Goal: Answer question/provide support: Share knowledge or assist other users

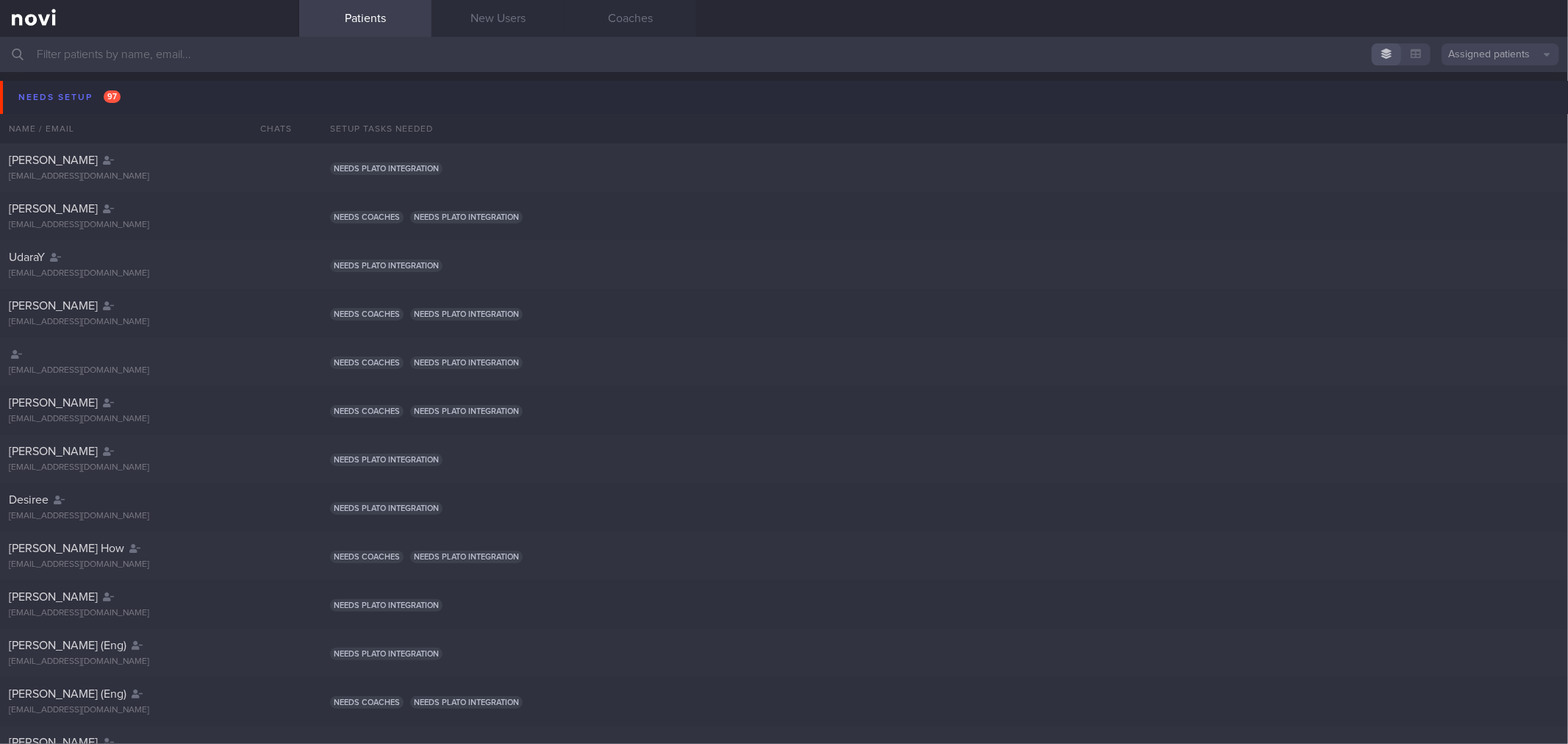
click at [165, 94] on button "Needs setup 97" at bounding box center [786, 97] width 1572 height 33
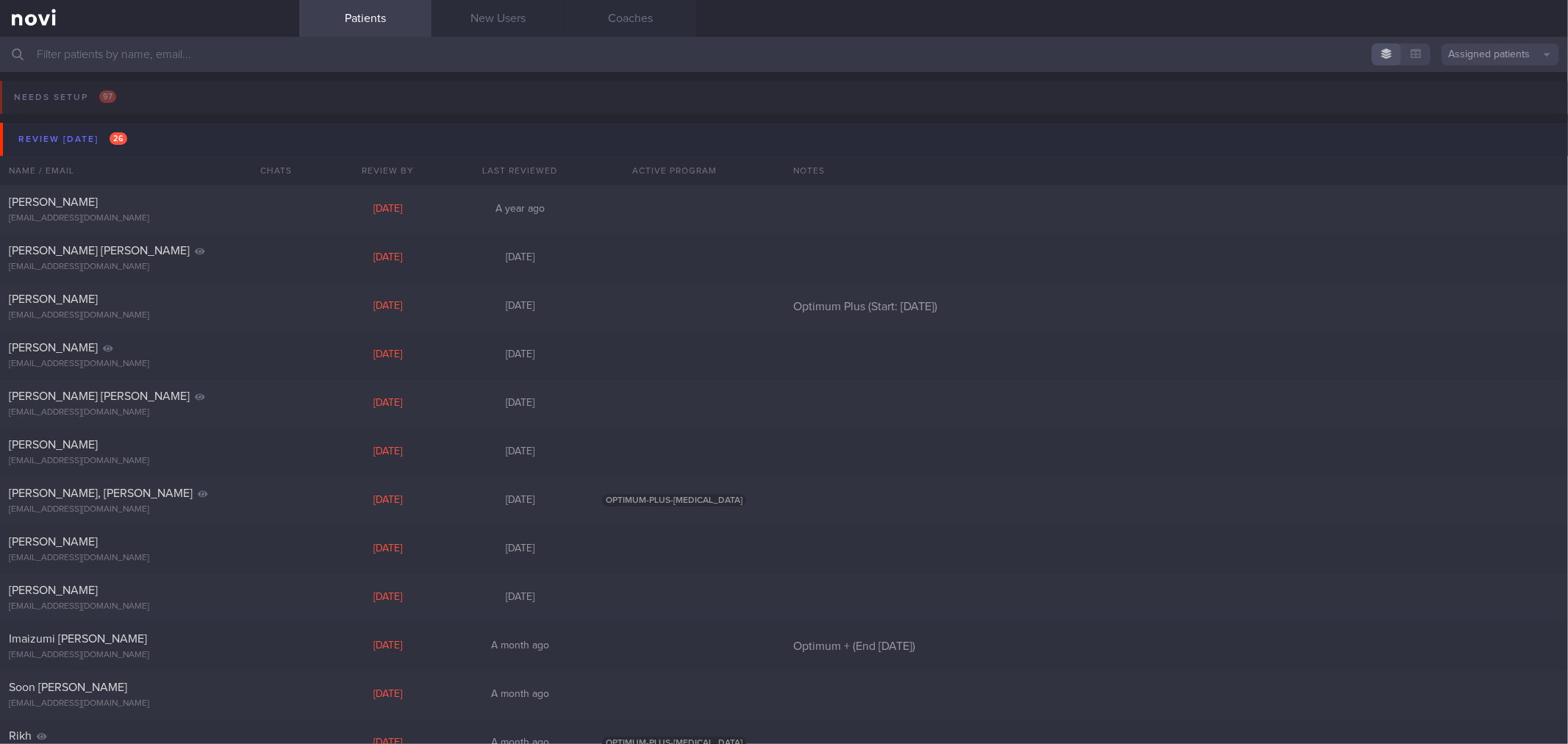
click at [157, 143] on button "Review [DATE] 26" at bounding box center [786, 139] width 1572 height 33
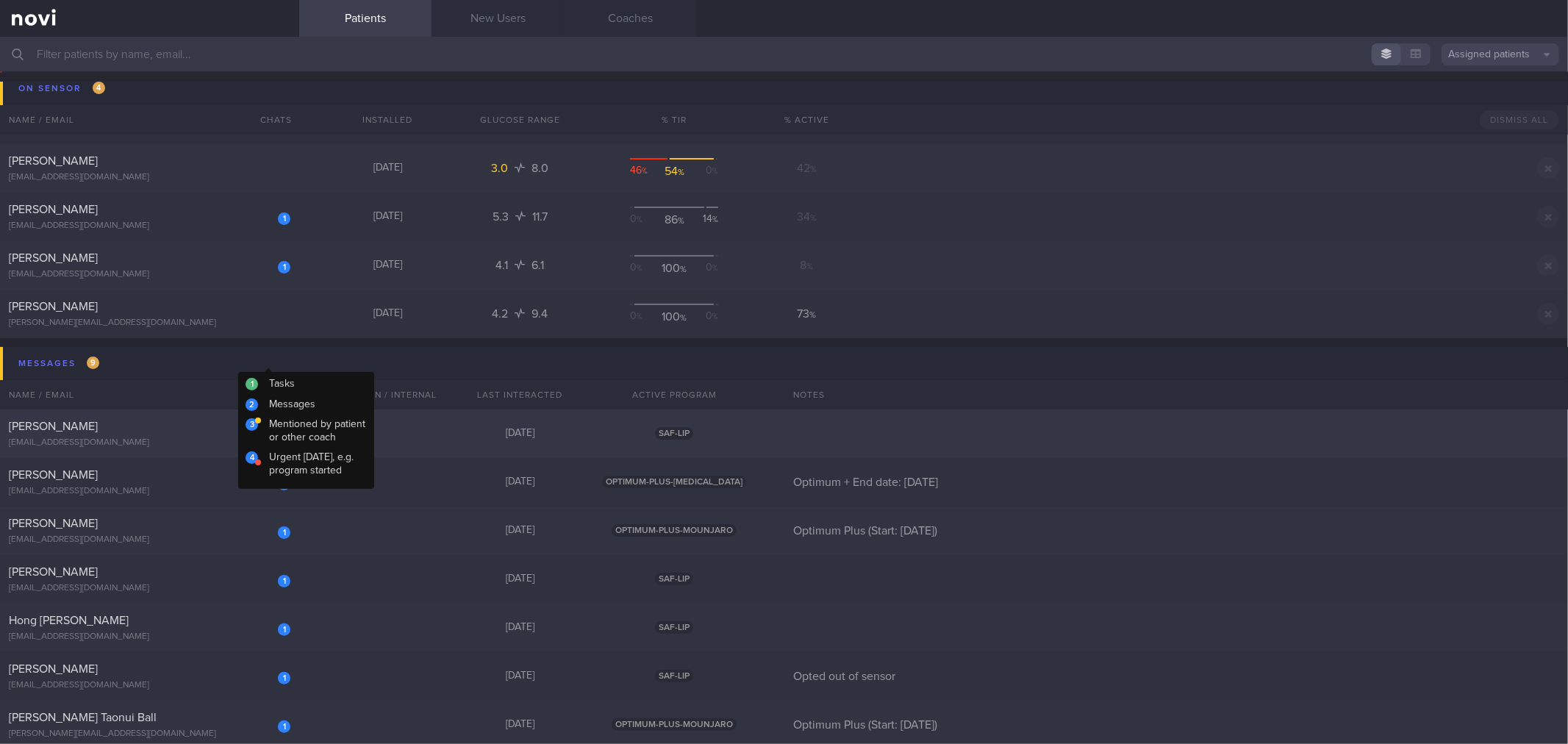
scroll to position [163, 0]
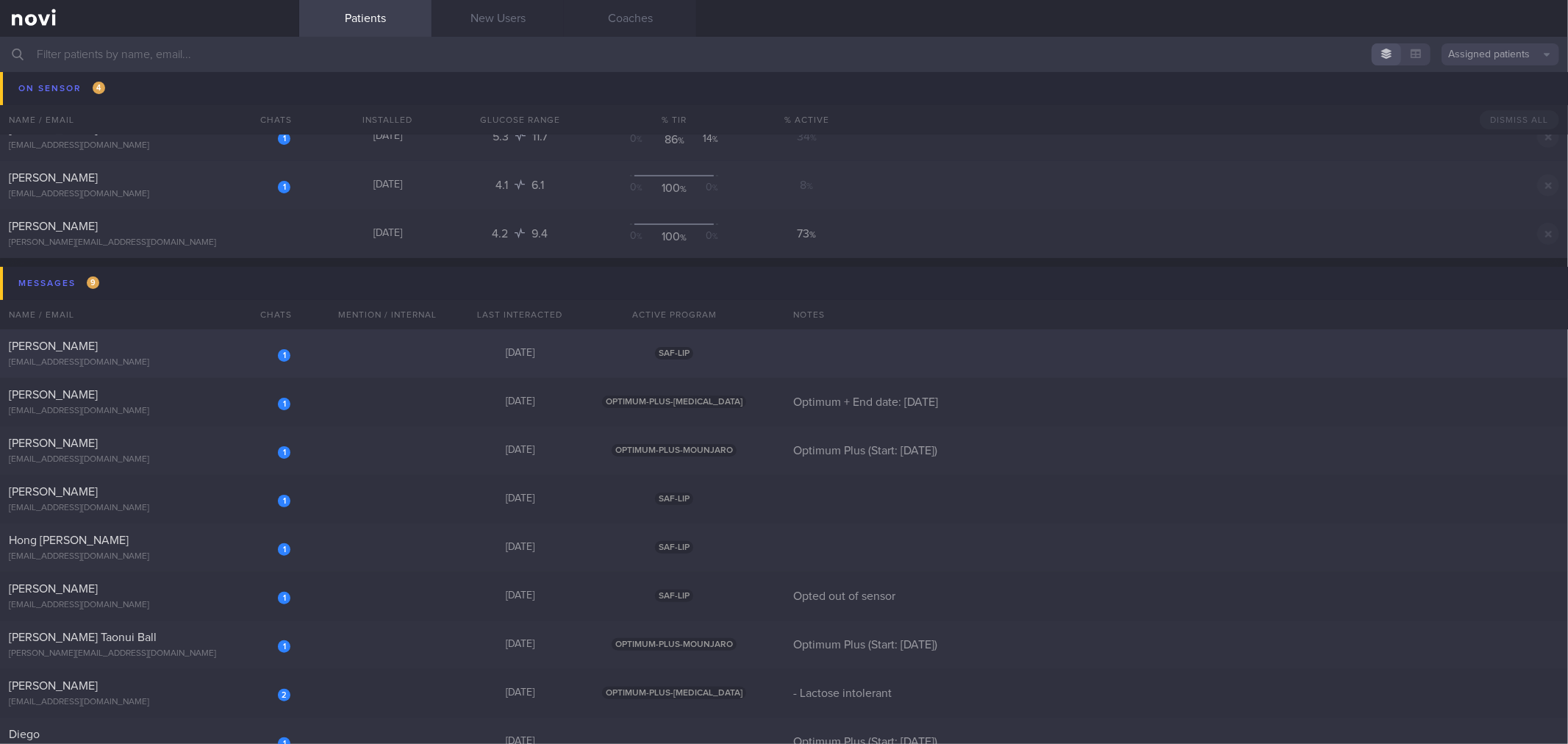
click at [226, 340] on div "[PERSON_NAME]" at bounding box center [147, 346] width 278 height 15
select select "8"
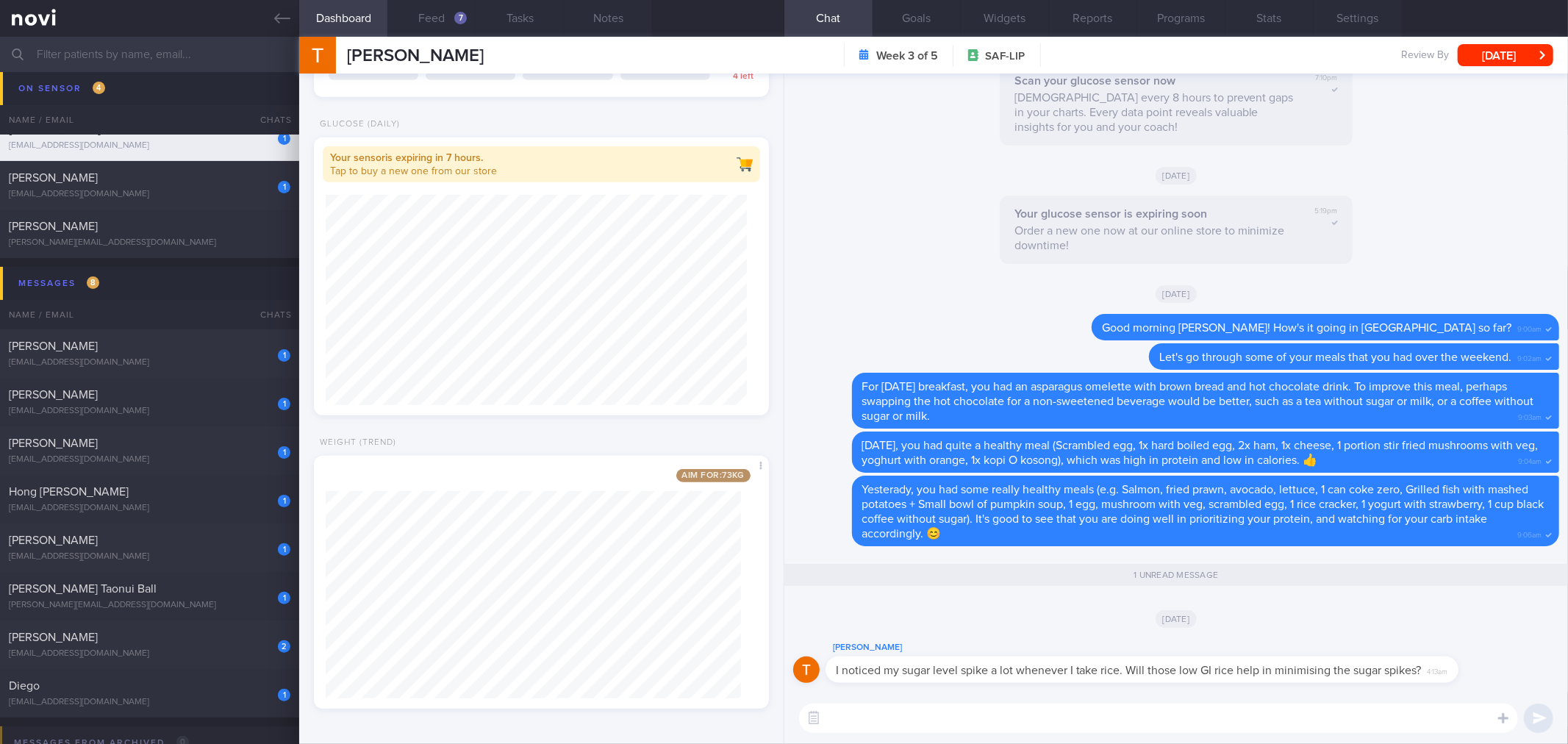
scroll to position [762, 0]
click at [461, 31] on button "Feed 7" at bounding box center [431, 18] width 88 height 37
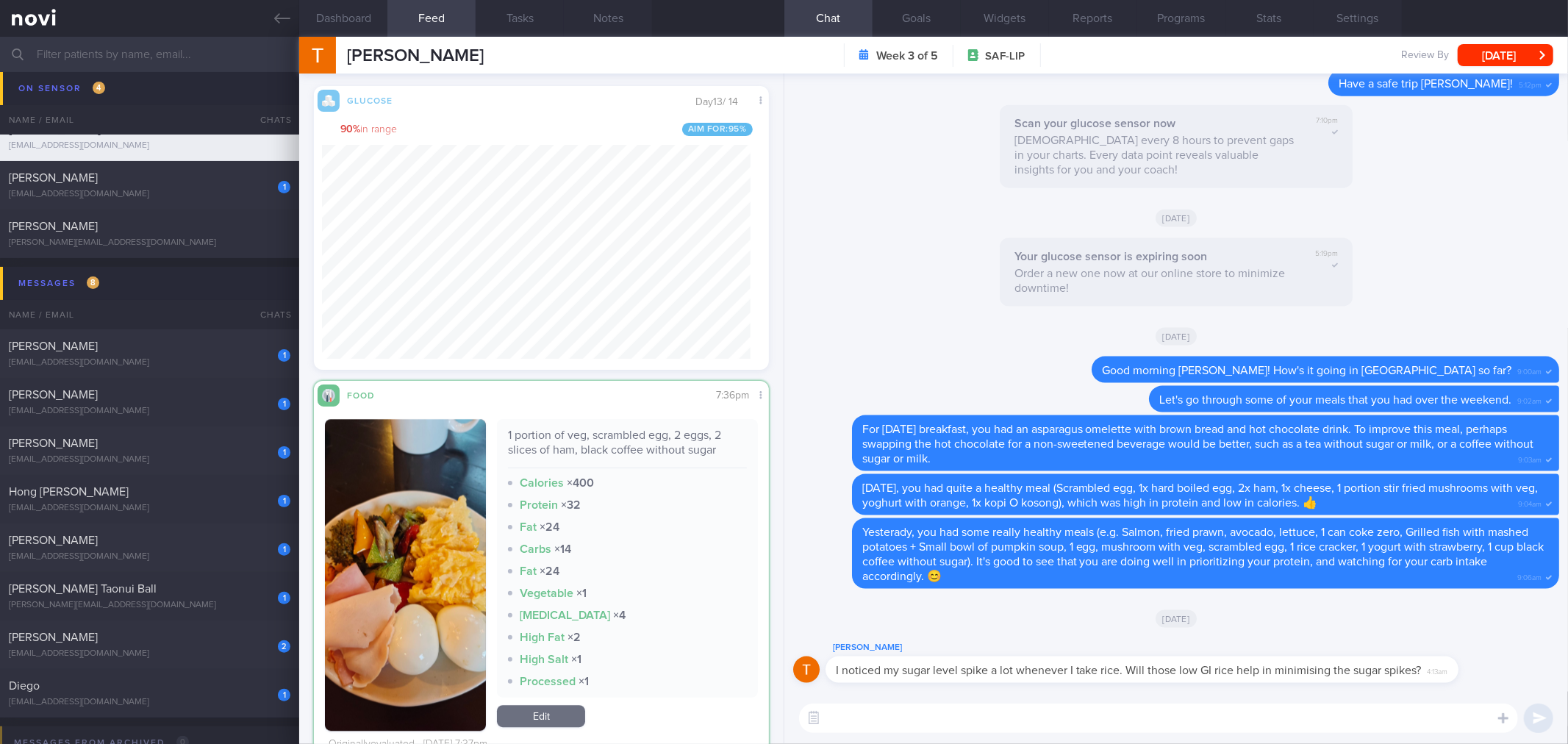
scroll to position [3265, 0]
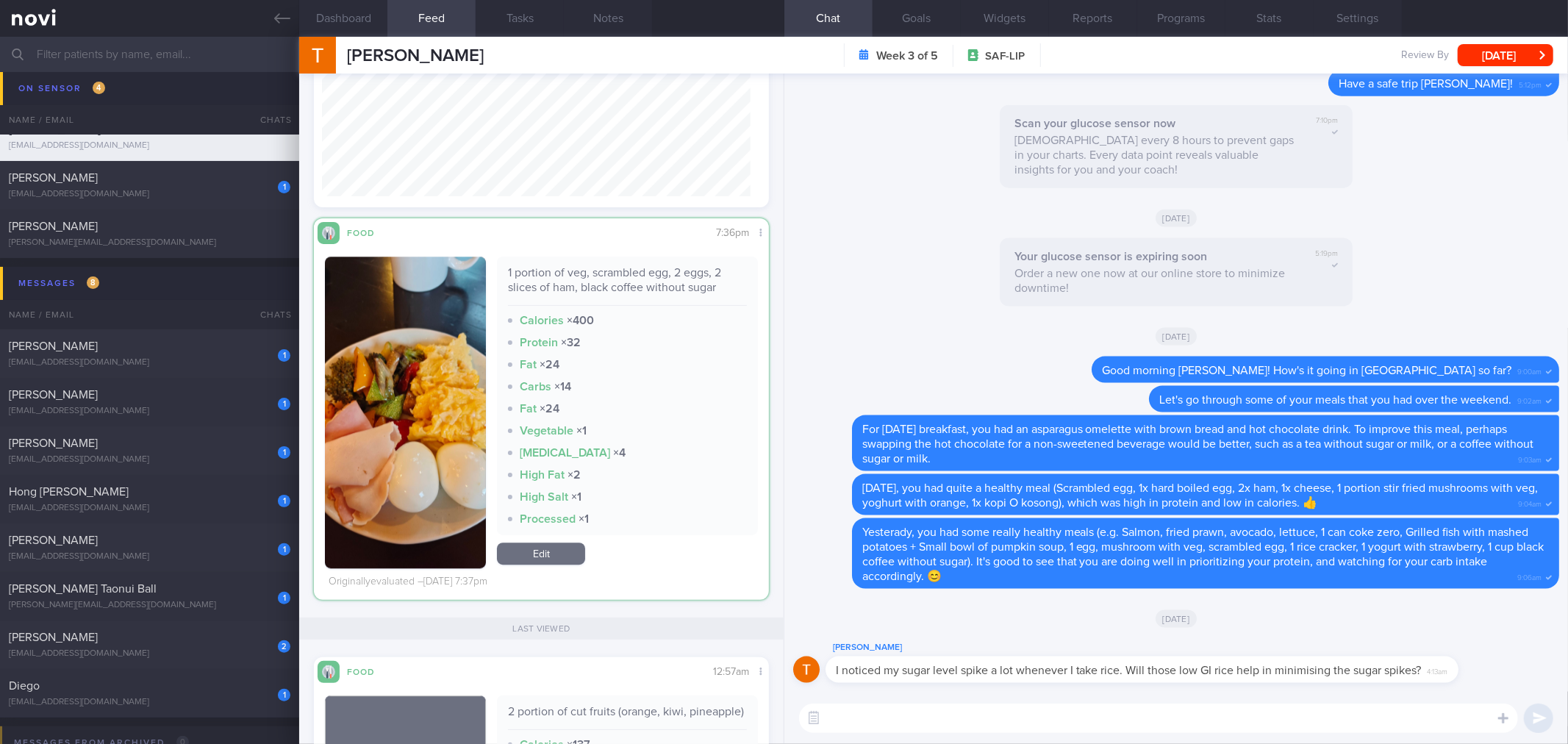
click at [456, 397] on button "button" at bounding box center [405, 412] width 161 height 312
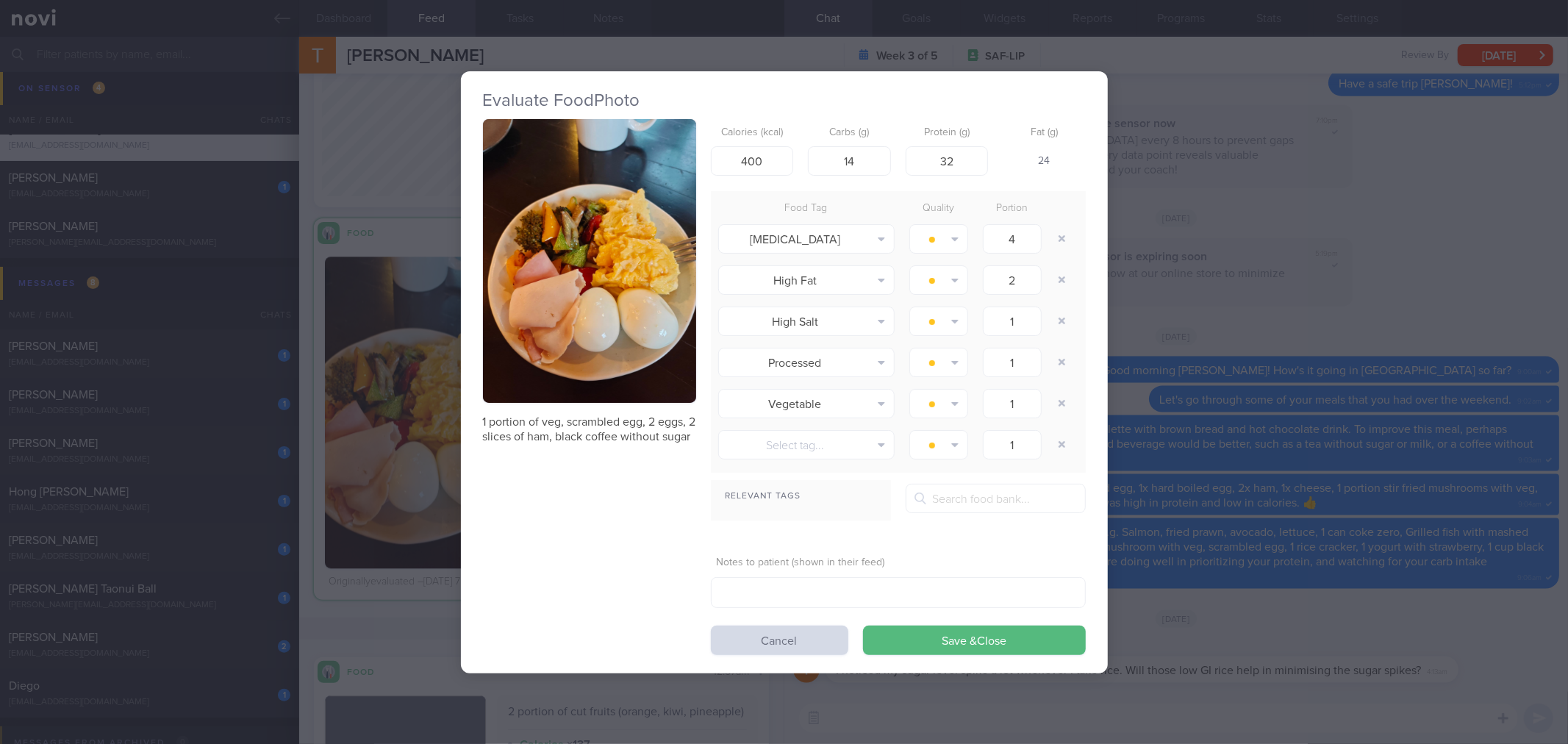
click at [535, 328] on button "button" at bounding box center [589, 261] width 213 height 284
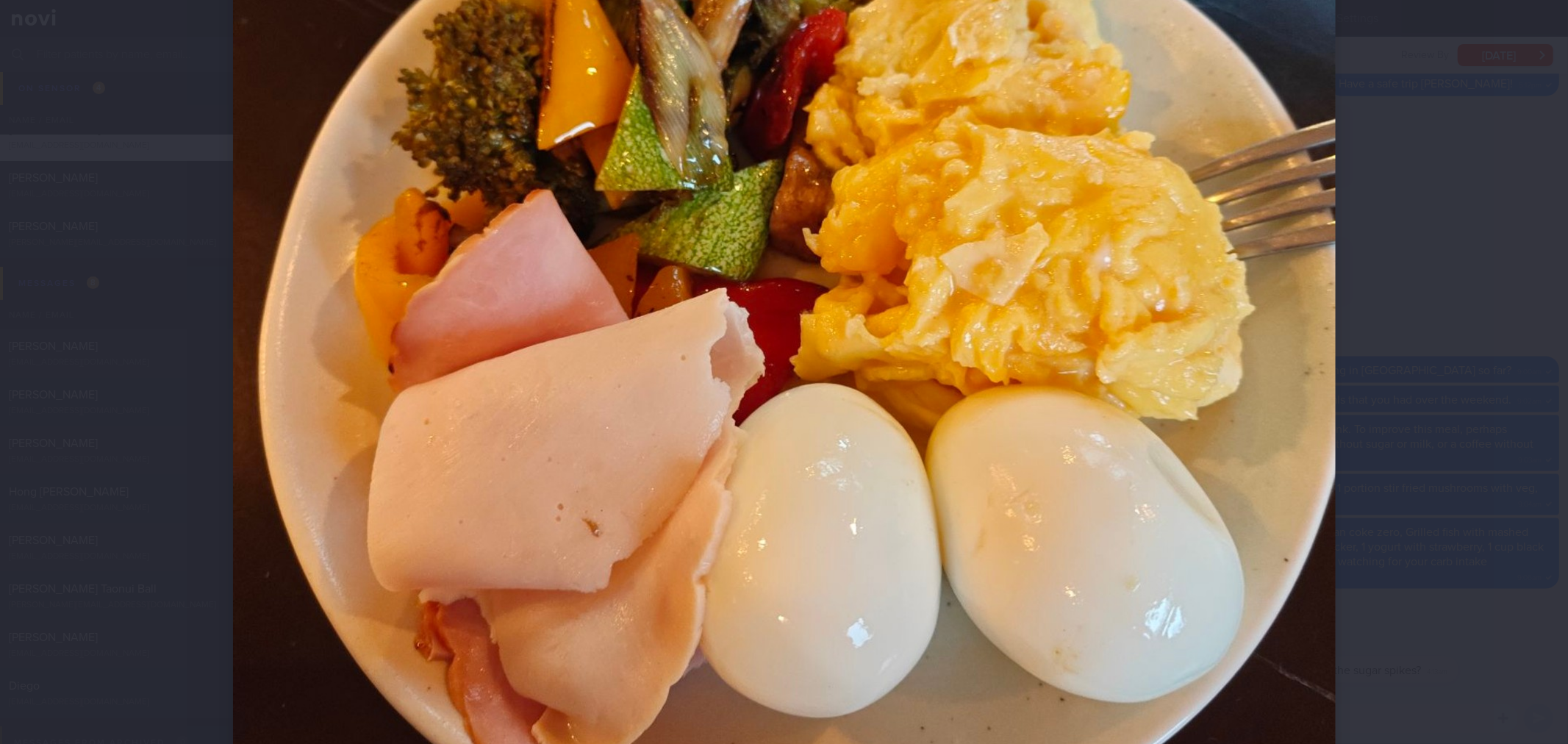
scroll to position [571, 0]
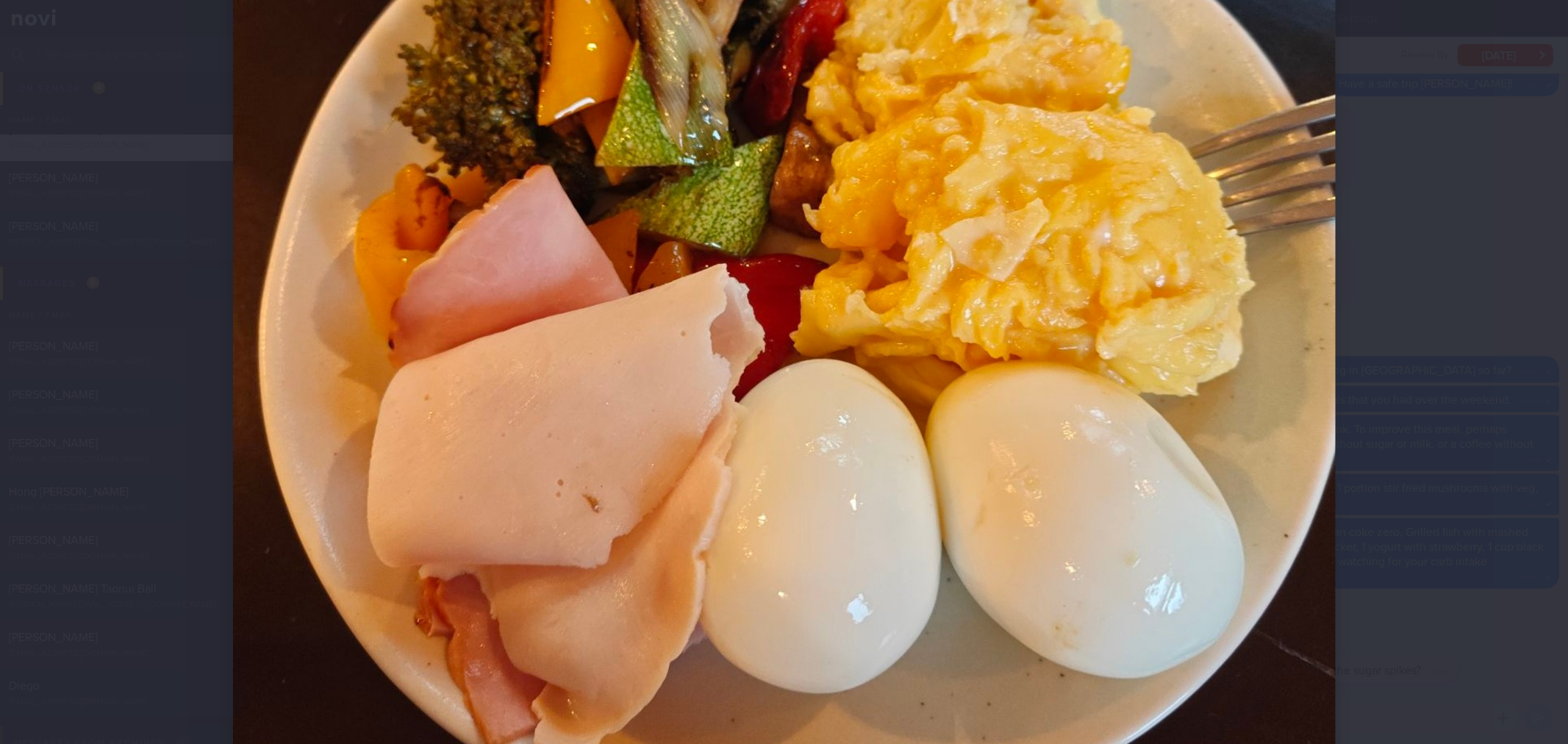
click at [1336, 317] on div at bounding box center [784, 223] width 1220 height 1588
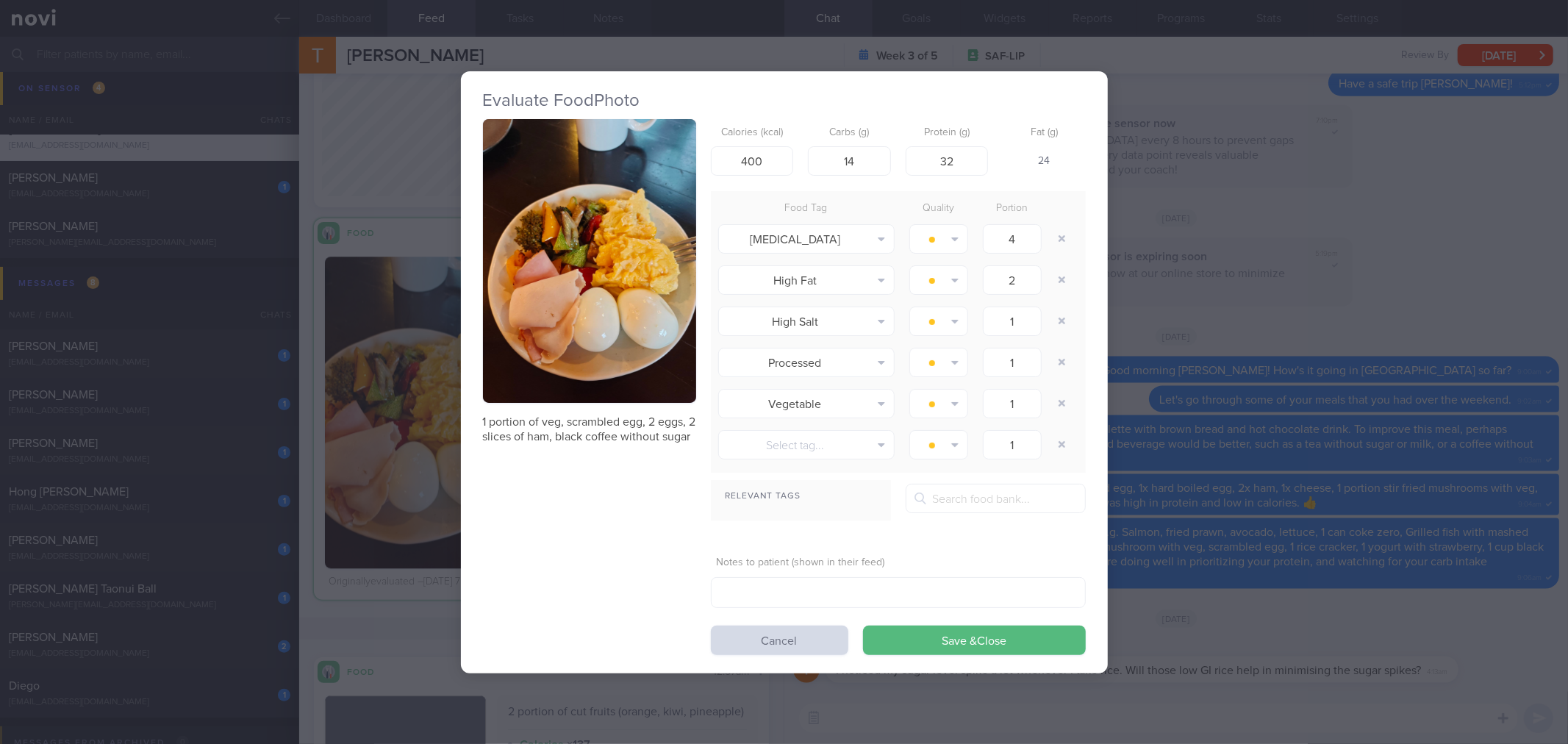
click at [1336, 317] on div "Evaluate Food Photo 1 portion of veg, scrambled egg, 2 eggs, 2 slices of ham, b…" at bounding box center [784, 372] width 1568 height 744
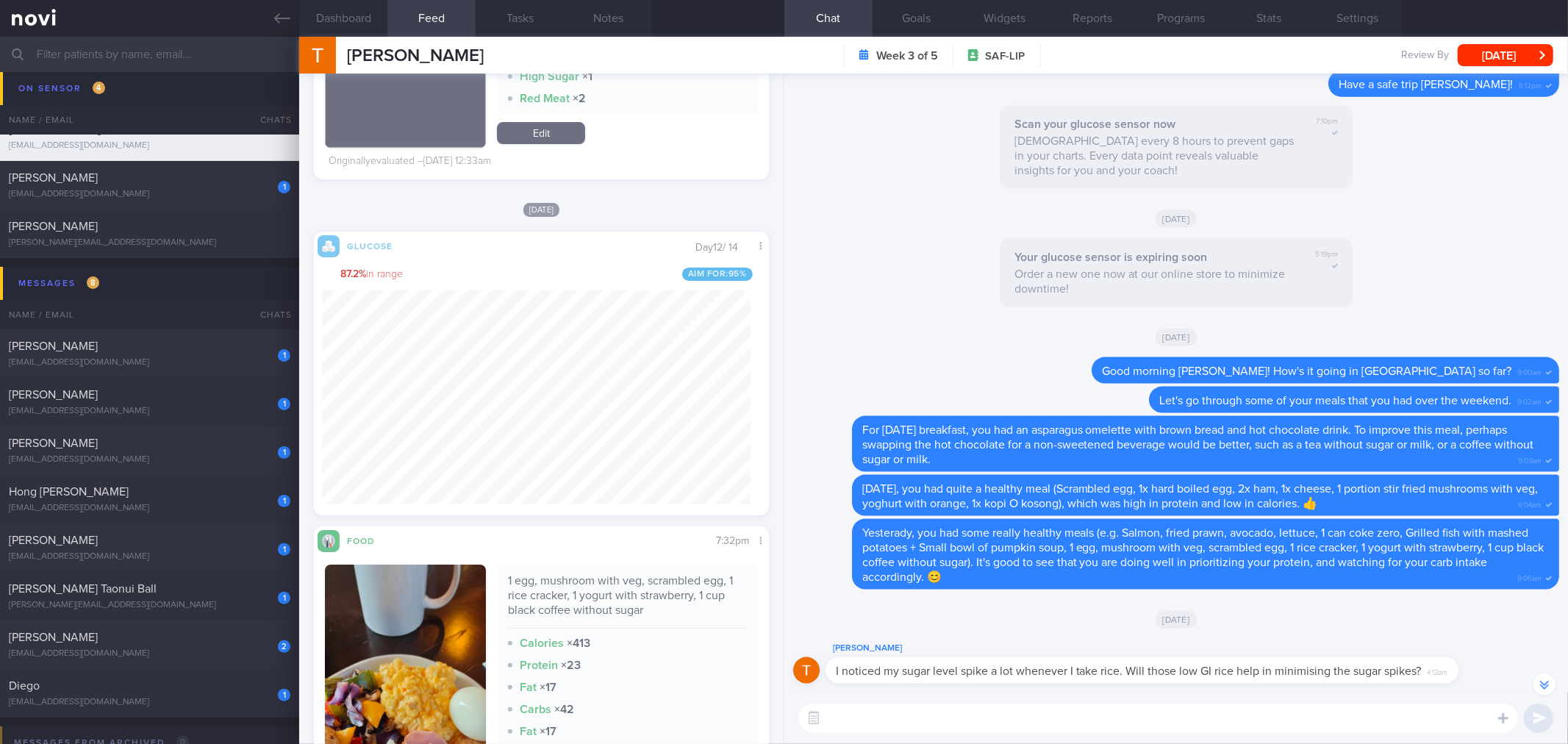
scroll to position [-81, 0]
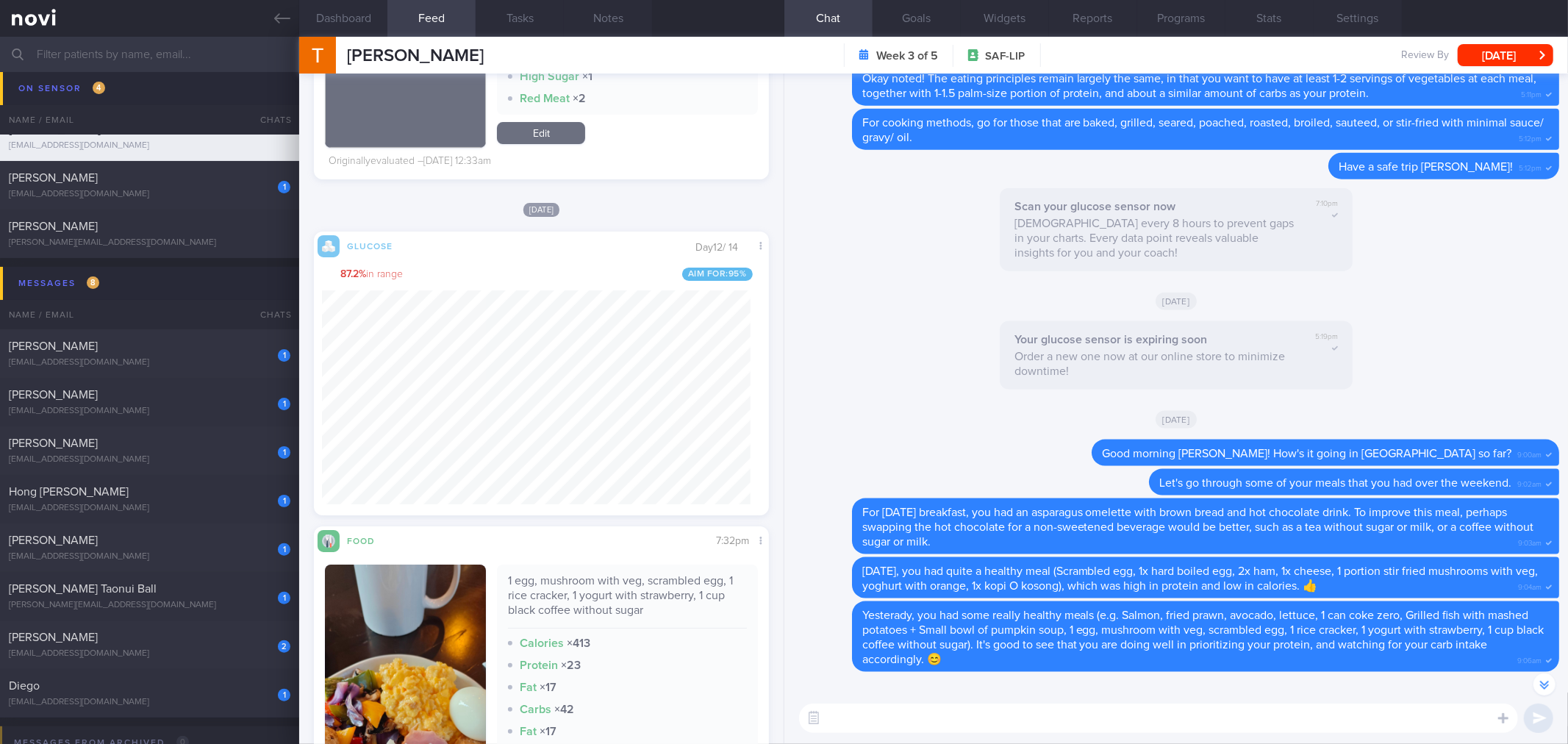
click at [1108, 731] on textarea at bounding box center [1158, 719] width 719 height 30
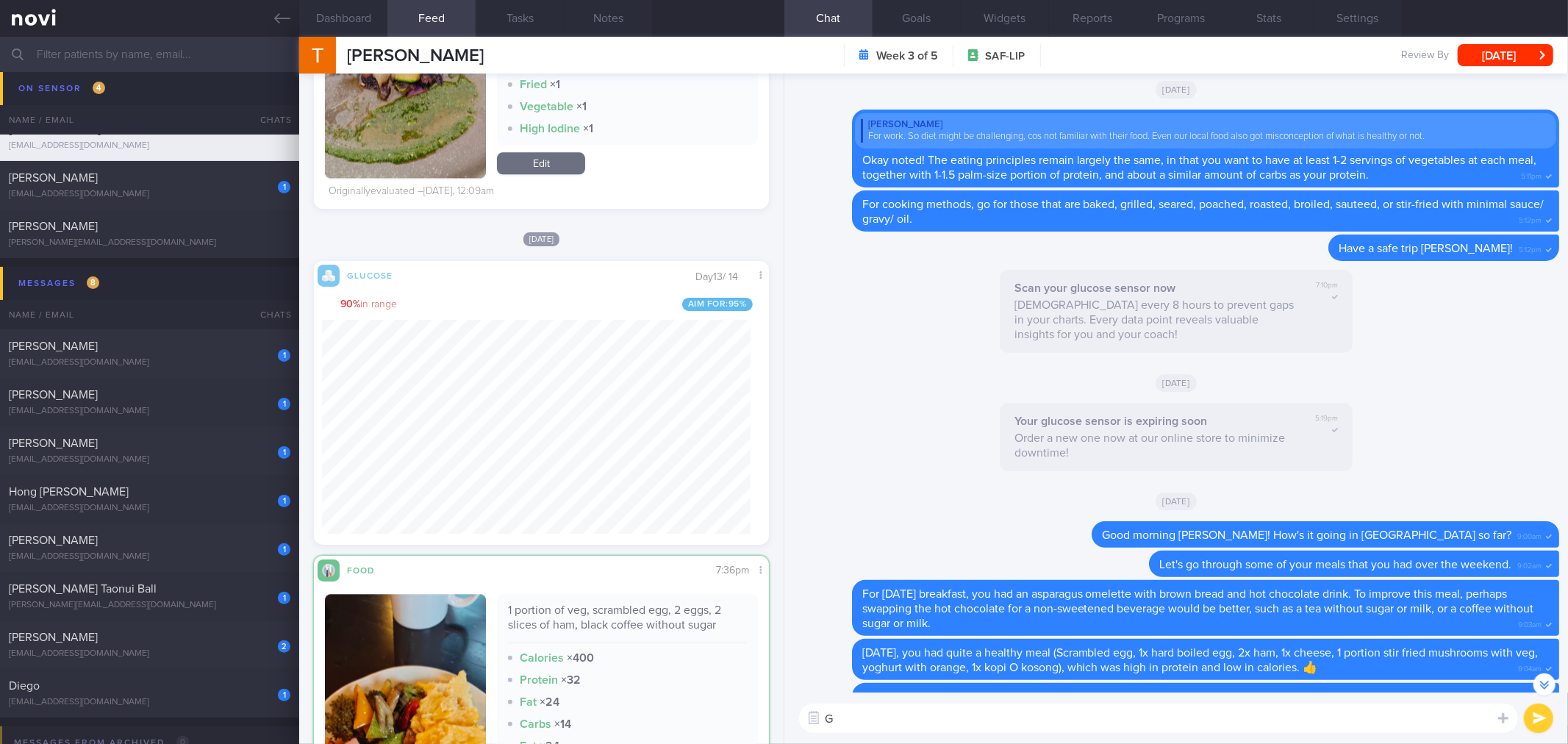
scroll to position [0, 0]
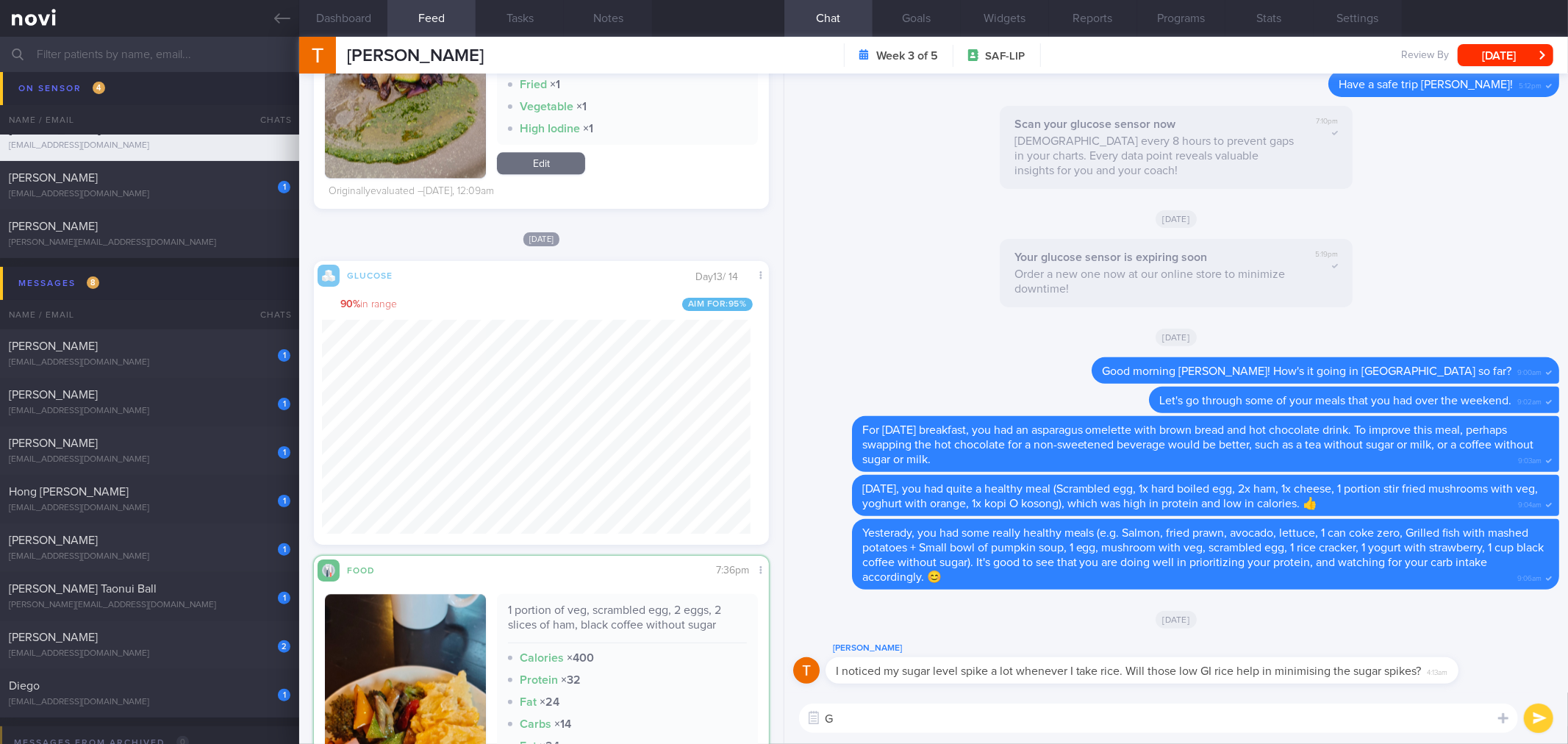
click at [939, 723] on textarea "G" at bounding box center [1158, 719] width 719 height 30
click at [1116, 724] on textarea "G" at bounding box center [1158, 719] width 719 height 30
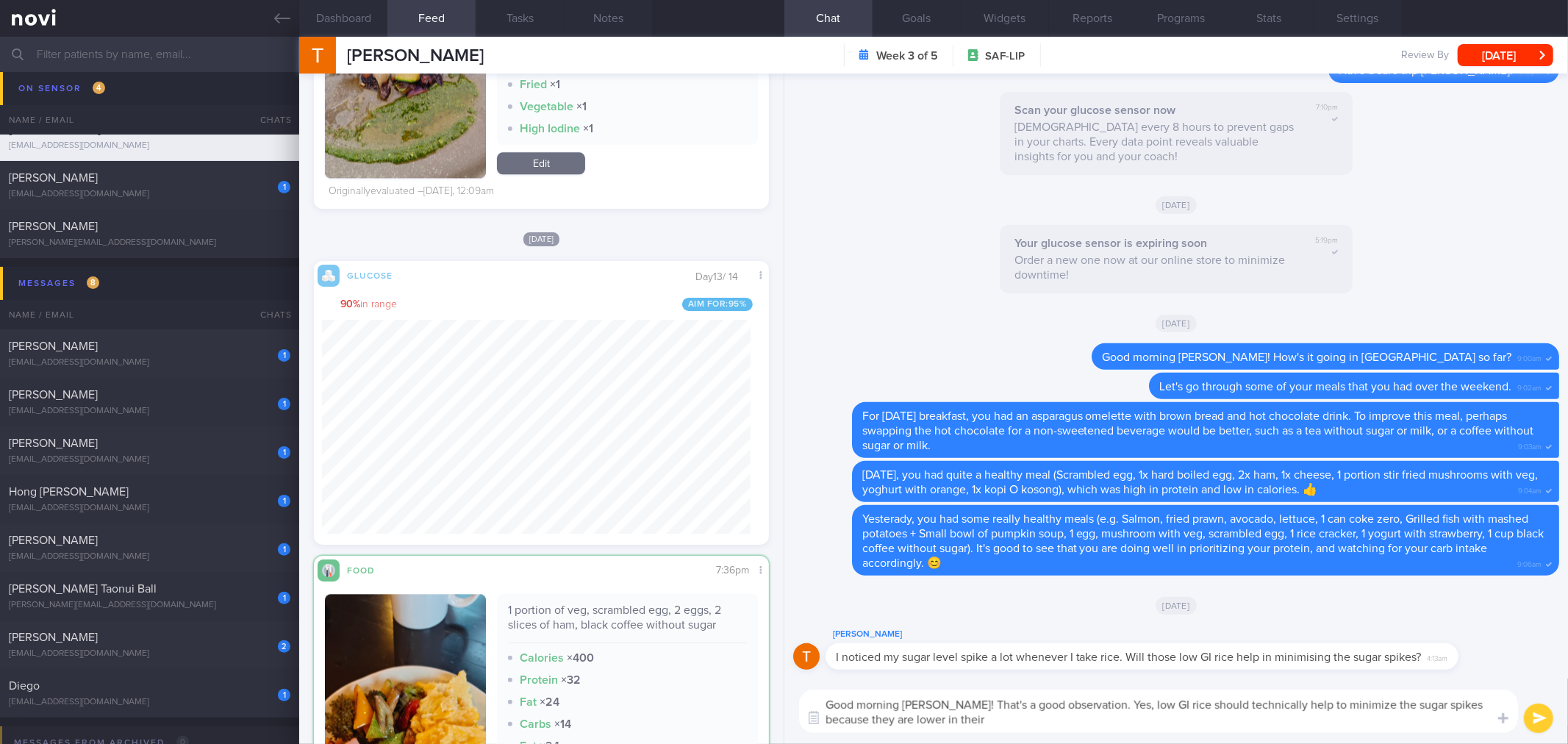
click at [994, 727] on textarea "Good morning [PERSON_NAME]! That's a good observation. Yes, low GI rice should …" at bounding box center [1158, 712] width 719 height 44
click at [1227, 719] on textarea "Good morning [PERSON_NAME]! That's a good observation. Yes, low GI rice should …" at bounding box center [1158, 712] width 719 height 44
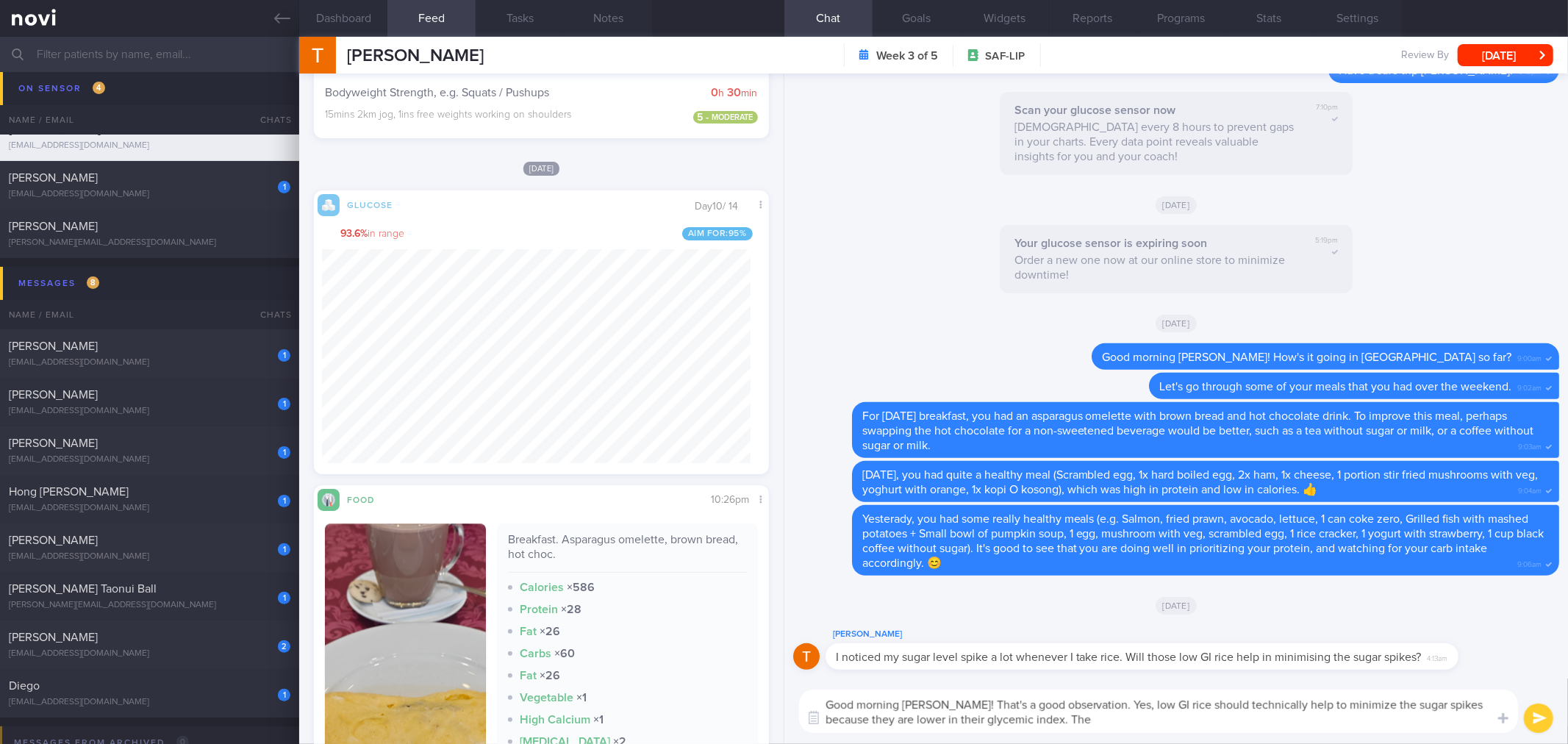
scroll to position [8082, 0]
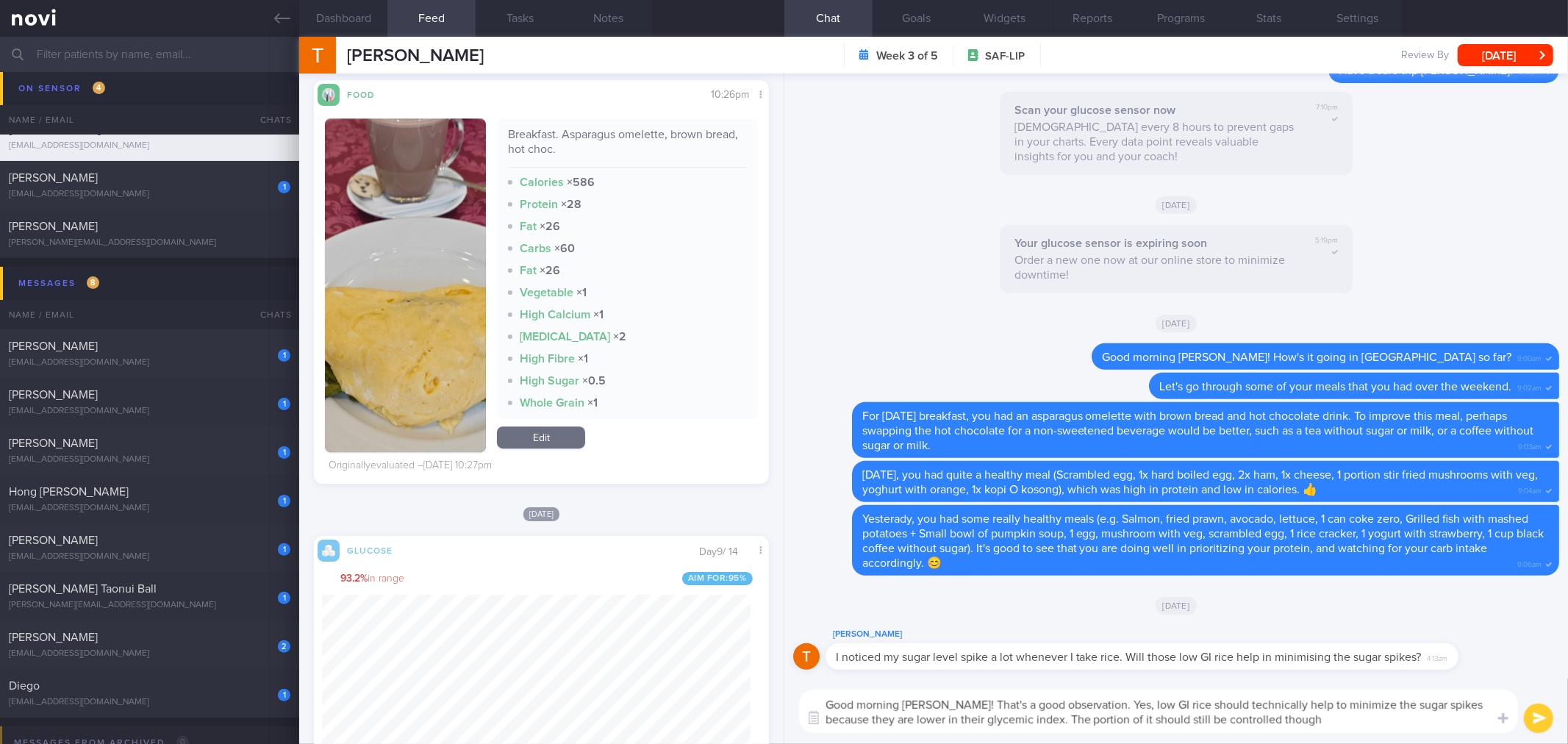
type textarea "Good morning [PERSON_NAME]! That's a good observation. Yes, low GI rice should …"
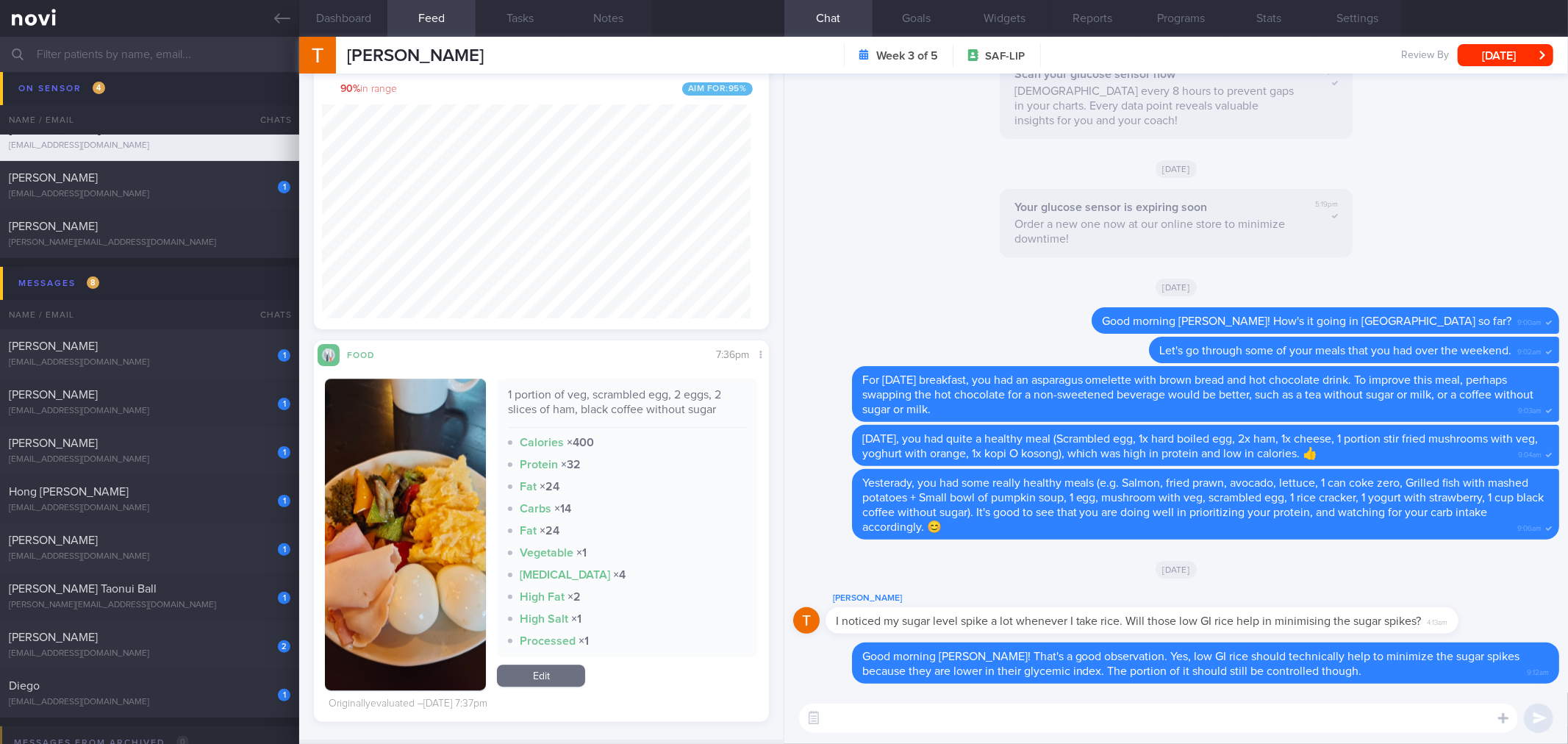
scroll to position [0, 0]
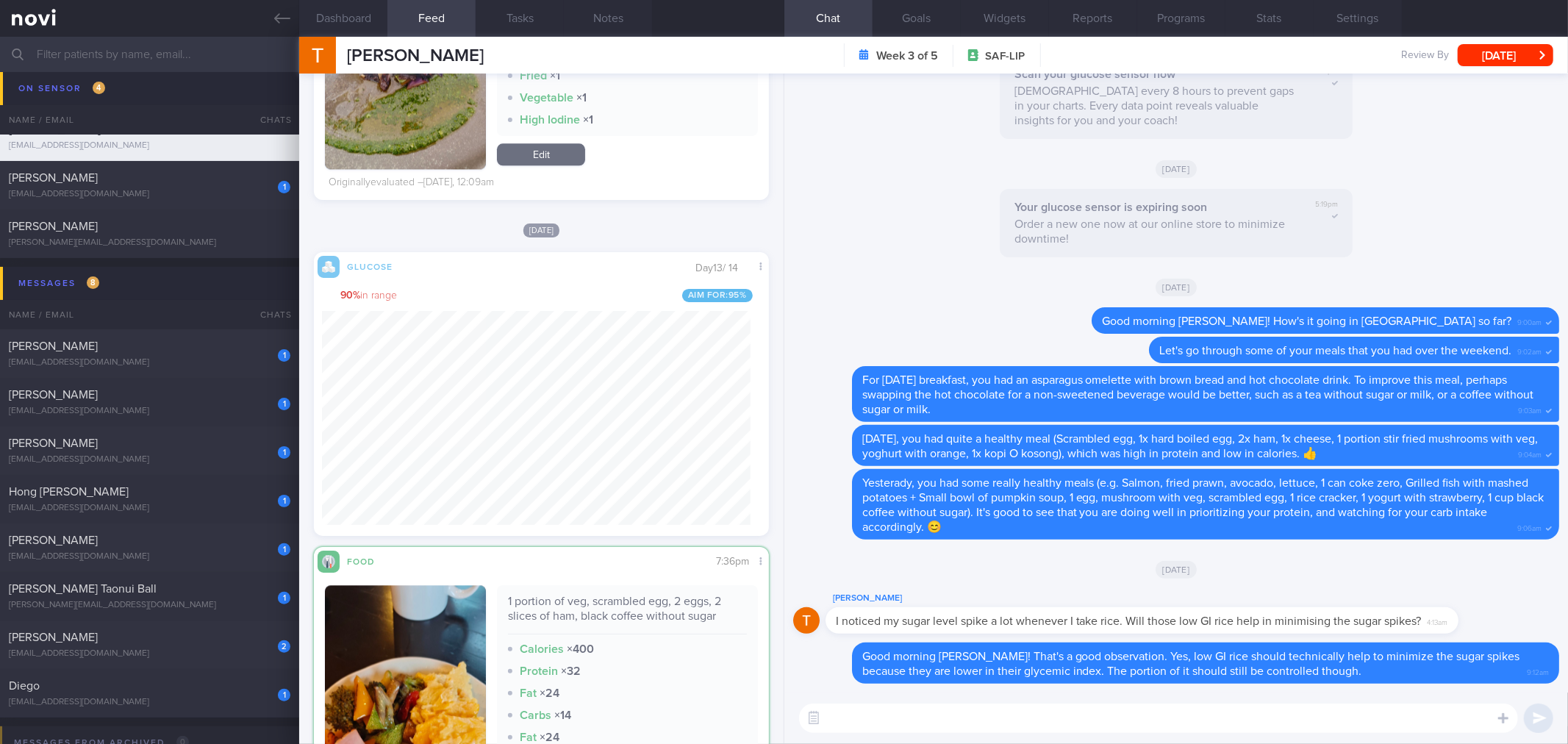
click at [1056, 717] on textarea at bounding box center [1158, 719] width 719 height 30
click at [1157, 713] on textarea at bounding box center [1158, 719] width 719 height 30
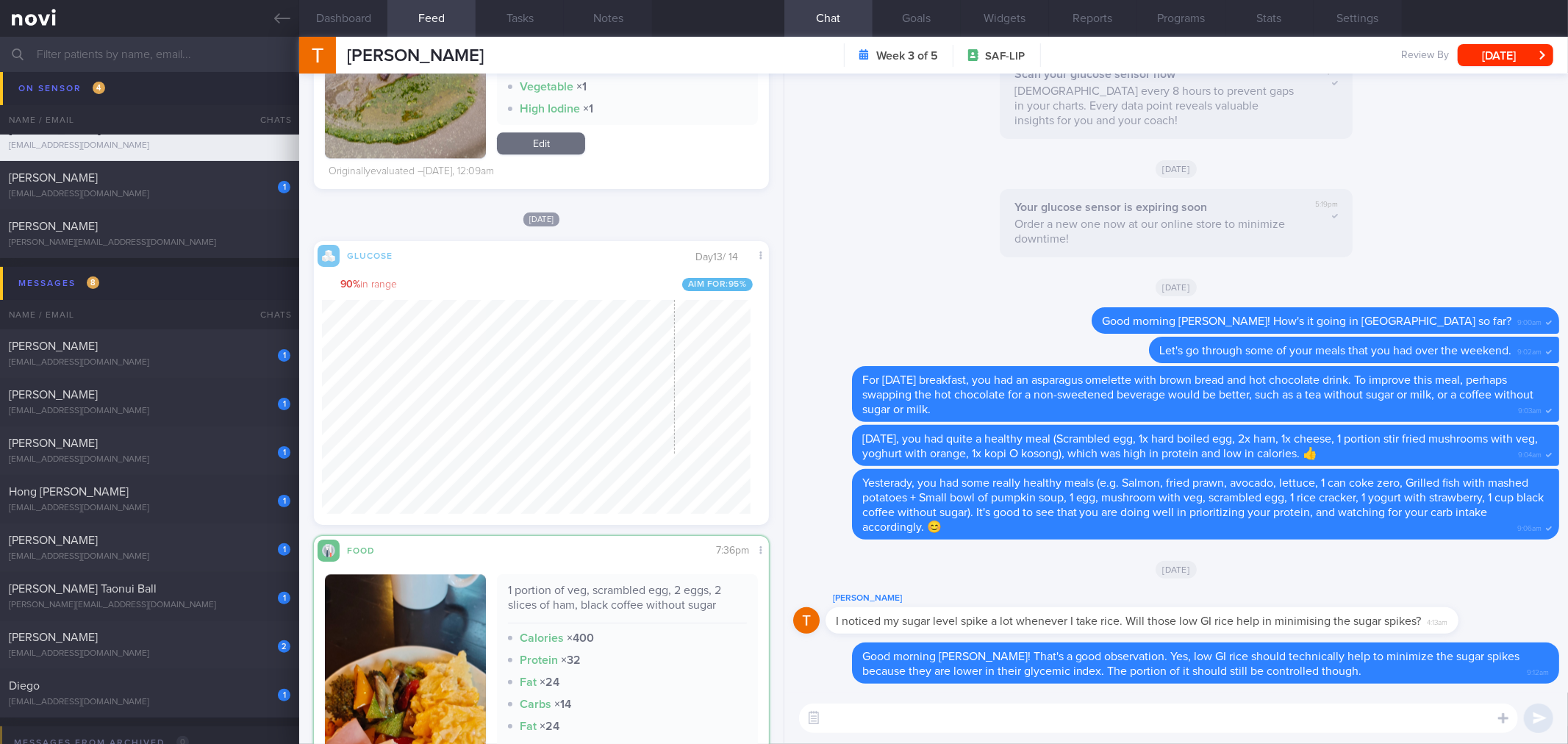
scroll to position [263, 428]
click at [1486, 684] on label at bounding box center [1484, 674] width 30 height 30
click at [0, 0] on input "file" at bounding box center [0, 0] width 0 height 0
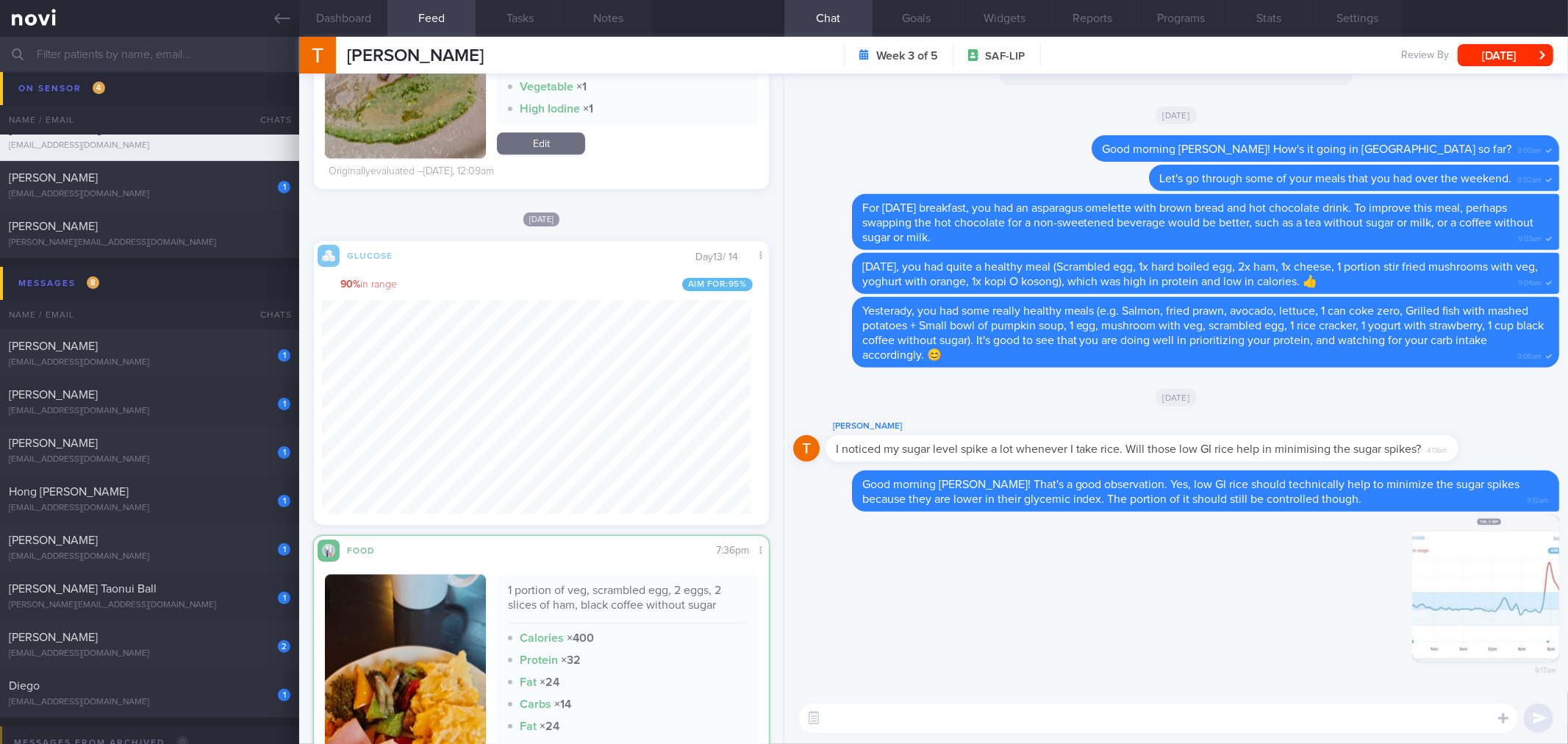
click at [1078, 720] on textarea at bounding box center [1158, 719] width 719 height 30
click at [1044, 737] on div "​ ​" at bounding box center [1176, 718] width 784 height 52
click at [1053, 724] on textarea at bounding box center [1158, 719] width 719 height 30
click at [704, 602] on div "1 portion of veg, scrambled egg, 2 eggs, 2 slices of ham, black coffee without …" at bounding box center [627, 603] width 238 height 40
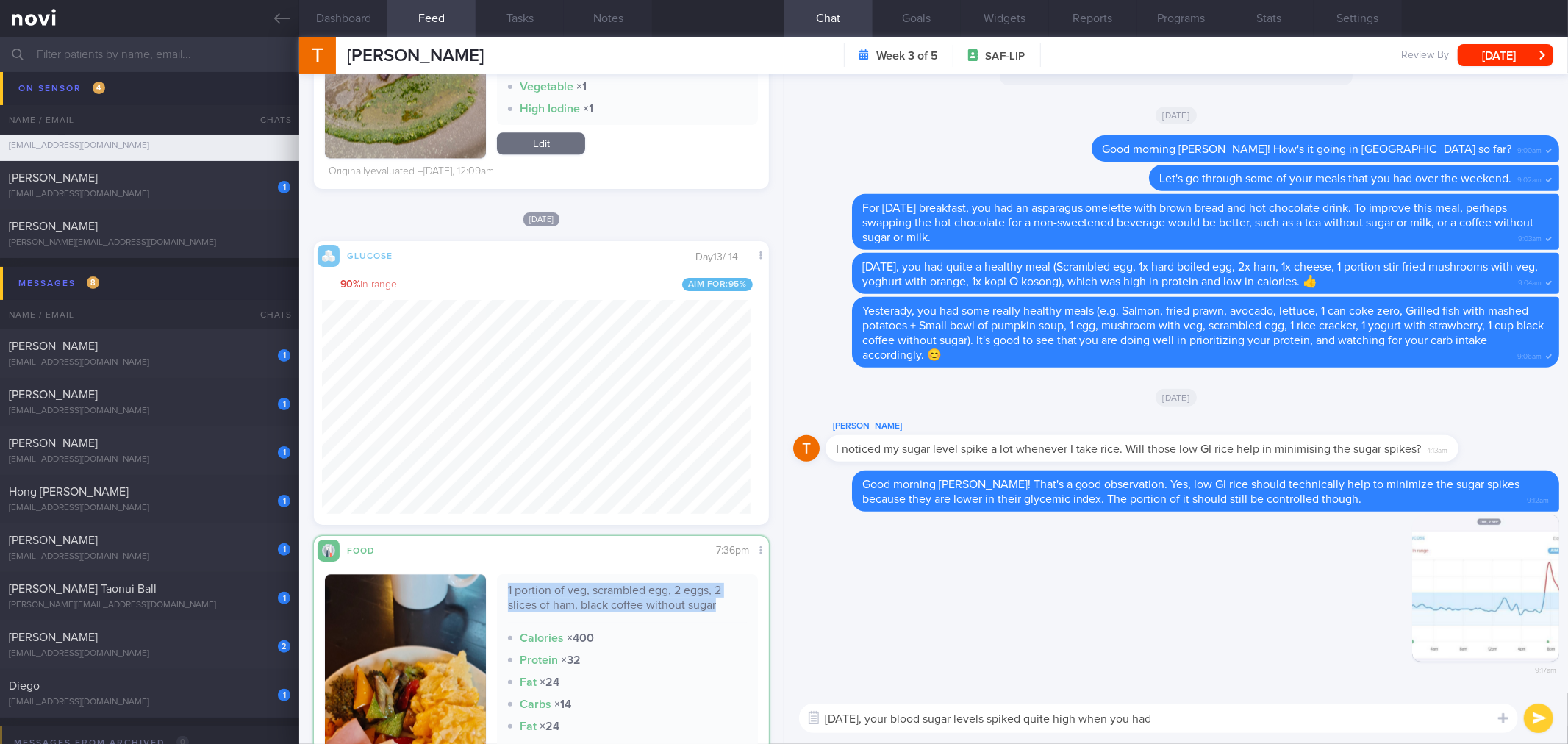
click at [704, 602] on div "1 portion of veg, scrambled egg, 2 eggs, 2 slices of ham, black coffee without …" at bounding box center [627, 603] width 238 height 40
copy div "1 portion of veg, scrambled egg, 2 eggs, 2 slices of ham, black coffee without …"
click at [1254, 717] on textarea "[DATE], your blood sugar levels spiked quite high when you had" at bounding box center [1158, 719] width 719 height 30
paste textarea "1 portion of veg, scrambled egg, 2 eggs, 2 slices of ham, black coffee without …"
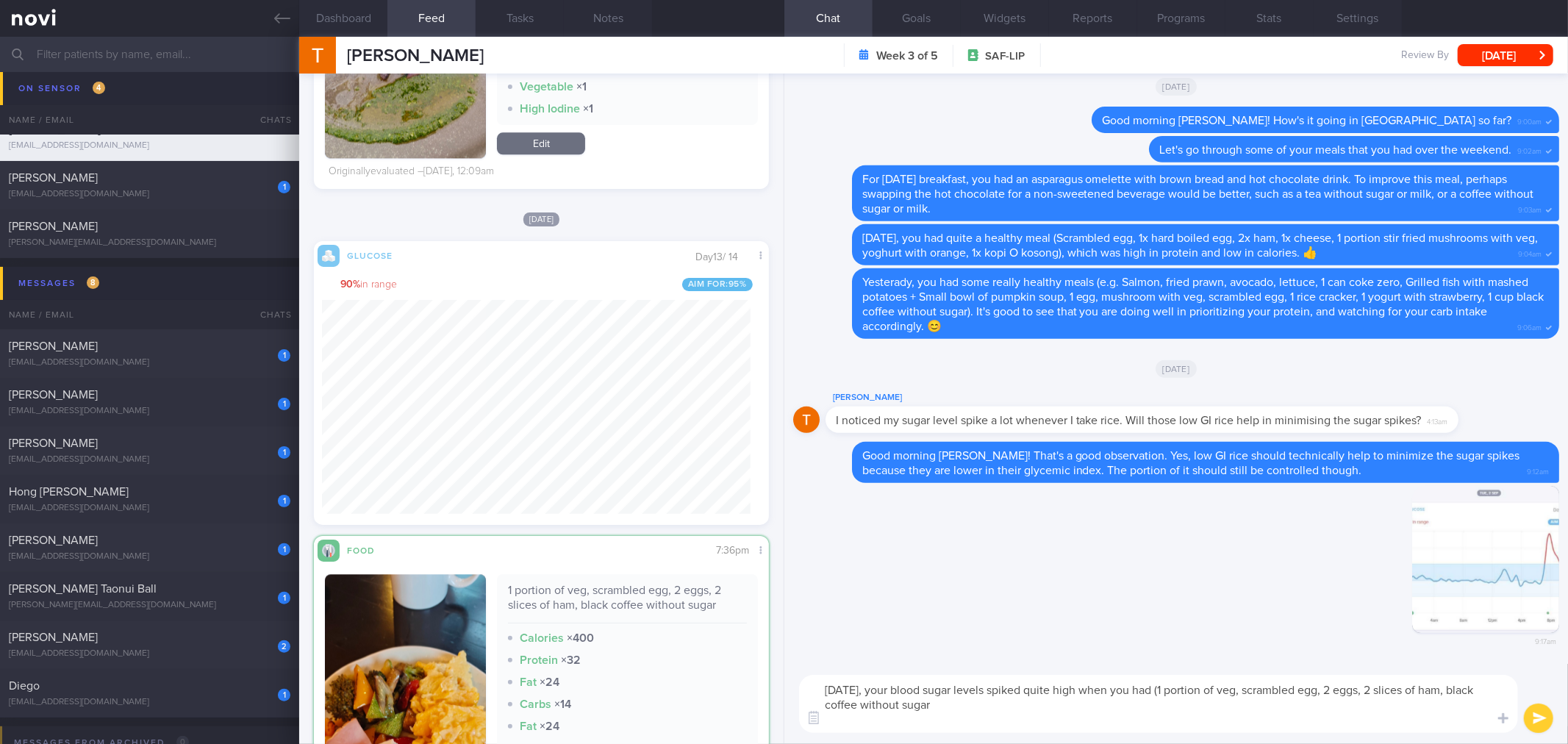
scroll to position [0, 0]
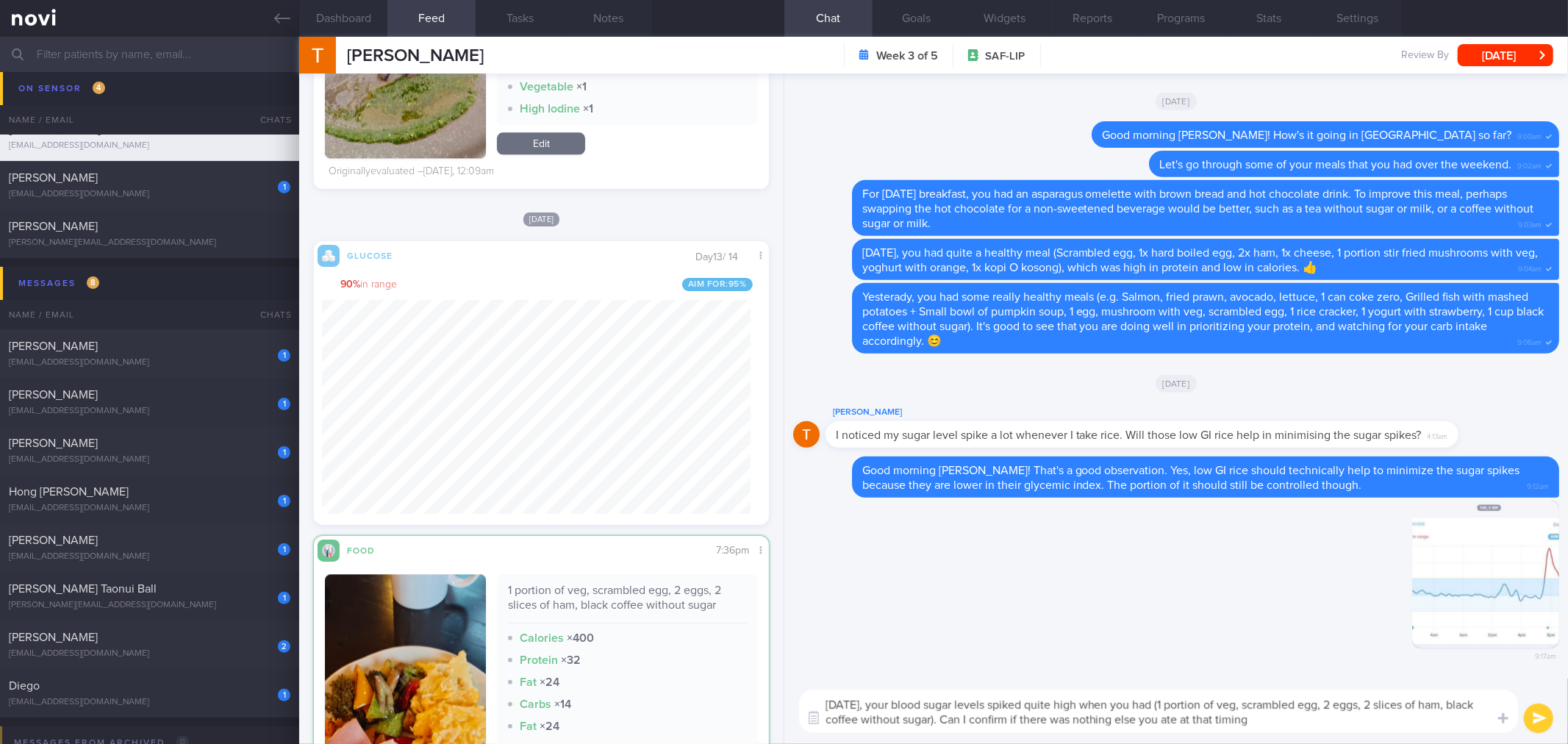
type textarea "[DATE], your blood sugar levels spiked quite high when you had (1 portion of ve…"
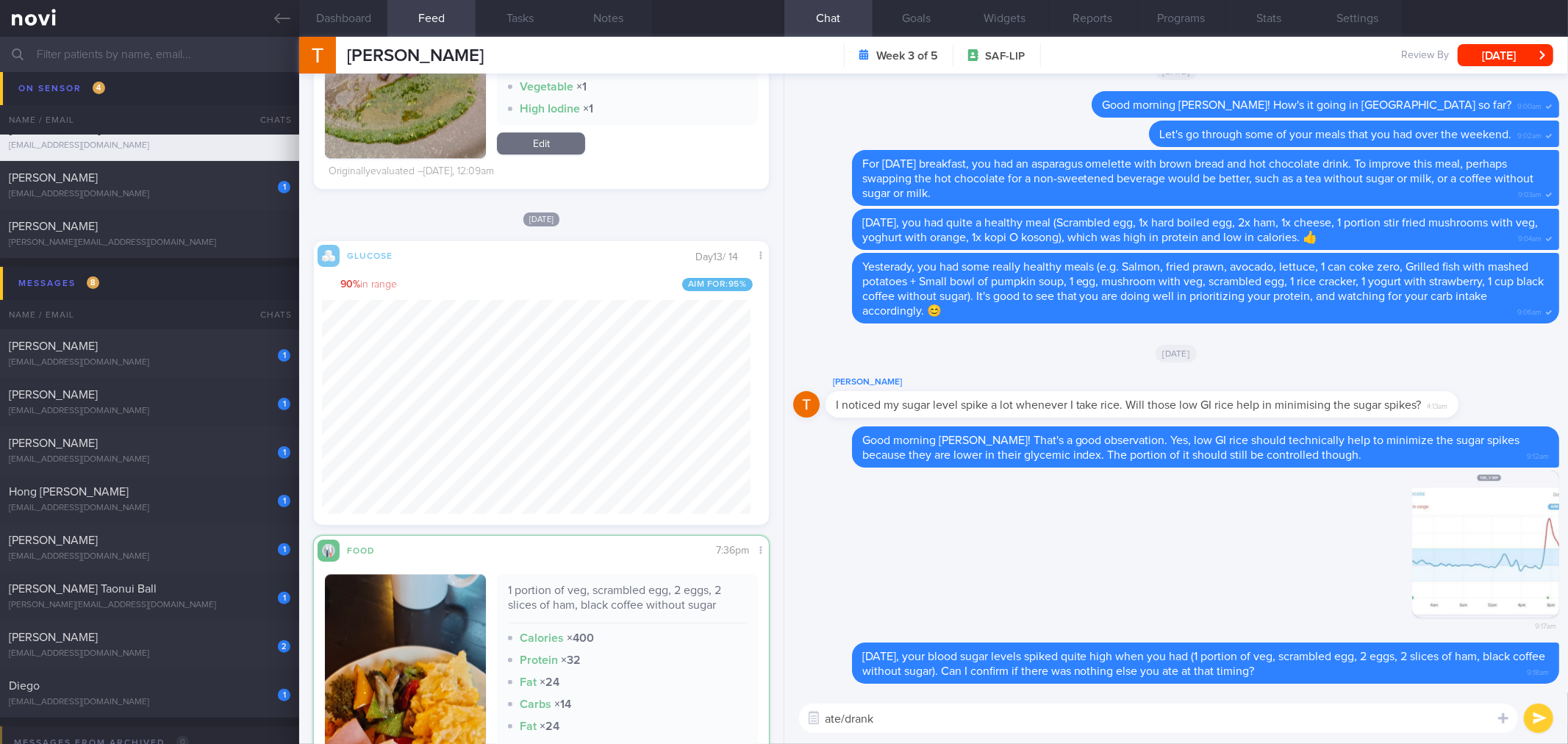
type textarea "ate/drank*"
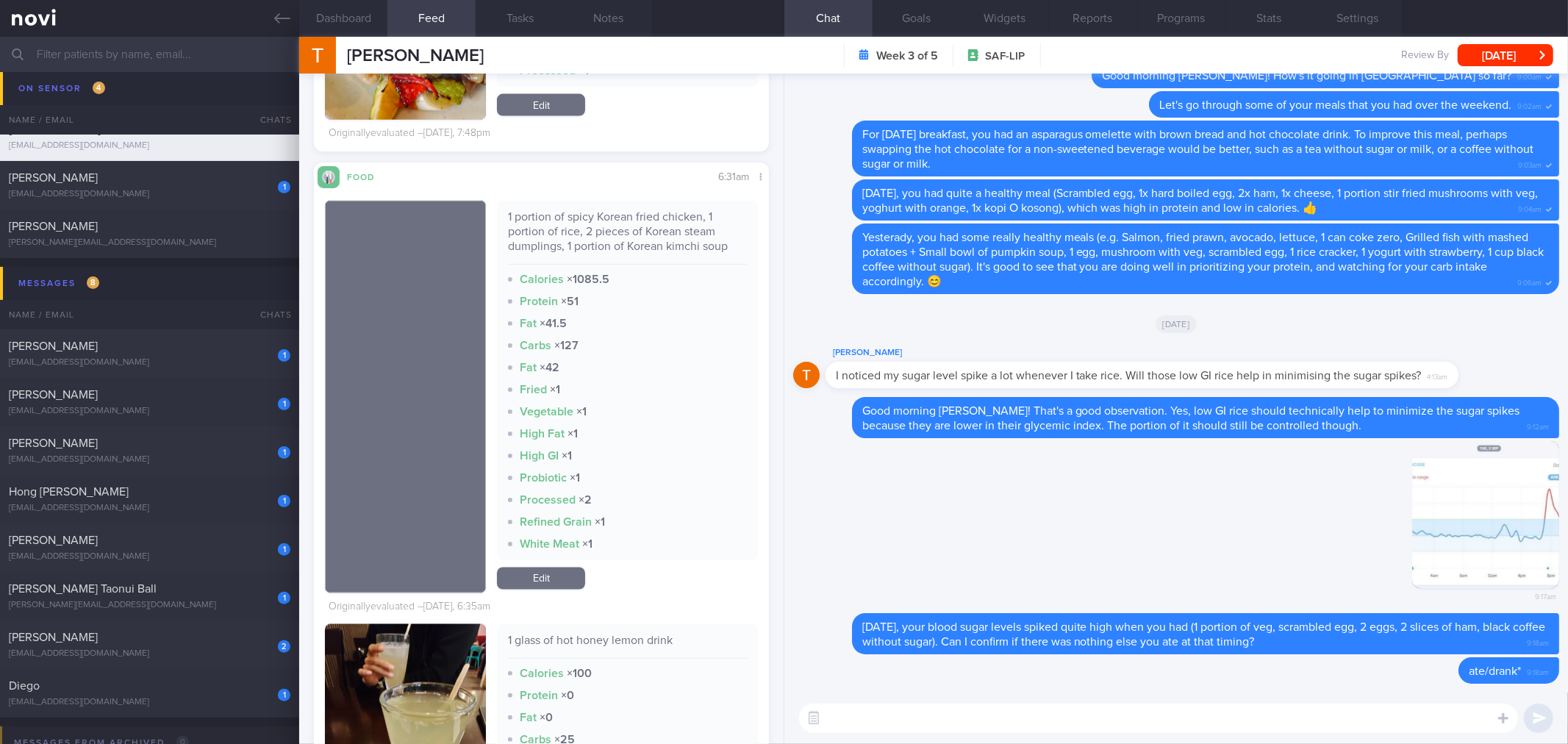
scroll to position [2060, 0]
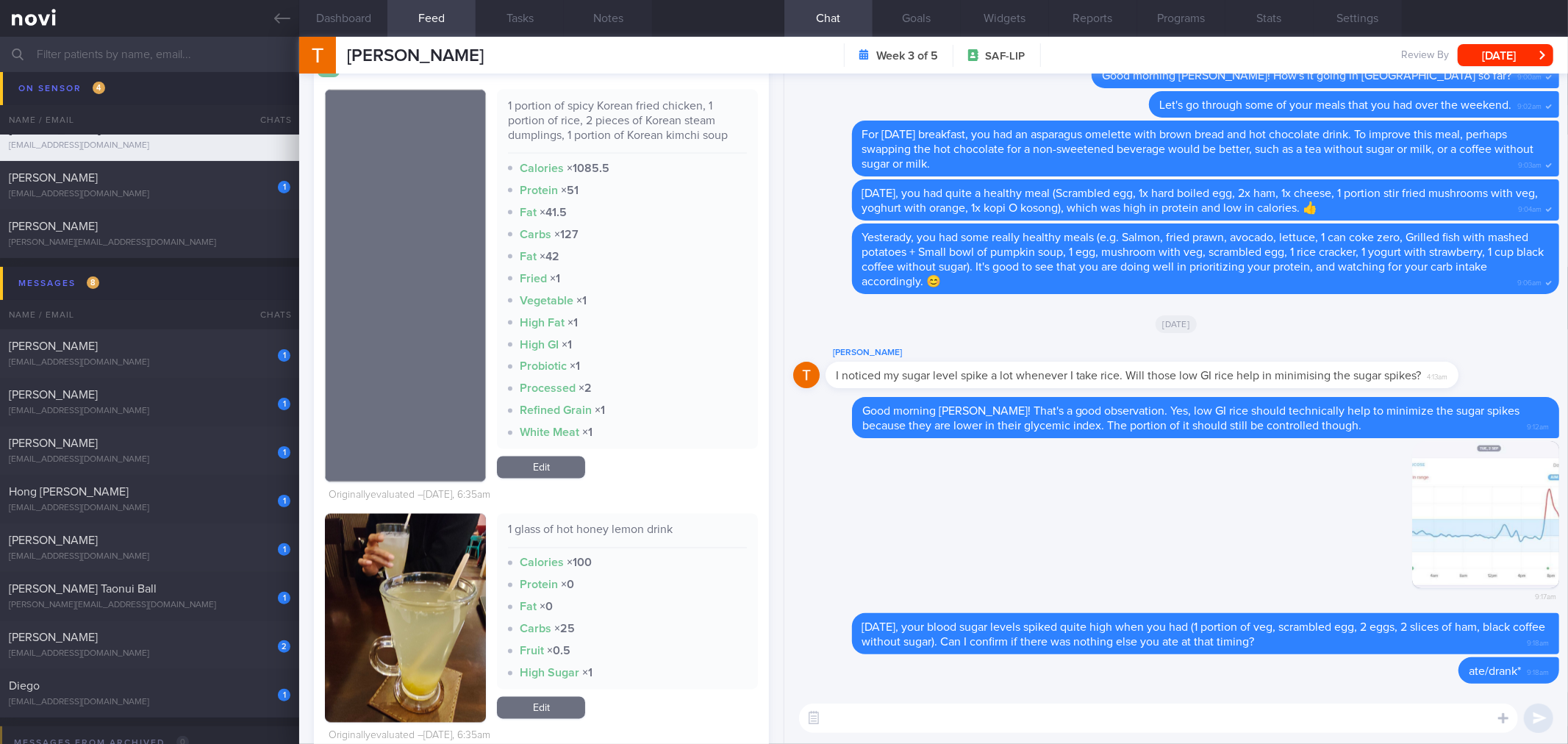
click at [1167, 695] on div "​ ​" at bounding box center [1176, 718] width 784 height 52
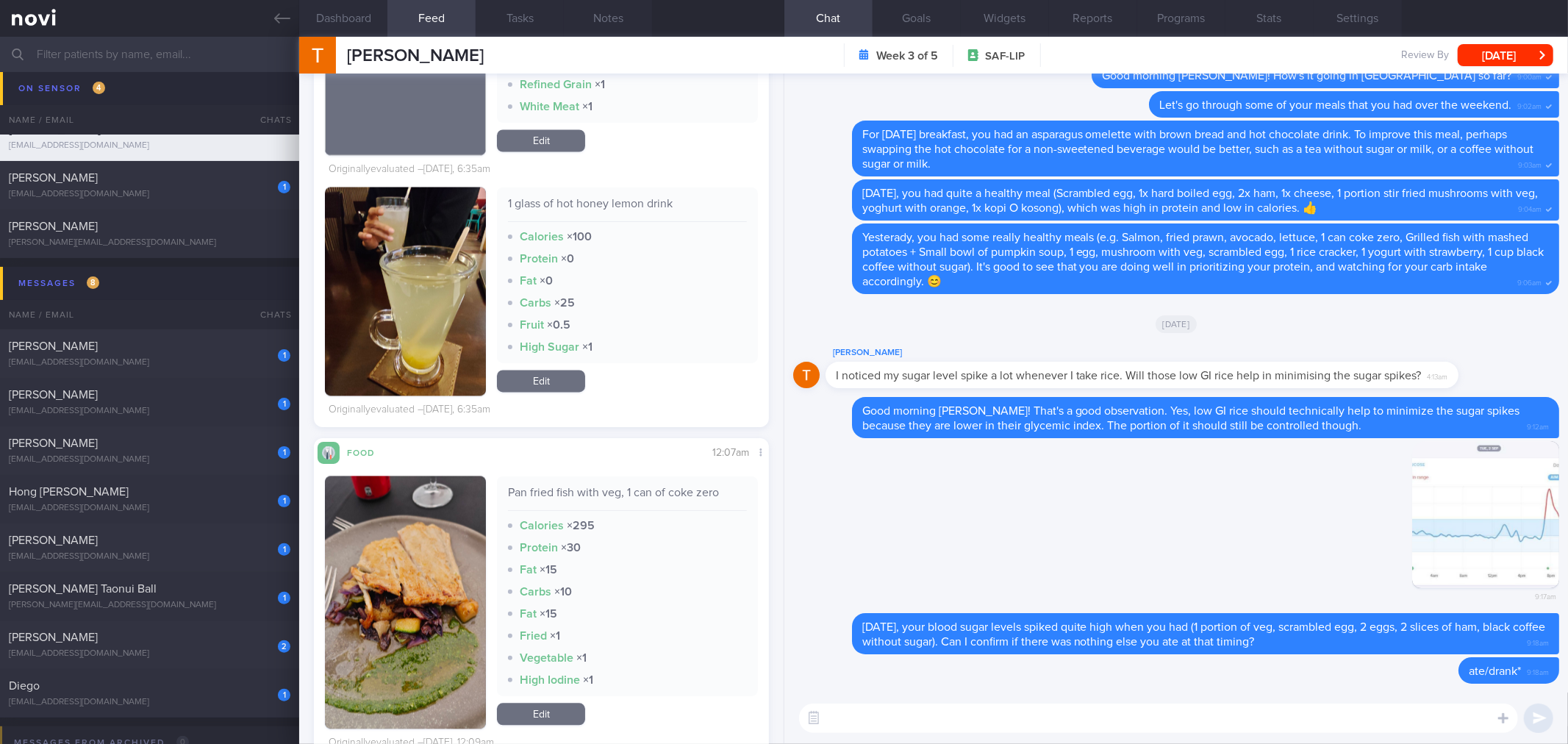
scroll to position [2632, 0]
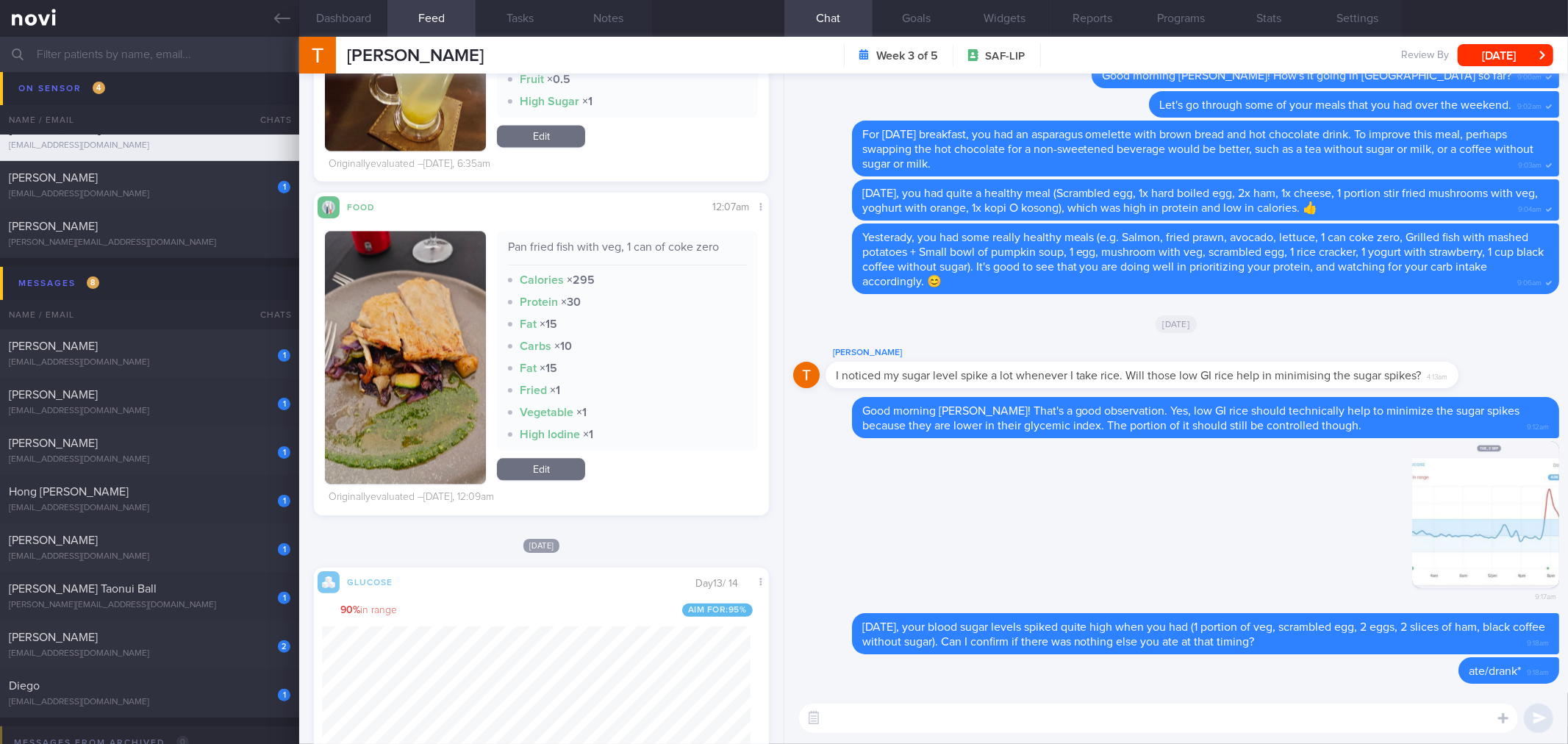
click at [401, 325] on button "button" at bounding box center [405, 357] width 161 height 253
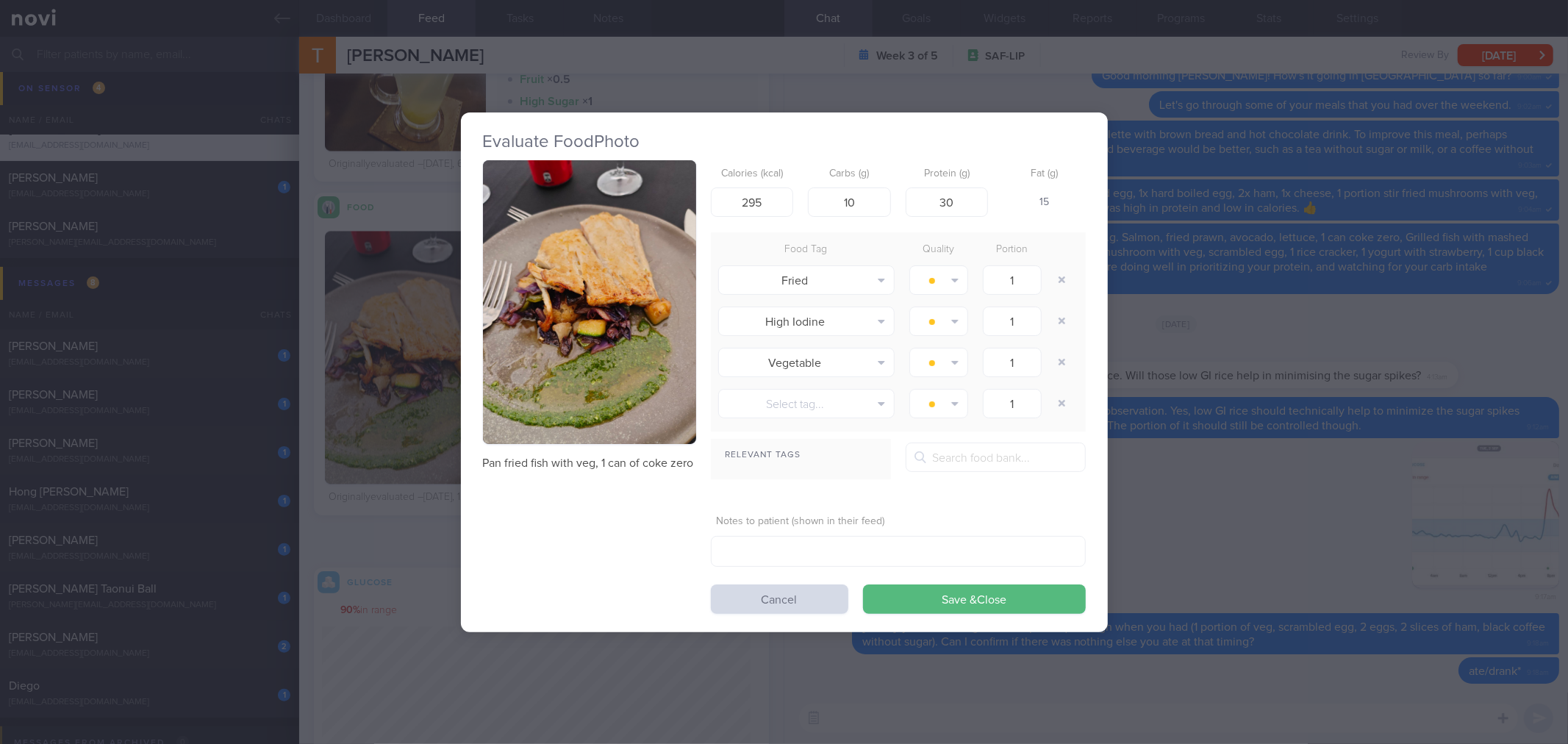
click at [561, 295] on button "button" at bounding box center [589, 302] width 213 height 284
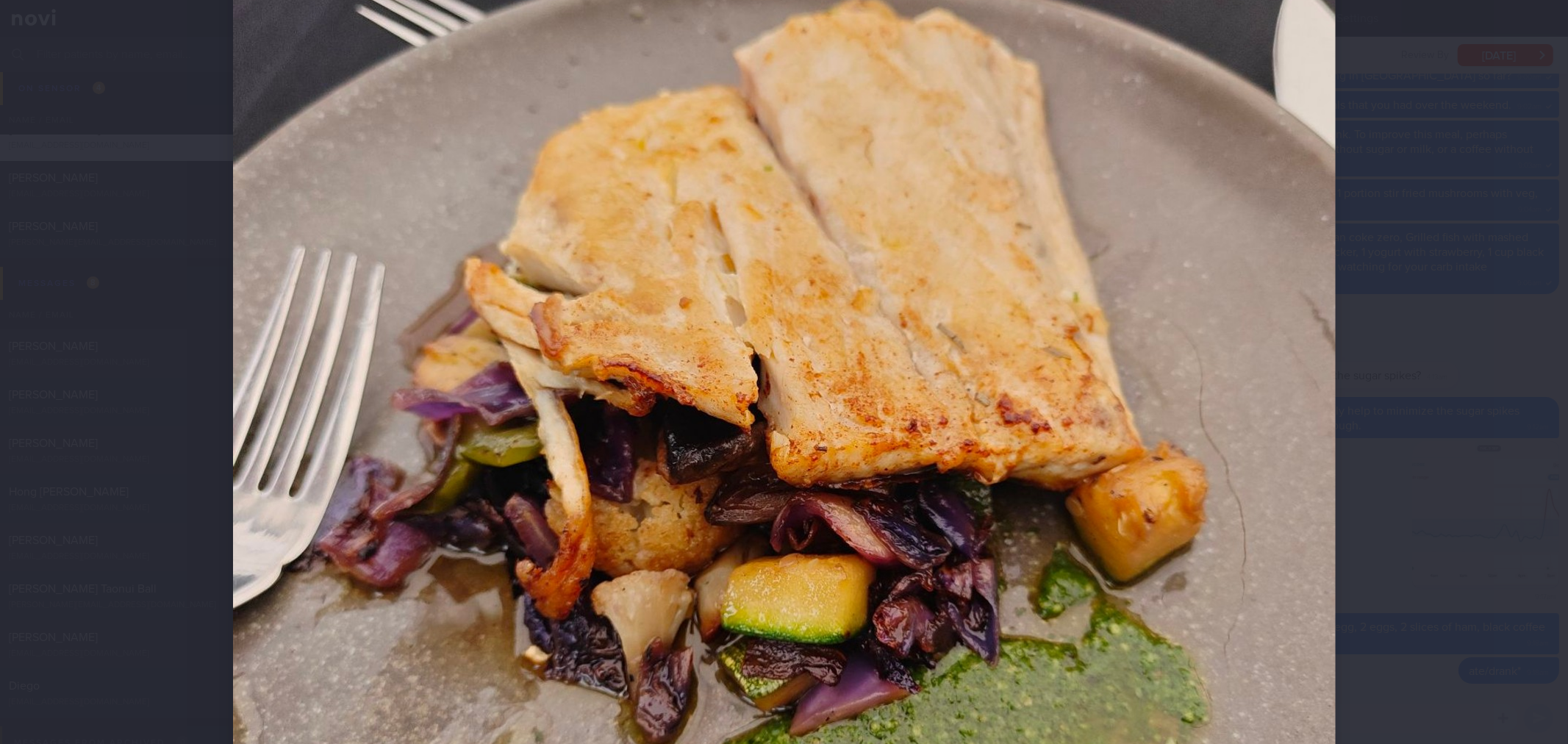
scroll to position [326, 0]
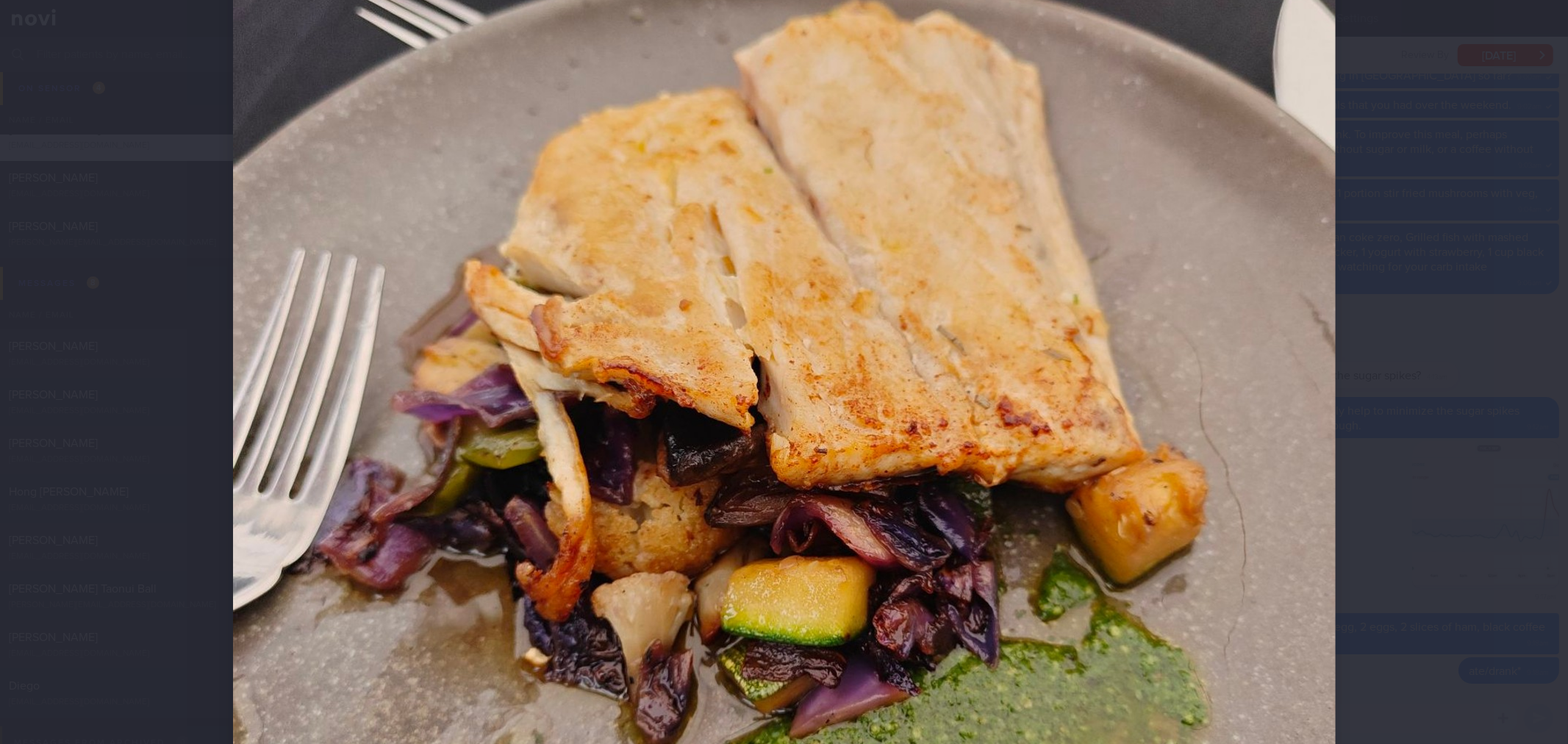
click at [1388, 570] on div at bounding box center [784, 372] width 1568 height 744
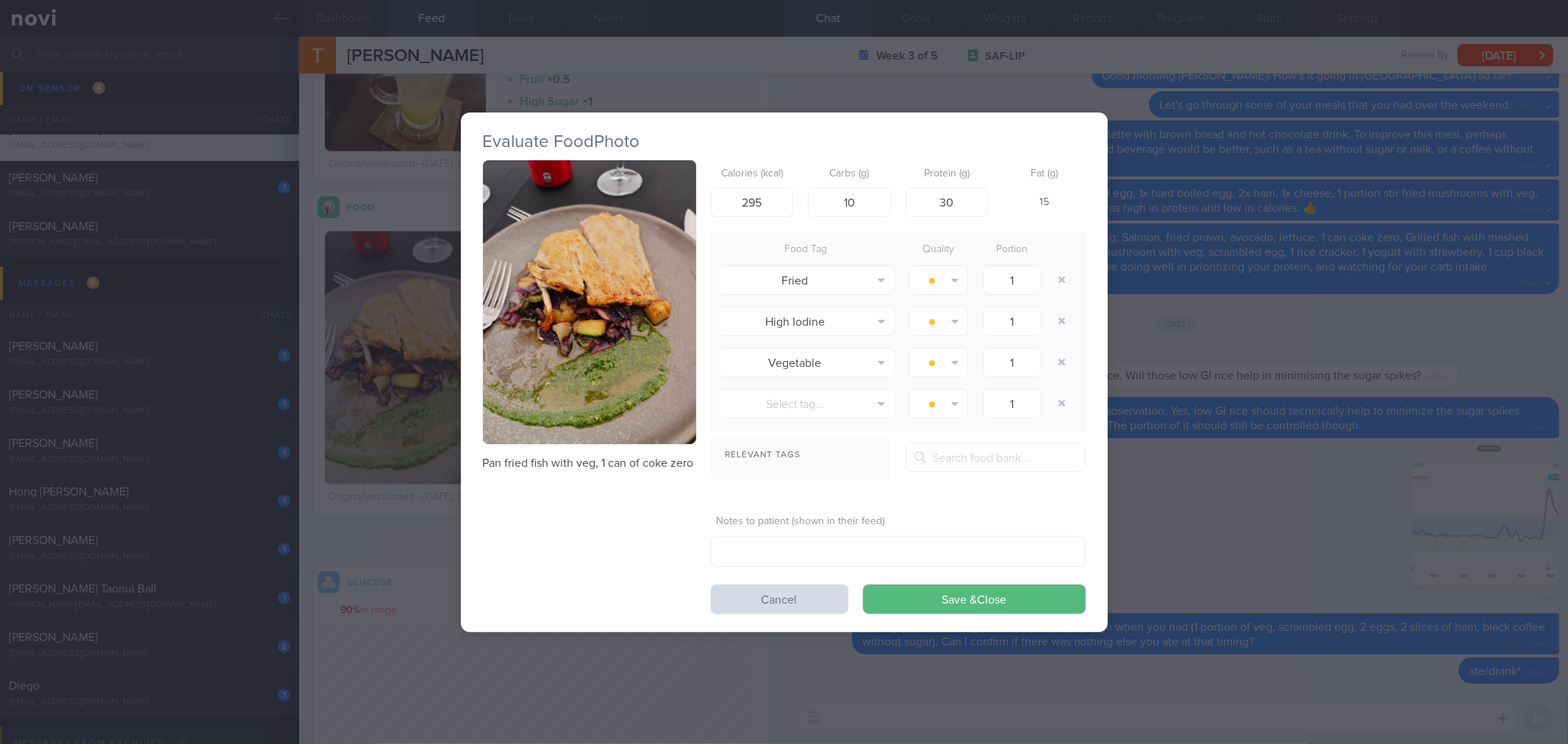
click at [1388, 570] on div "Evaluate Food Photo Pan fried fish with veg, 1 can of coke zero Calories (kcal)…" at bounding box center [784, 372] width 1568 height 744
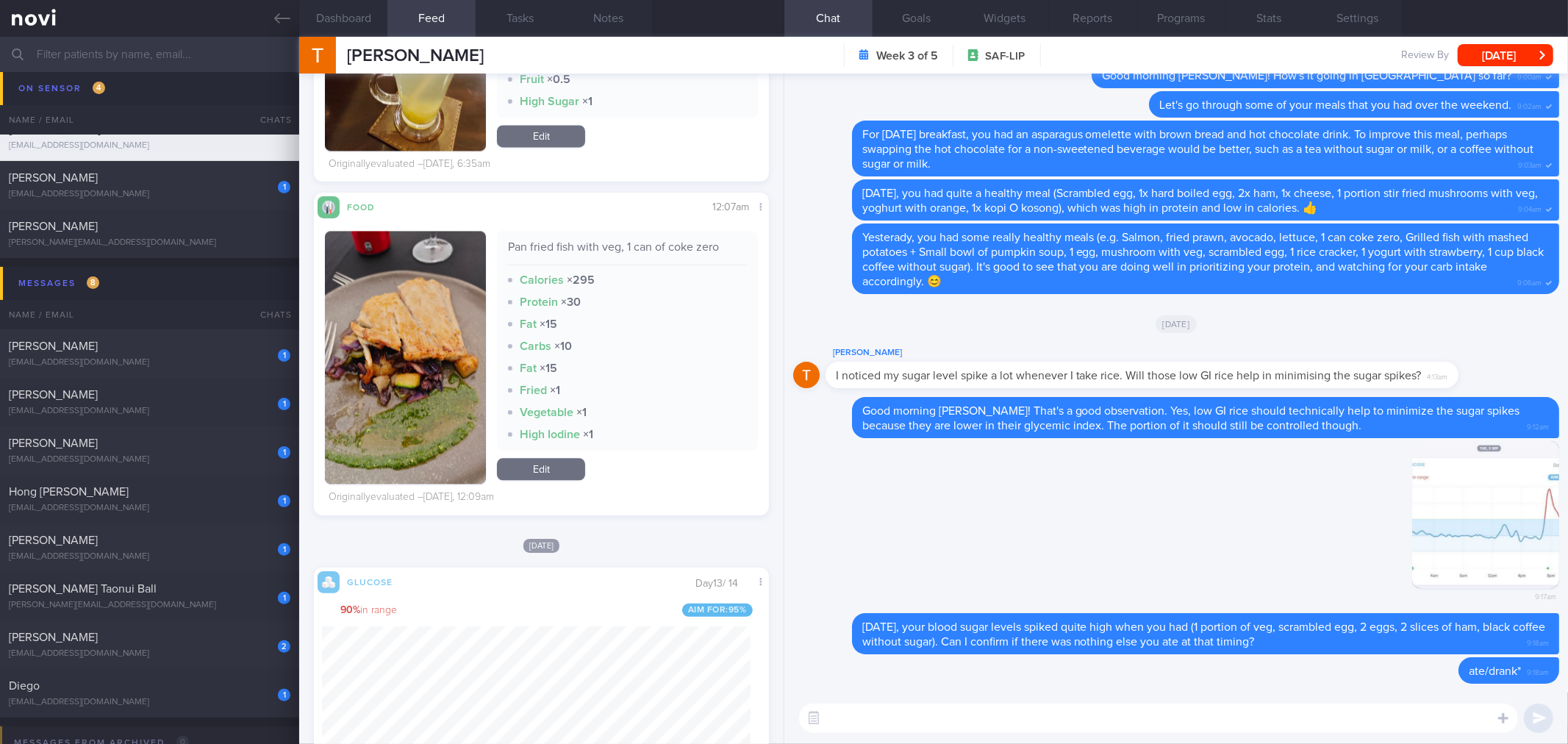
click at [563, 254] on div "Pan fried fish with veg, 1 can of coke zero" at bounding box center [627, 252] width 238 height 25
copy div "Pan fried fish with veg, 1 can of coke zero"
click at [937, 707] on textarea at bounding box center [1158, 719] width 719 height 30
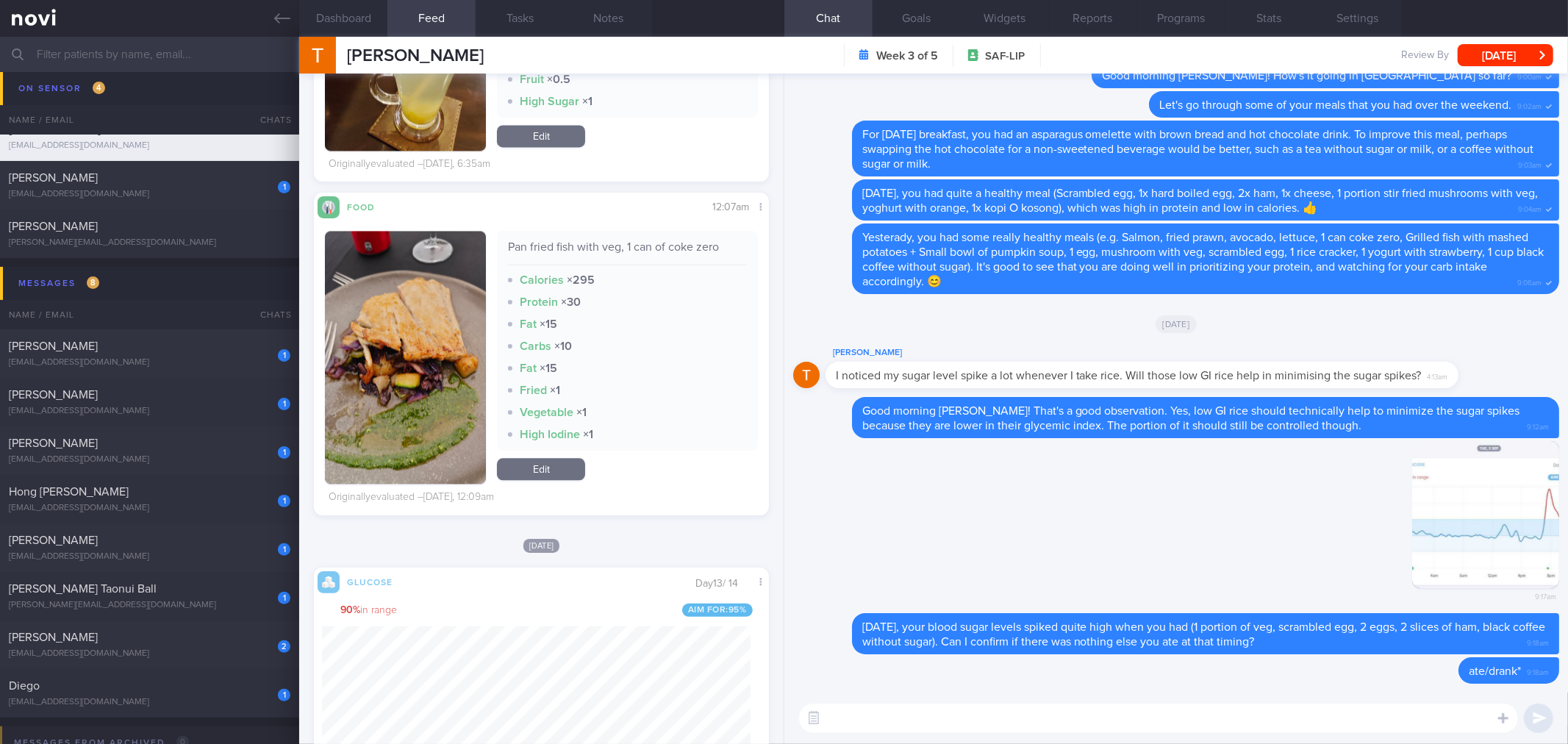
click at [942, 715] on textarea at bounding box center [1158, 719] width 719 height 30
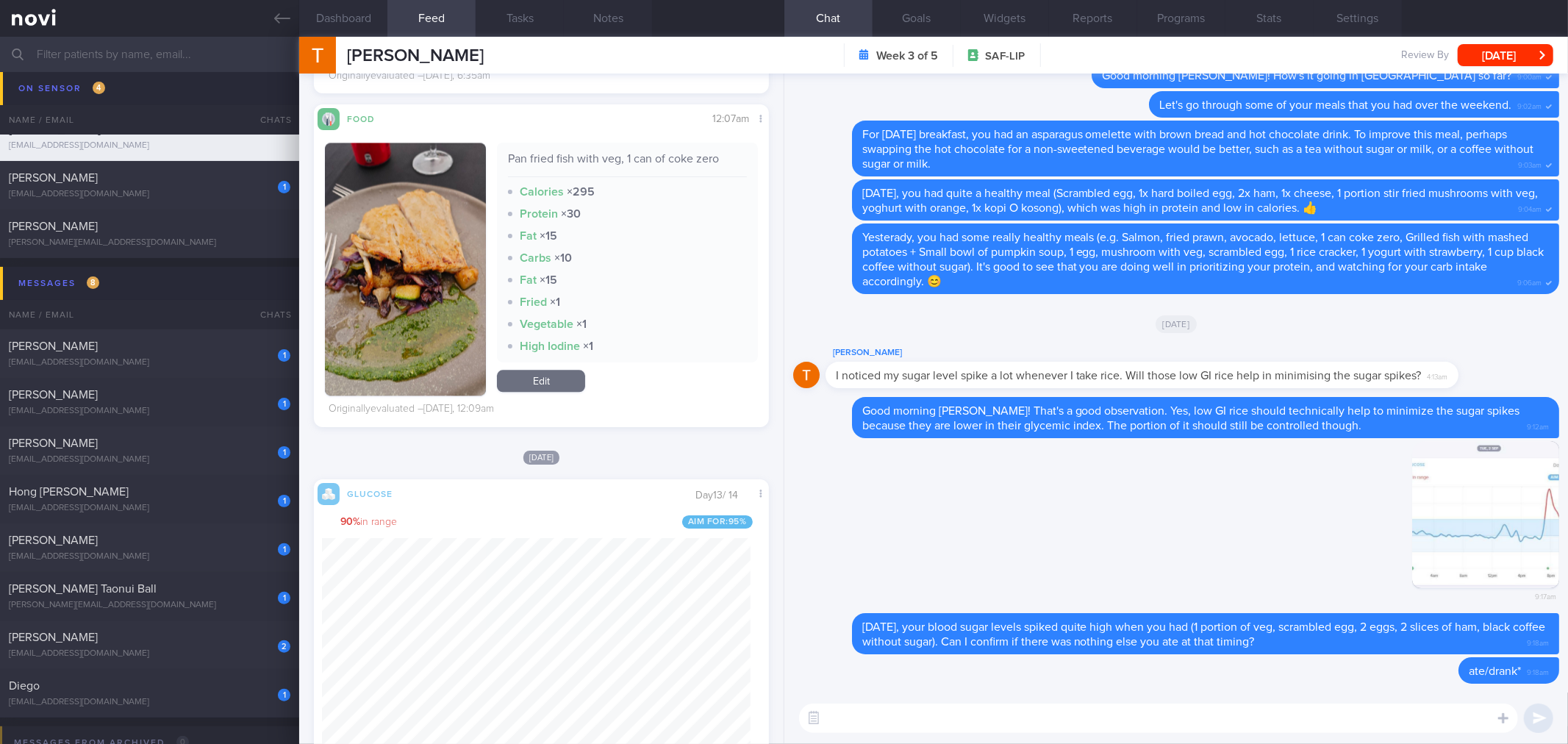
scroll to position [2876, 0]
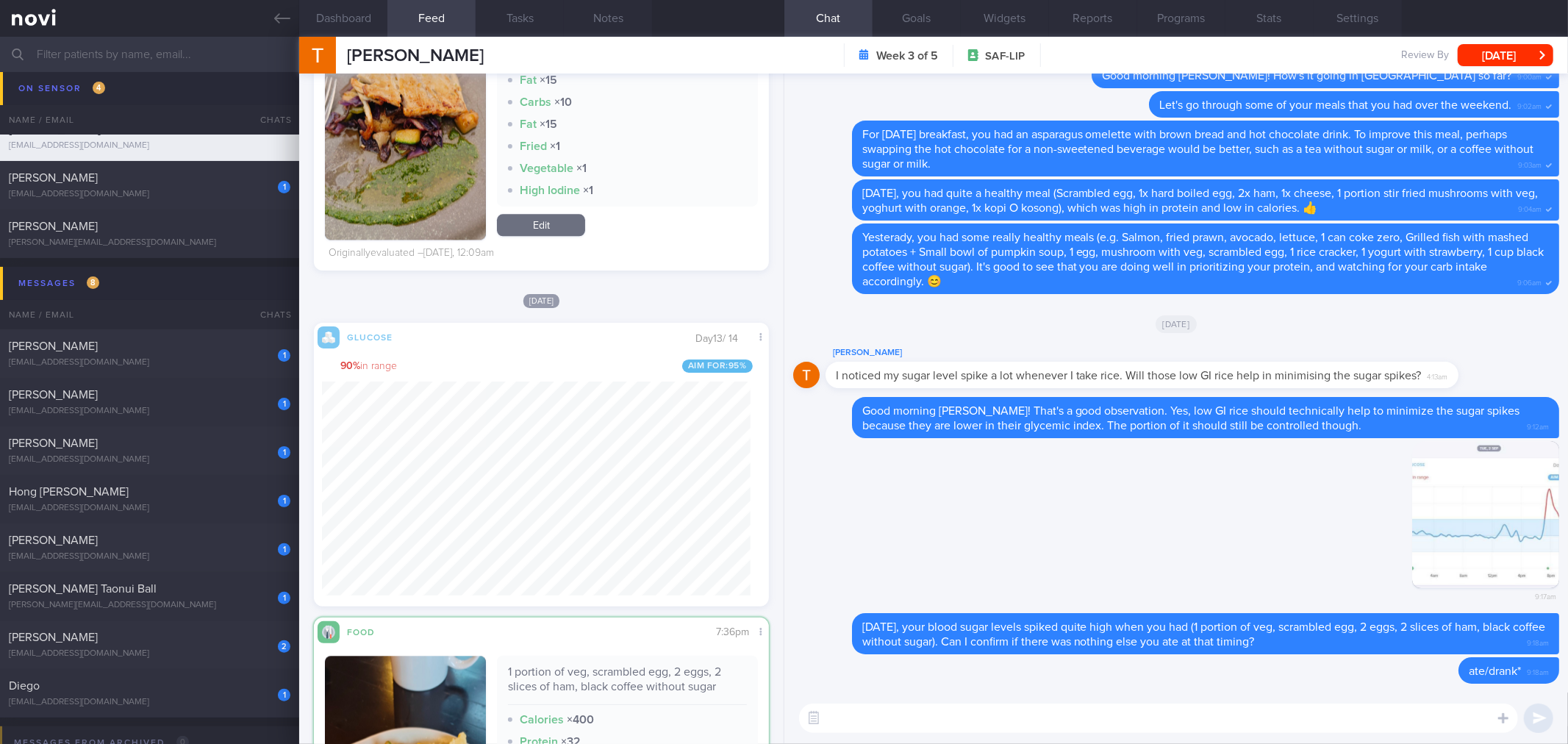
click at [1057, 733] on div "​ ​" at bounding box center [1176, 718] width 784 height 52
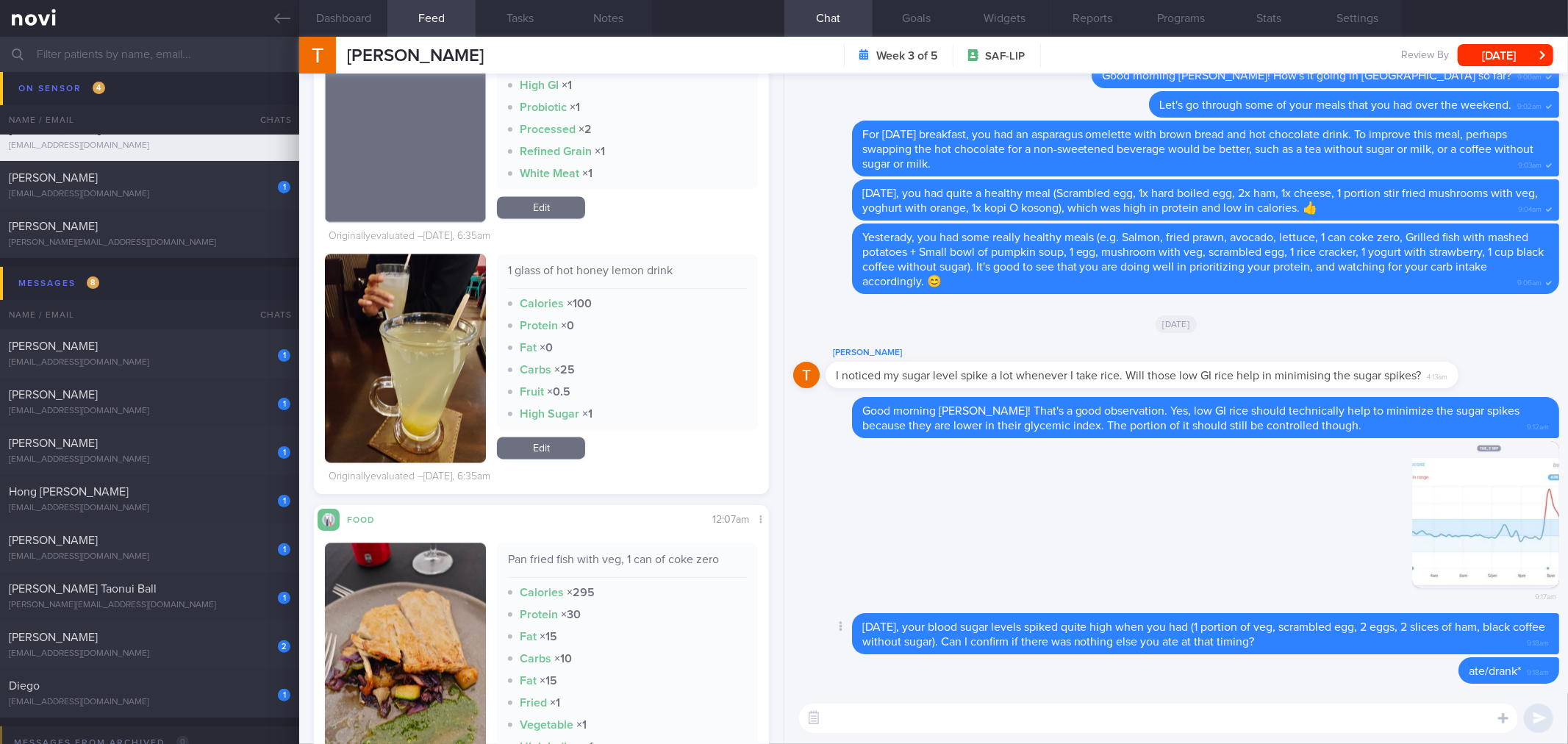
scroll to position [2386, 0]
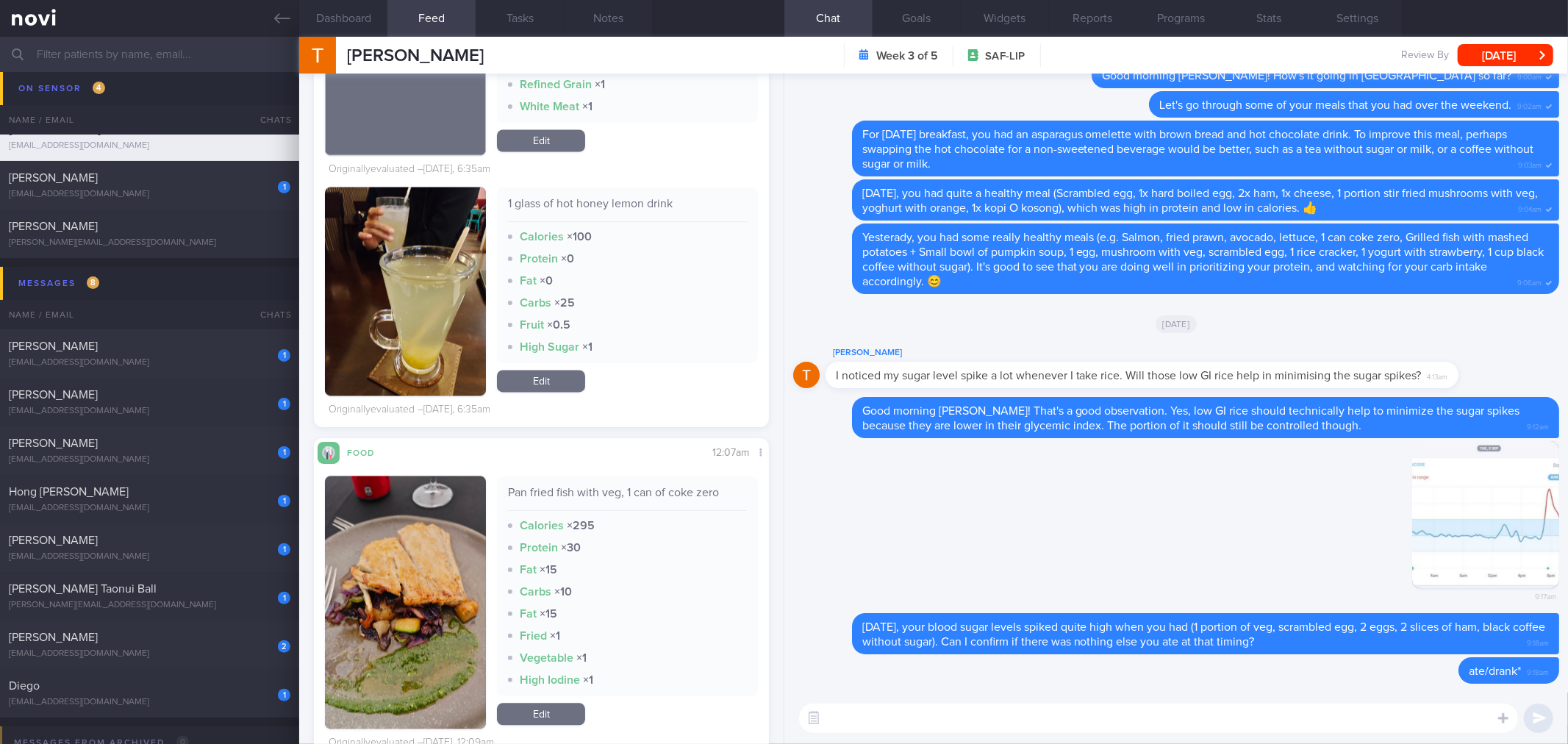
click at [949, 731] on textarea at bounding box center [1158, 719] width 719 height 30
click at [664, 490] on div "Pan fried fish with veg, 1 can of coke zero" at bounding box center [627, 497] width 238 height 25
copy div "Pan fried fish with veg, 1 can of coke zero"
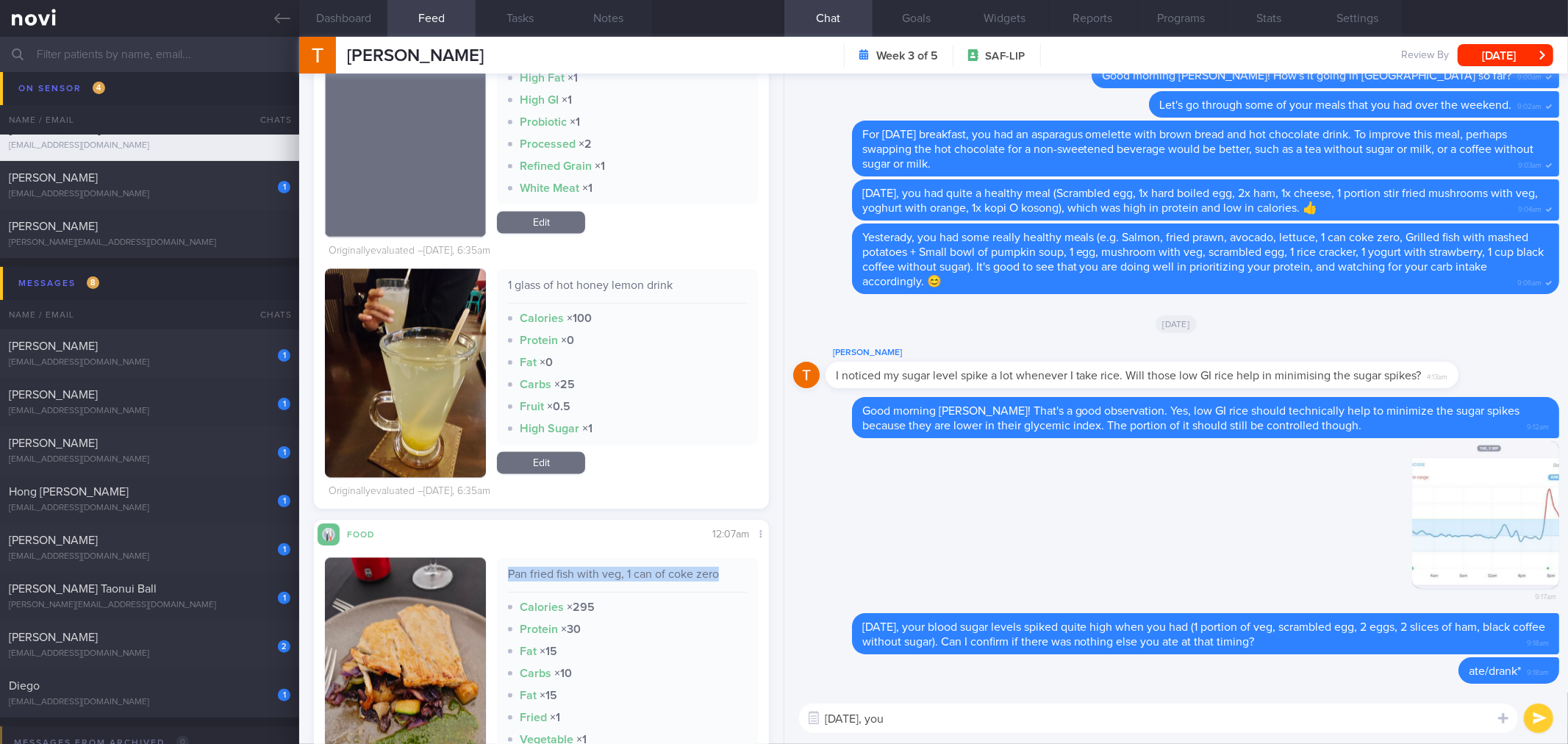
scroll to position [263, 428]
click at [916, 724] on textarea "[DATE], you" at bounding box center [1158, 719] width 719 height 30
paste textarea "Pan fried fish with veg, 1 can of coke zero"
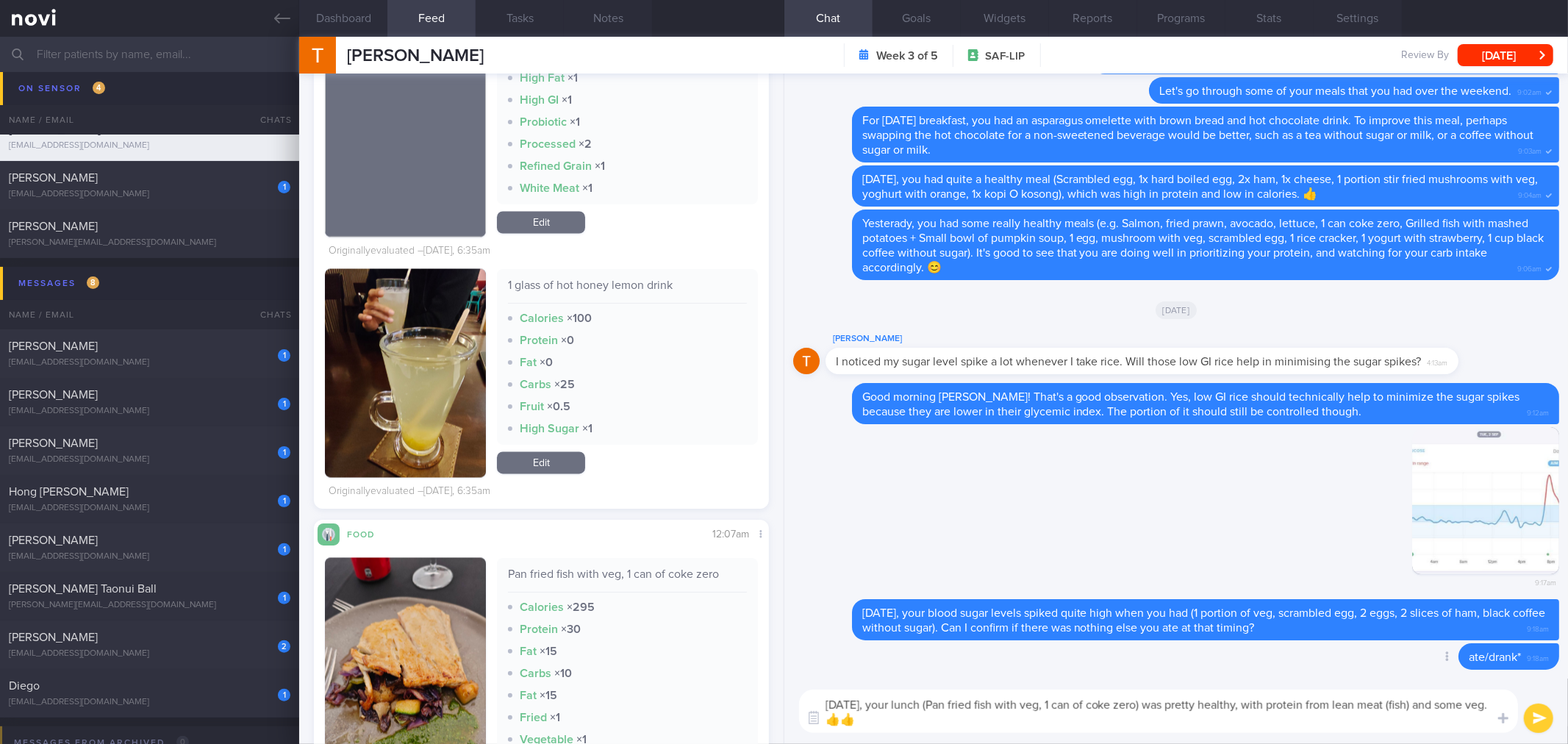
type textarea "[DATE], your lunch (Pan fried fish with veg, 1 can of coke zero) was pretty hea…"
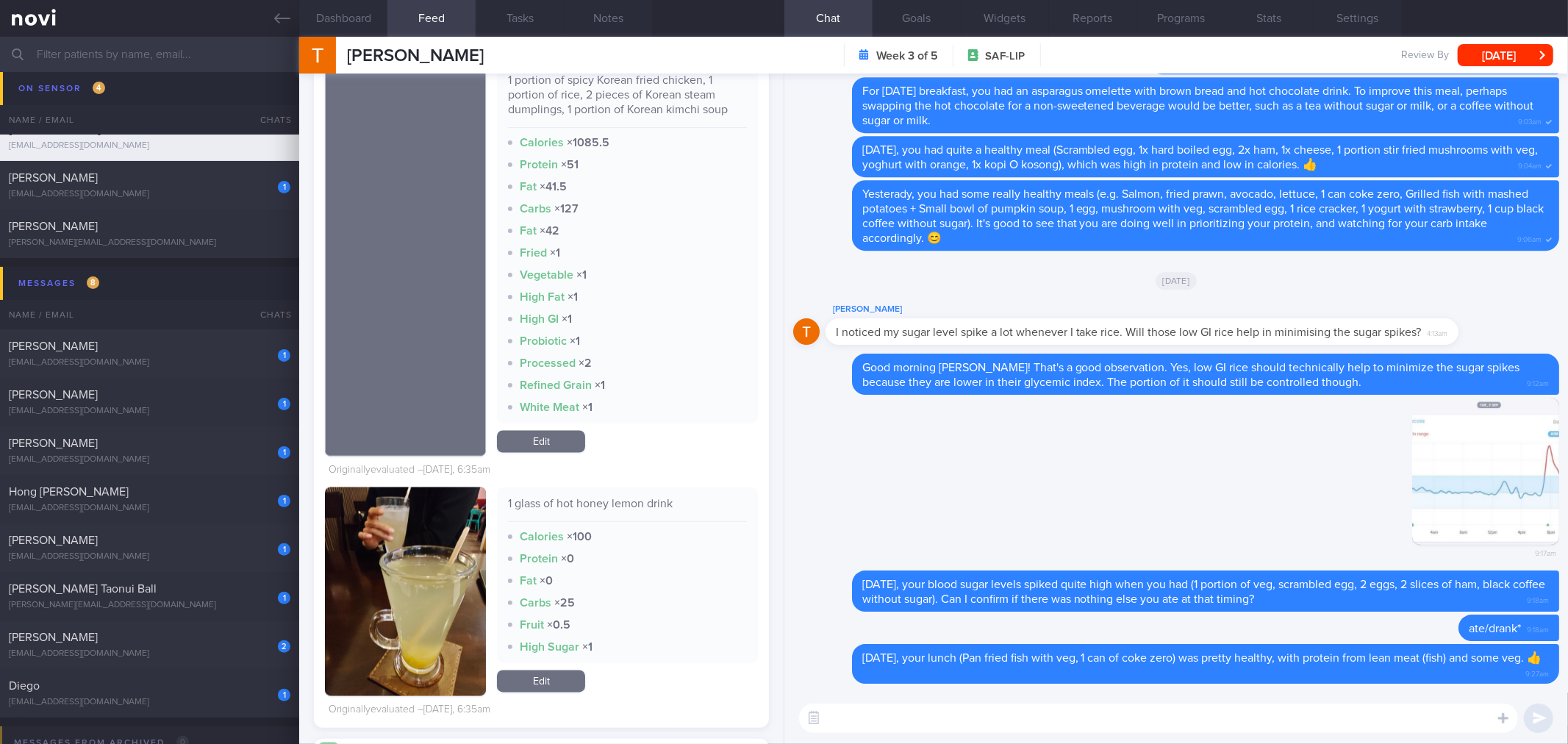
scroll to position [1815, 0]
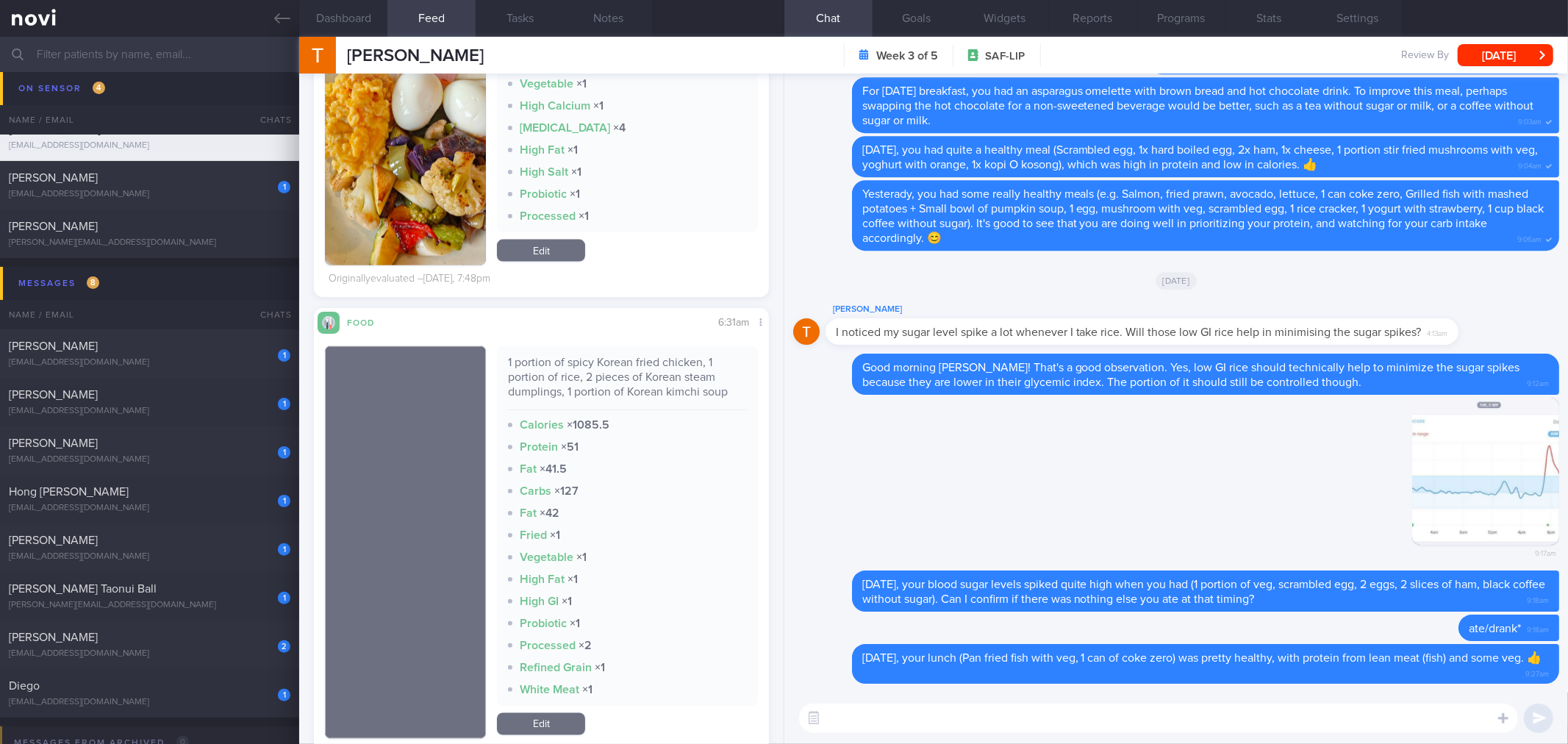
click at [596, 383] on div "1 portion of spicy Korean fried chicken, 1 portion of rice, 2 pieces of Korean …" at bounding box center [627, 383] width 238 height 55
copy div "1 portion of spicy Korean fried chicken, 1 portion of rice, 2 pieces of Korean …"
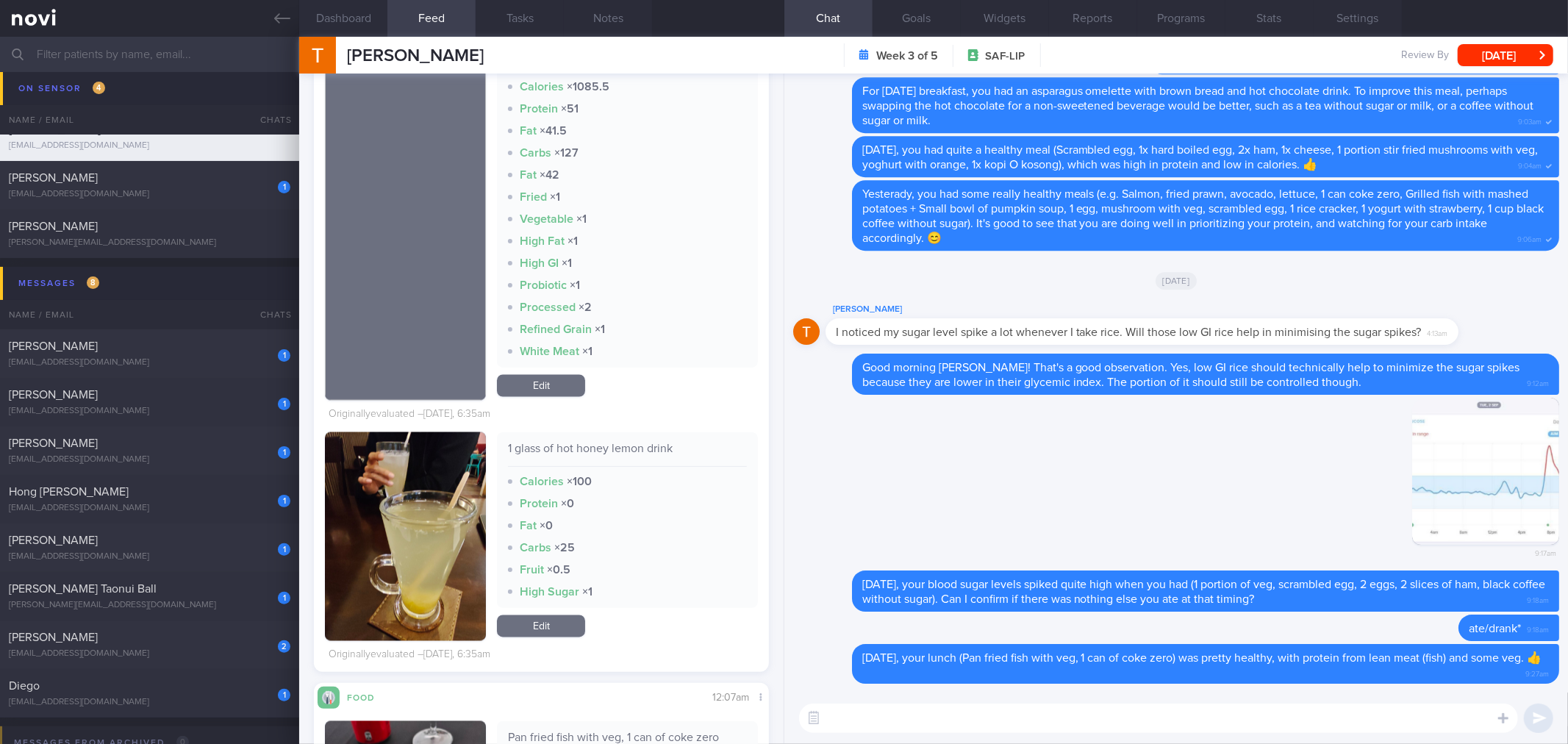
scroll to position [263, 428]
click at [951, 715] on textarea at bounding box center [1158, 719] width 719 height 30
paste textarea "1 portion of spicy Korean fried chicken, 1 portion of rice, 2 pieces of Korean …"
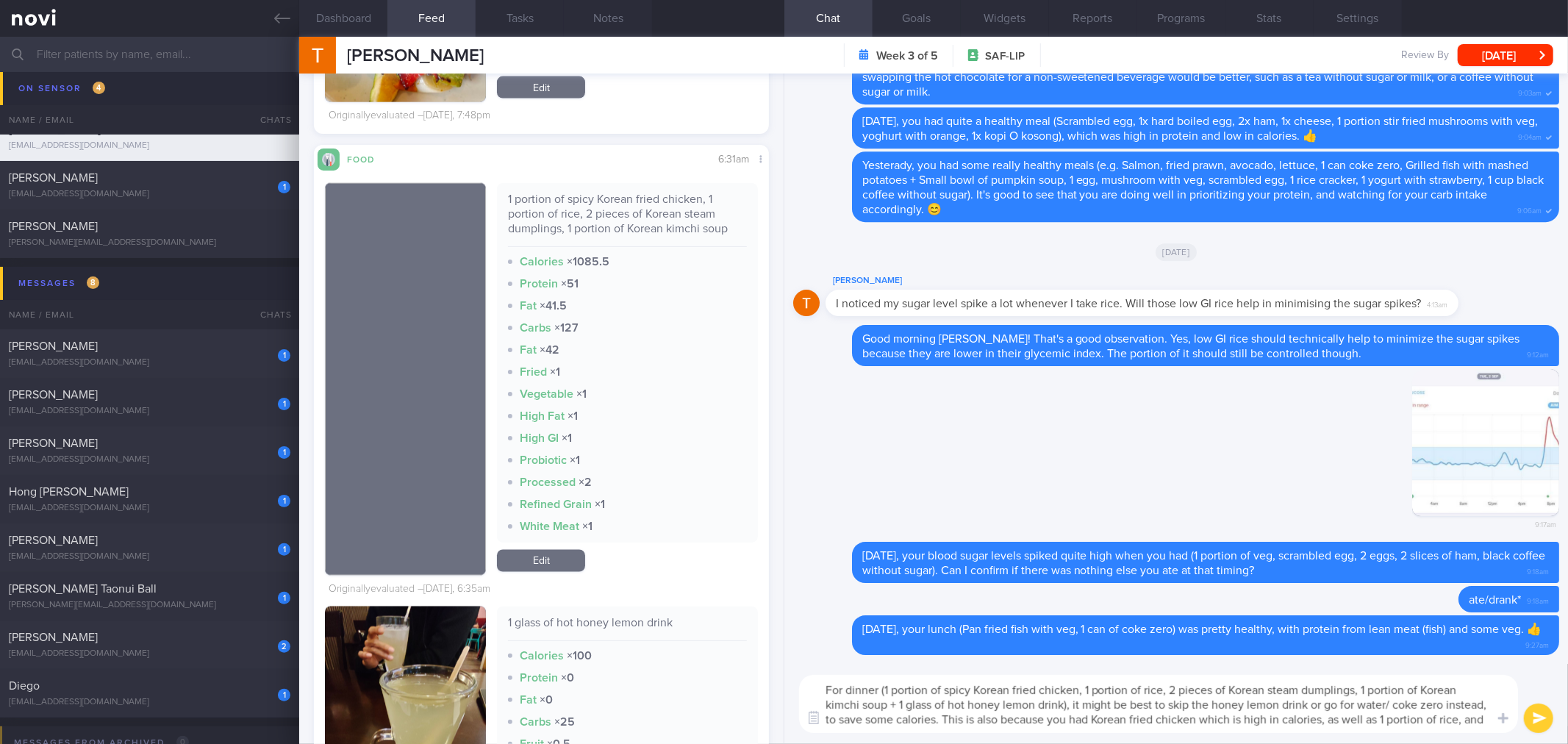
scroll to position [0, 0]
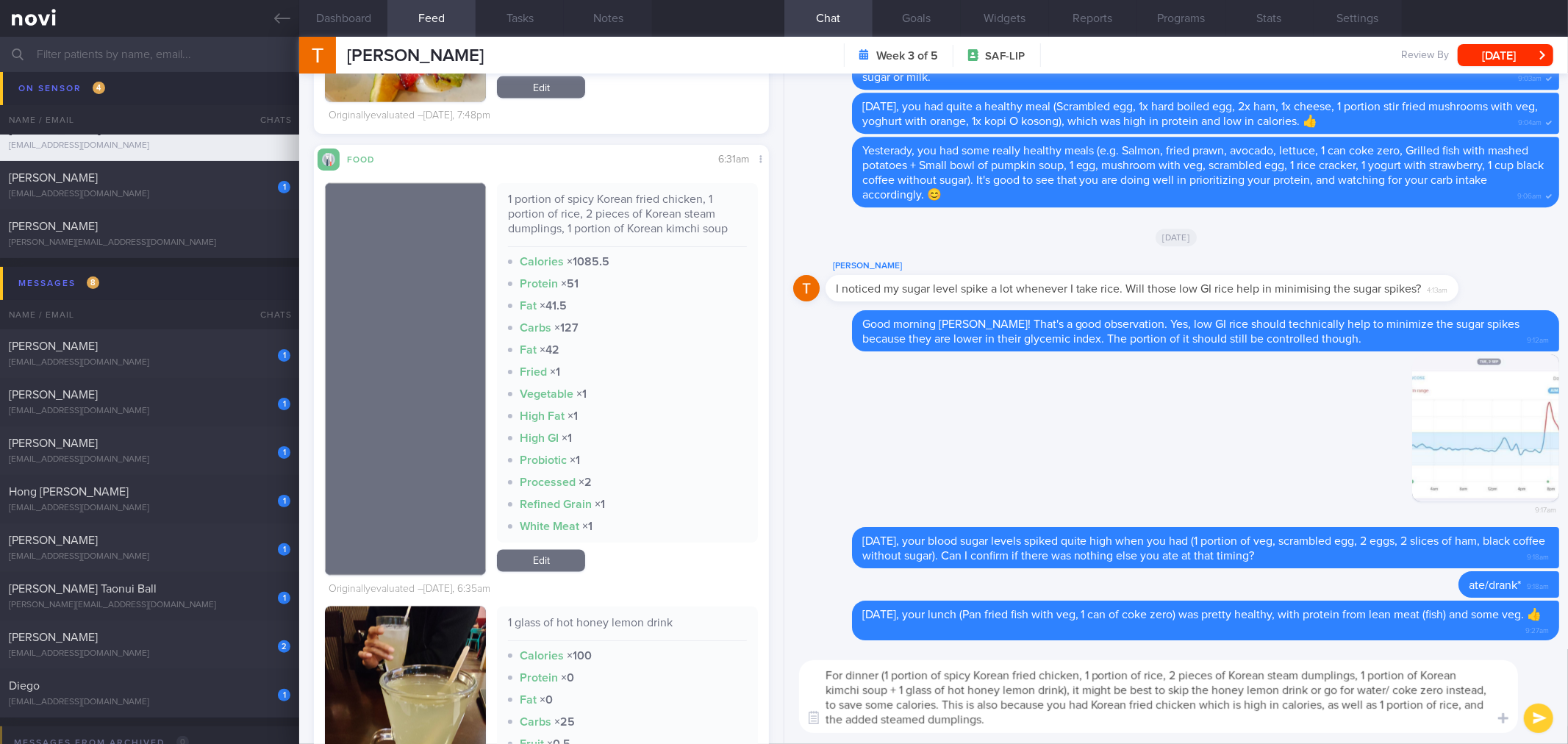
type textarea "For dinner (1 portion of spicy Korean fried chicken, 1 portion of rice, 2 piece…"
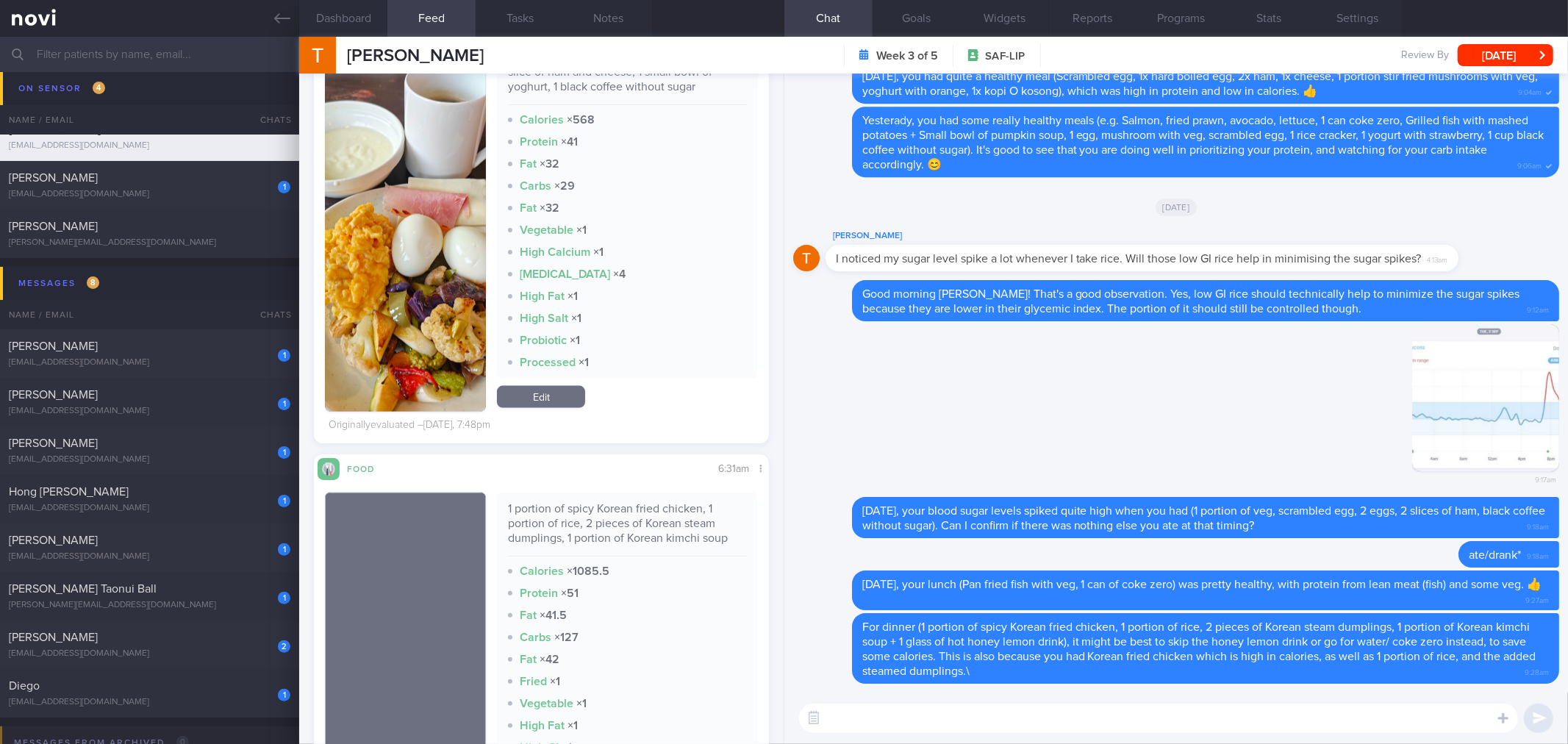
scroll to position [1407, 0]
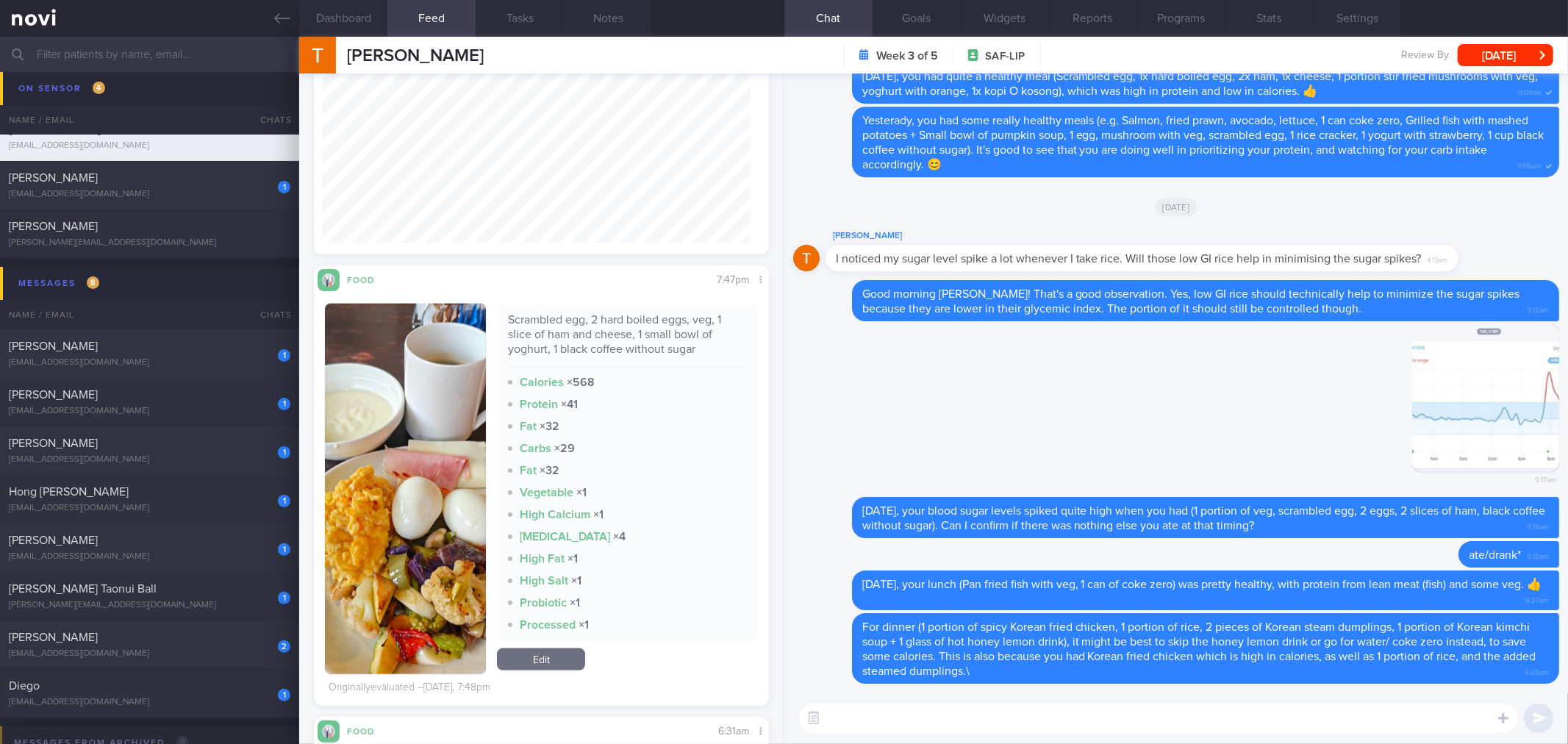
click at [583, 327] on div "Scrambled egg, 2 hard boiled eggs, veg, 1 slice of ham and cheese, 1 small bowl…" at bounding box center [627, 340] width 238 height 55
copy div "Scrambled egg, 2 hard boiled eggs, veg, 1 slice of ham and cheese, 1 small bowl…"
click at [901, 701] on div "​ ​" at bounding box center [1176, 718] width 784 height 52
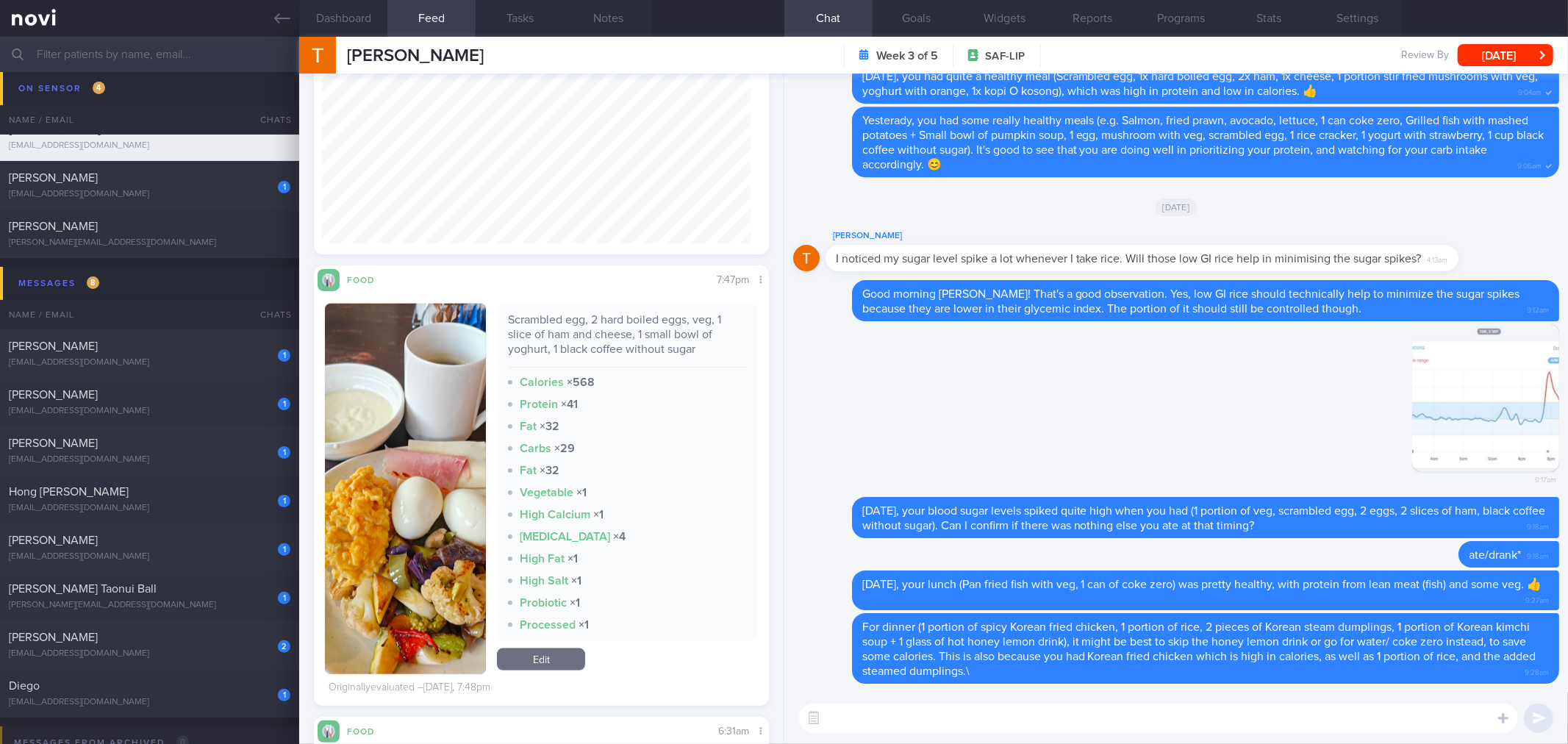
click at [905, 714] on textarea at bounding box center [1158, 719] width 719 height 30
paste textarea "Scrambled egg, 2 hard boiled eggs, veg, 1 slice of ham and cheese, 1 small bowl…"
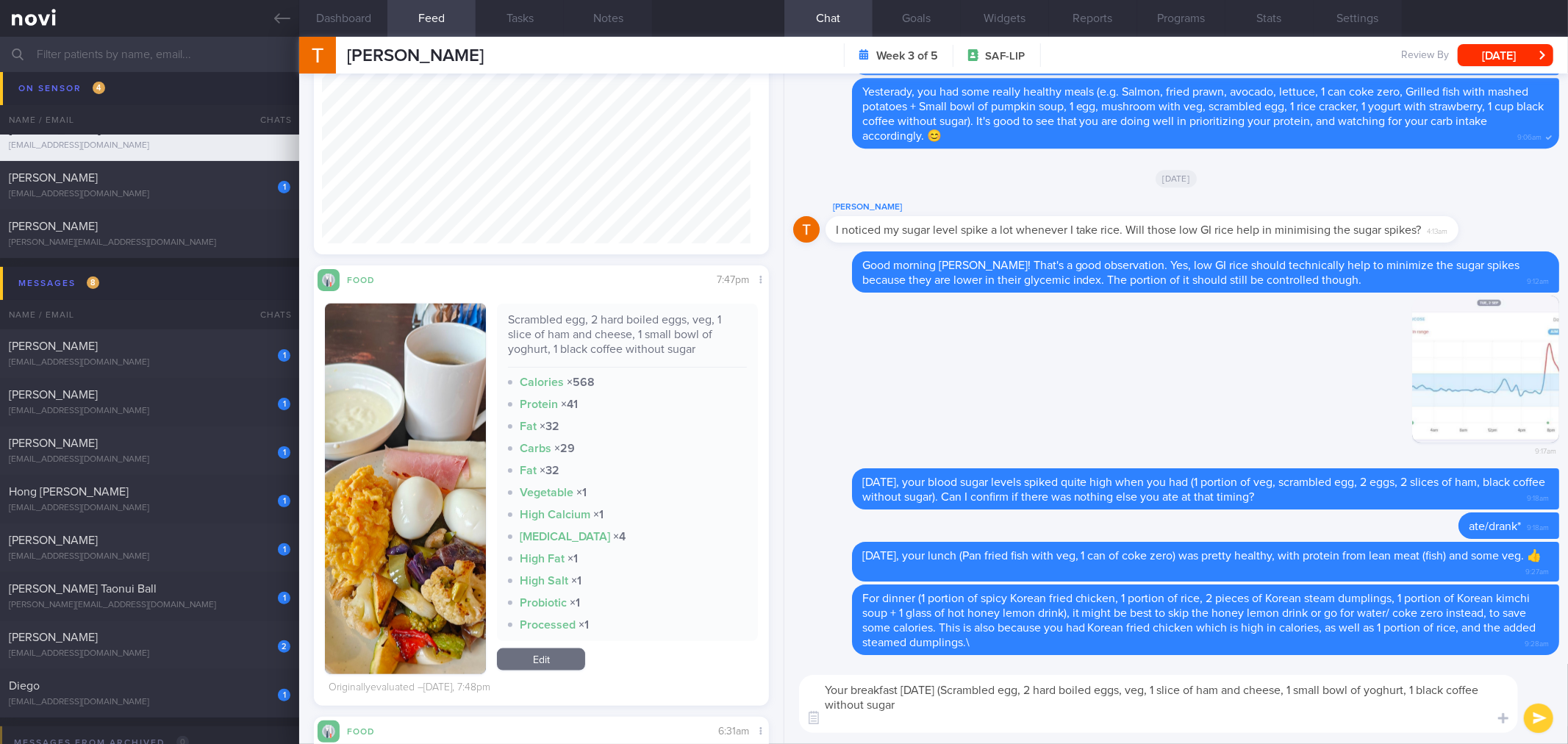
scroll to position [0, 0]
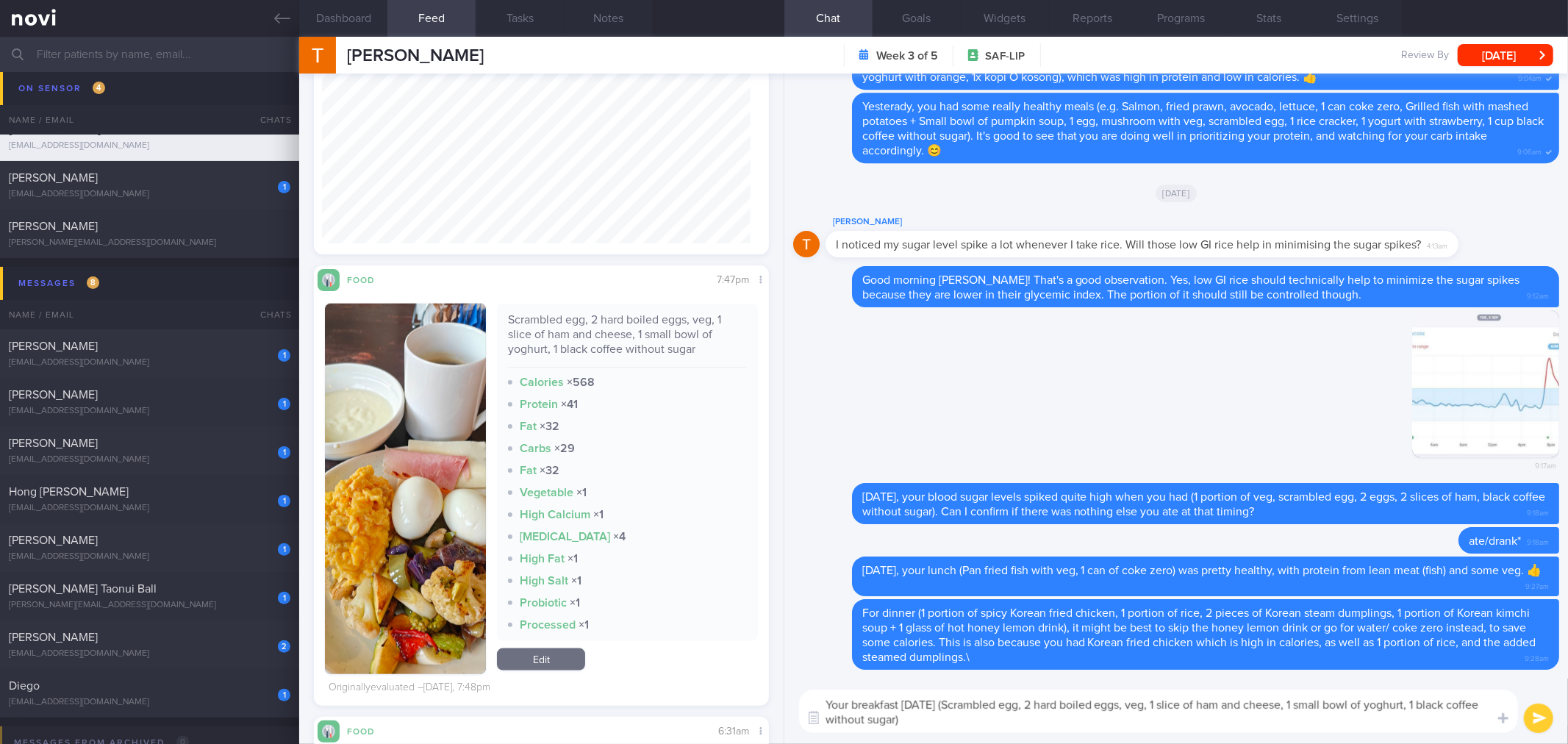
click at [432, 538] on button "button" at bounding box center [405, 488] width 161 height 370
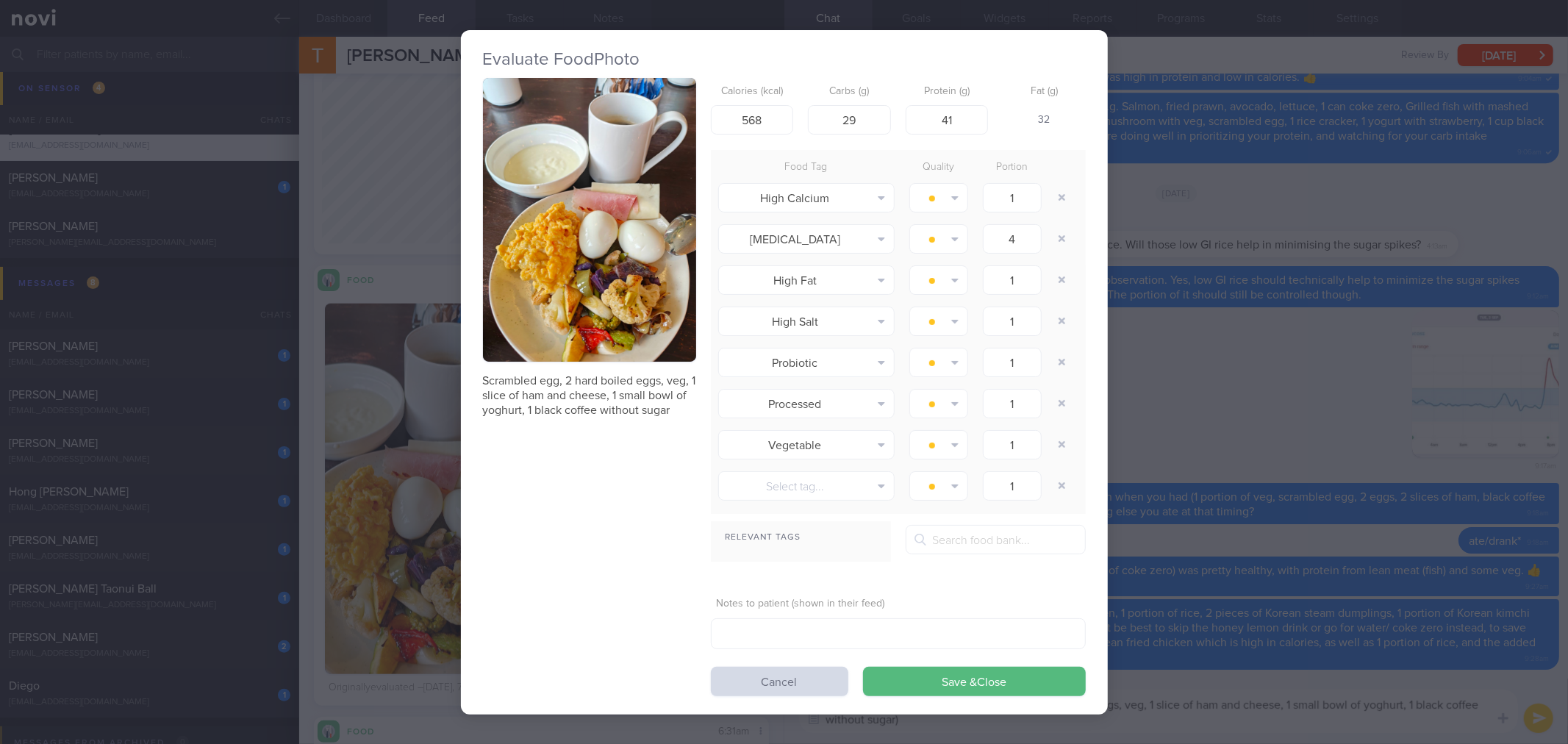
click at [643, 347] on img "button" at bounding box center [589, 220] width 213 height 284
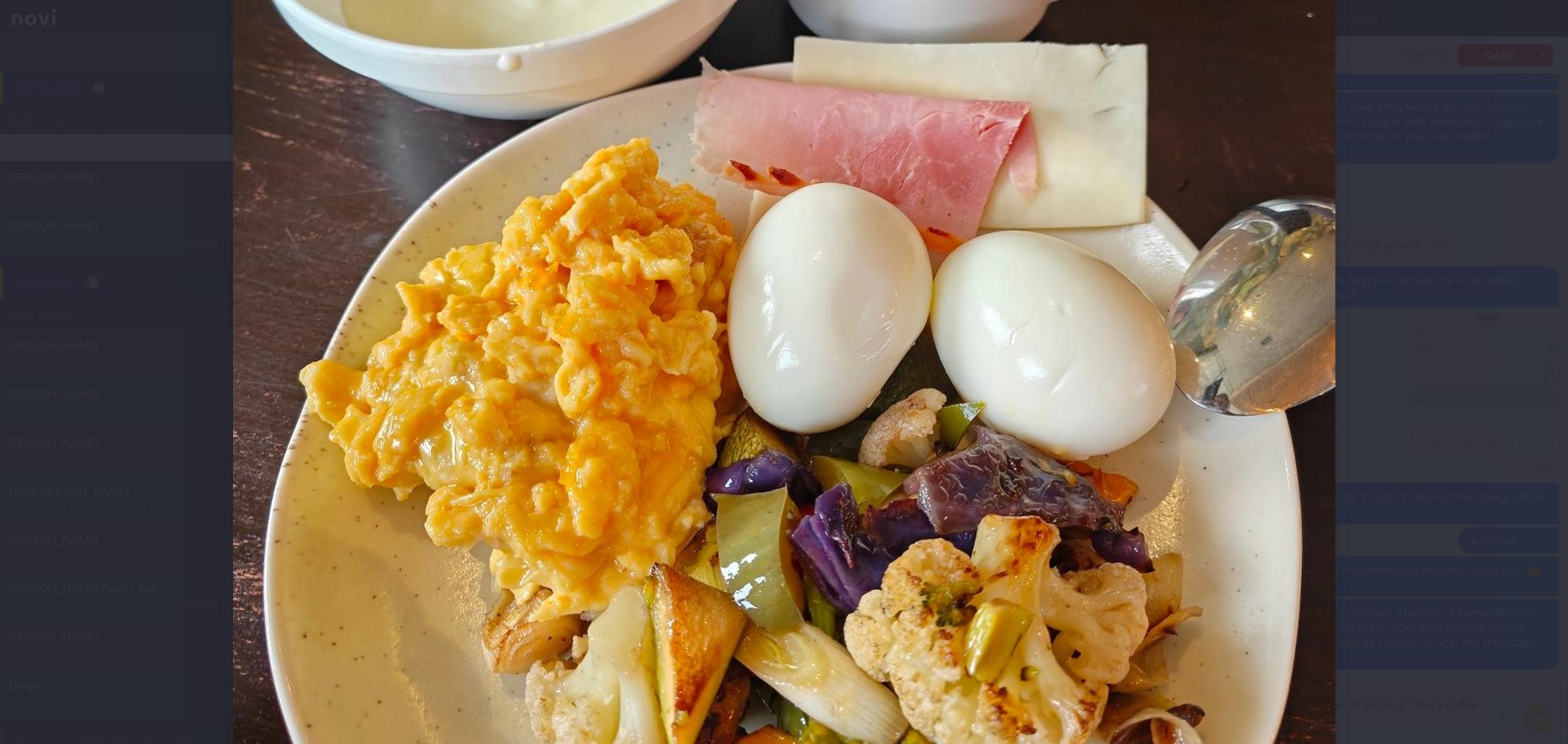
scroll to position [735, 0]
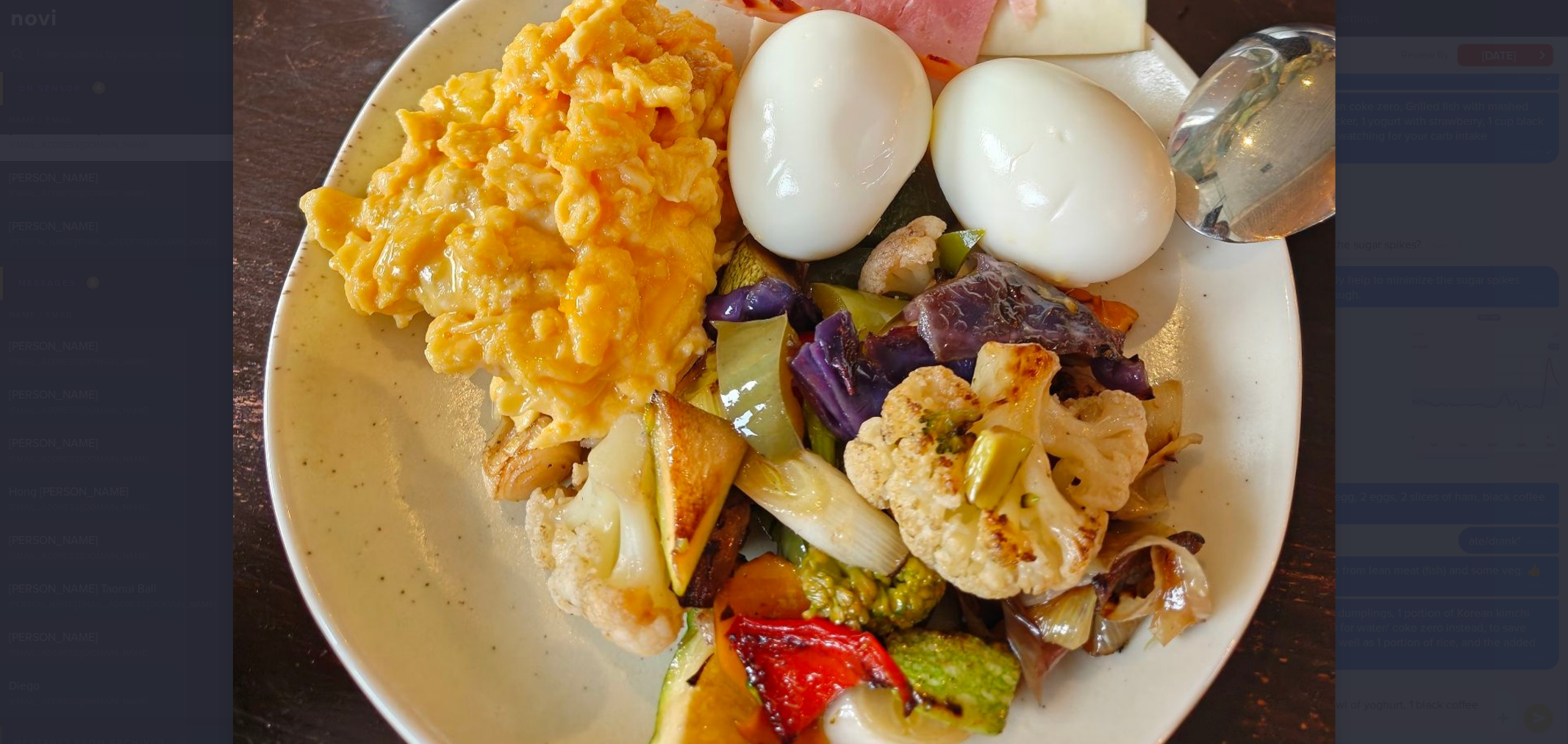
click at [1371, 516] on div at bounding box center [784, 59] width 1220 height 1588
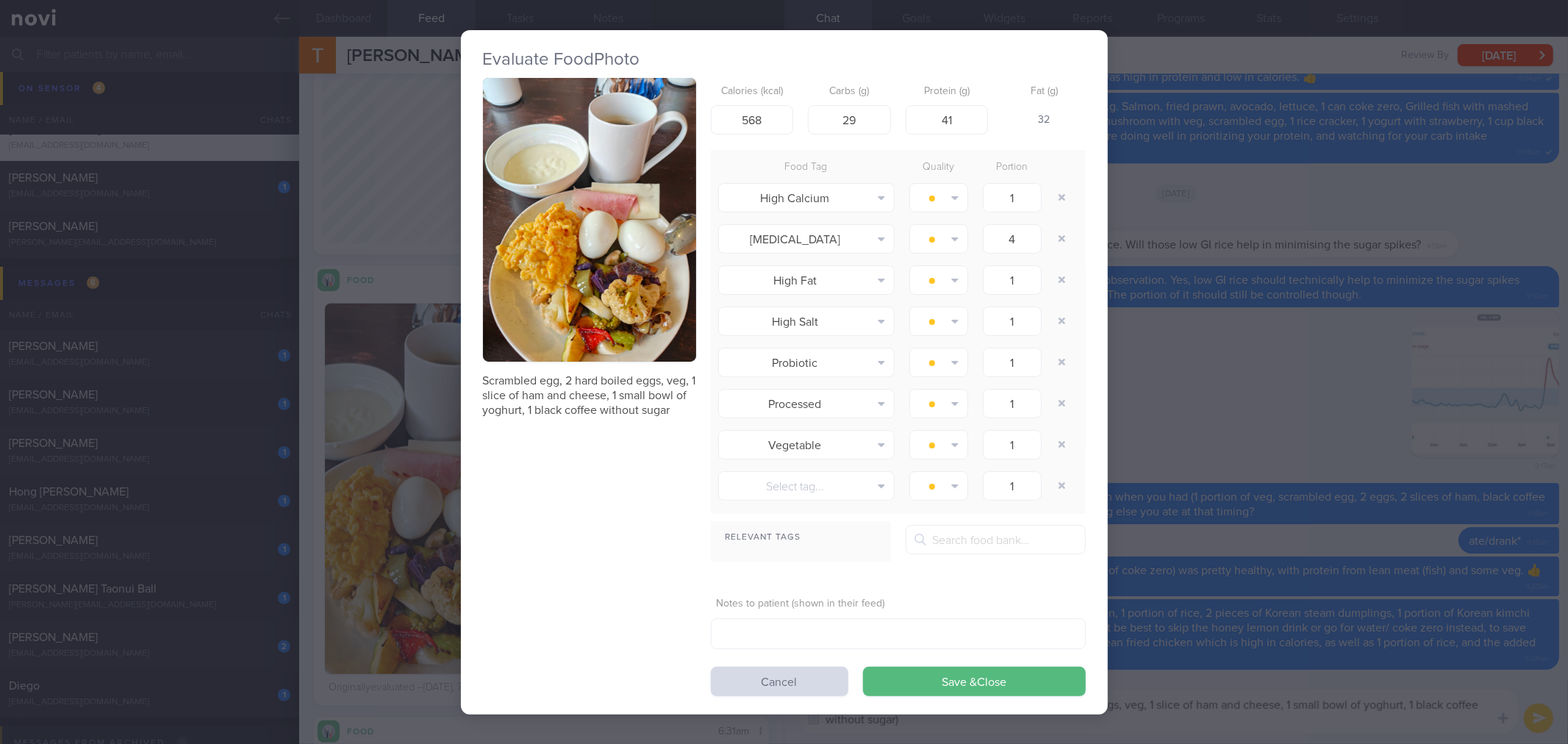
click at [1306, 520] on div "Evaluate Food Photo Scrambled egg, 2 hard boiled eggs, veg, 1 slice of ham and …" at bounding box center [784, 372] width 1568 height 744
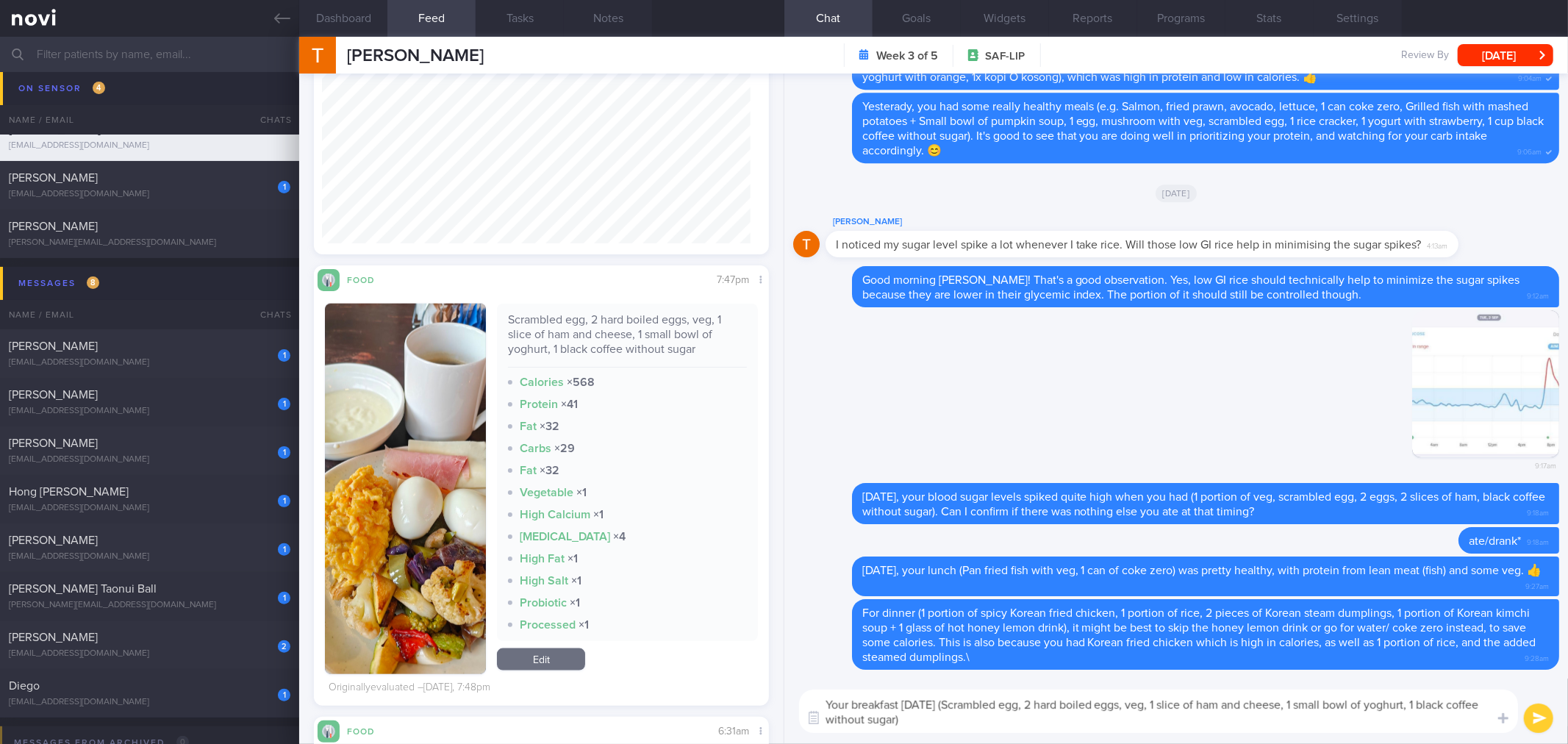
click at [1017, 730] on textarea "Your breakfast [DATE] (Scrambled egg, 2 hard boiled eggs, veg, 1 slice of ham a…" at bounding box center [1158, 712] width 719 height 44
type textarea "Your breakfast [DATE] (Scrambled egg, 2 hard boiled eggs, veg, 1 slice of ham a…"
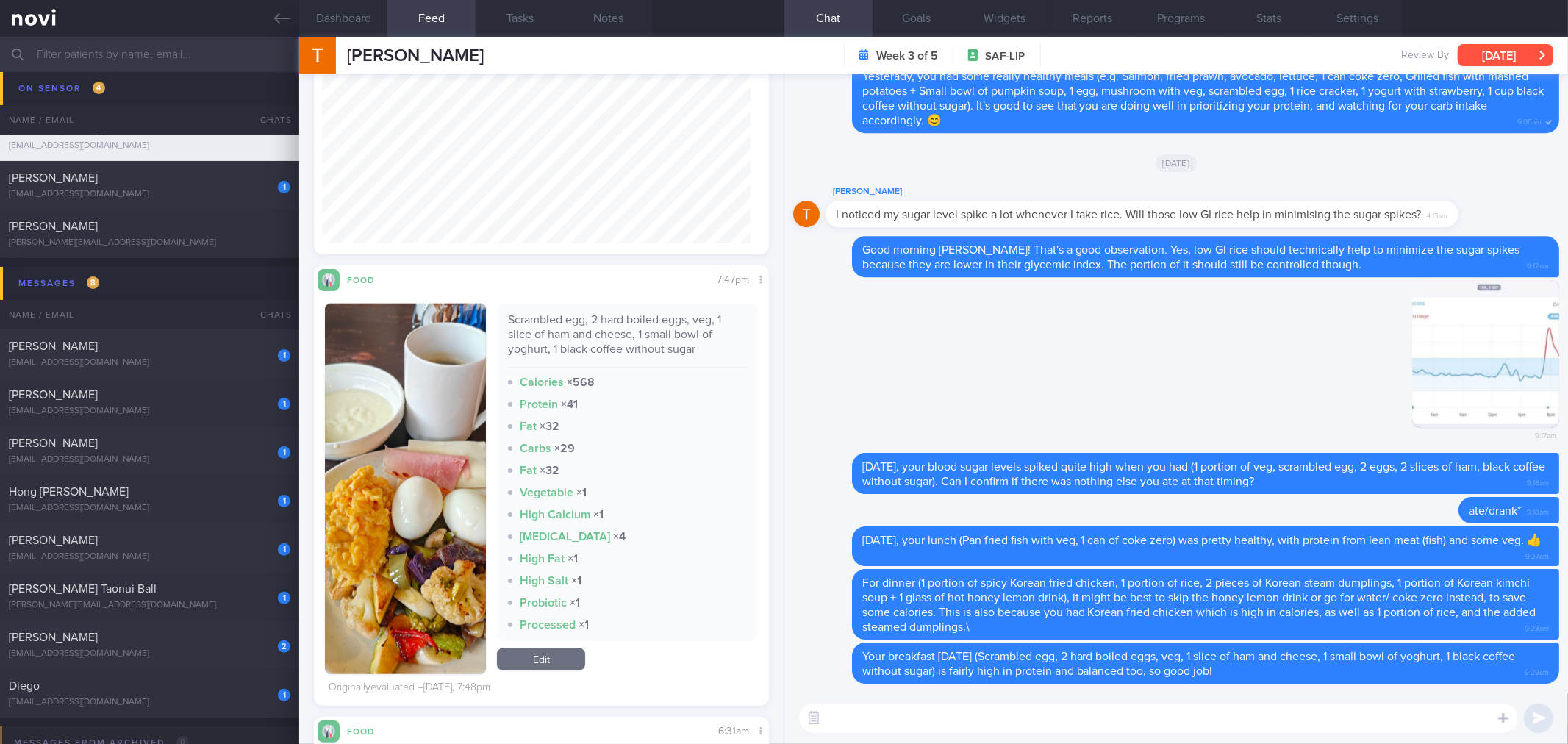
click at [1481, 55] on button "[DATE]" at bounding box center [1505, 54] width 95 height 22
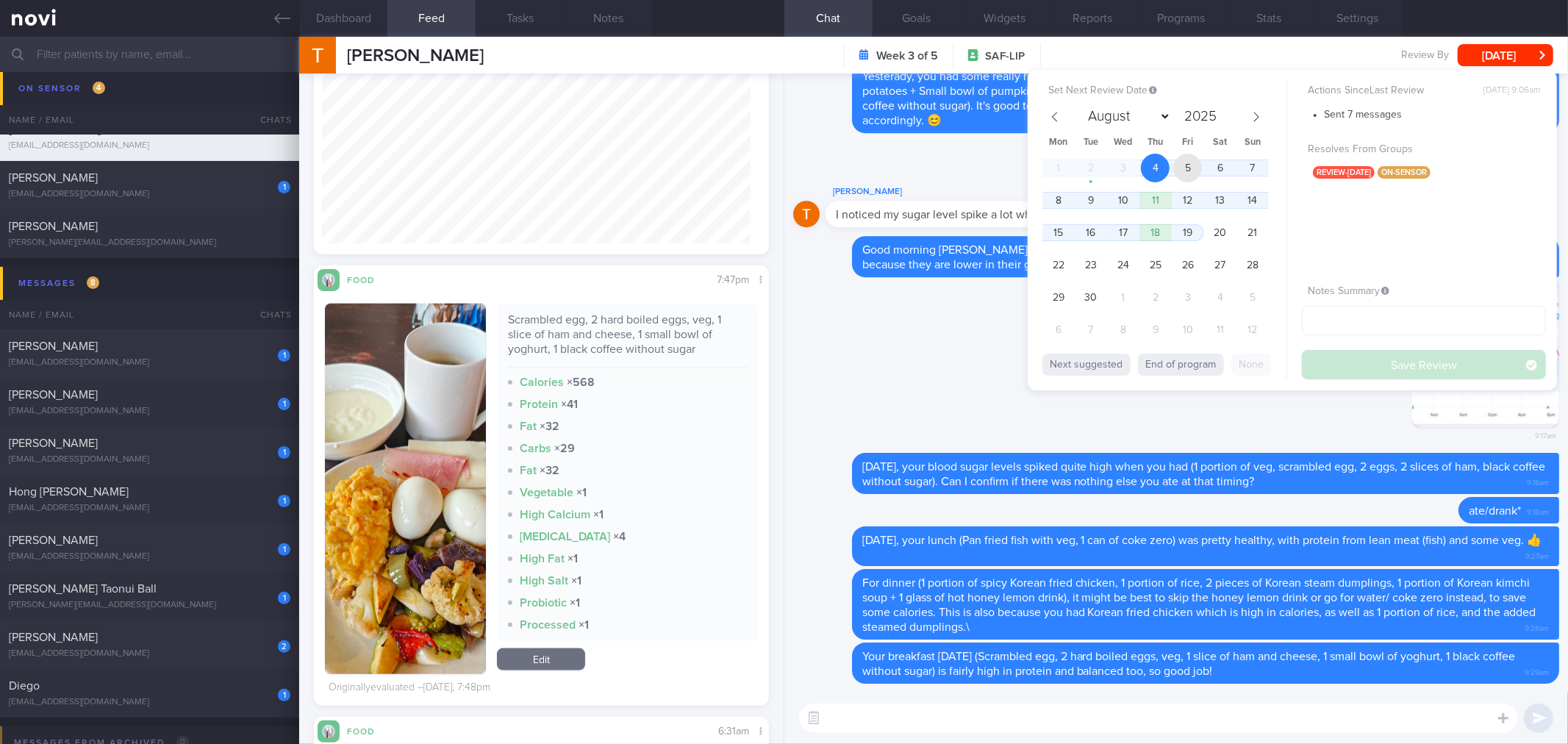
drag, startPoint x: 1178, startPoint y: 163, endPoint x: 1332, endPoint y: 338, distance: 233.1
click at [1178, 163] on span "5" at bounding box center [1187, 167] width 29 height 29
click at [1336, 357] on button "Save Review" at bounding box center [1424, 365] width 244 height 30
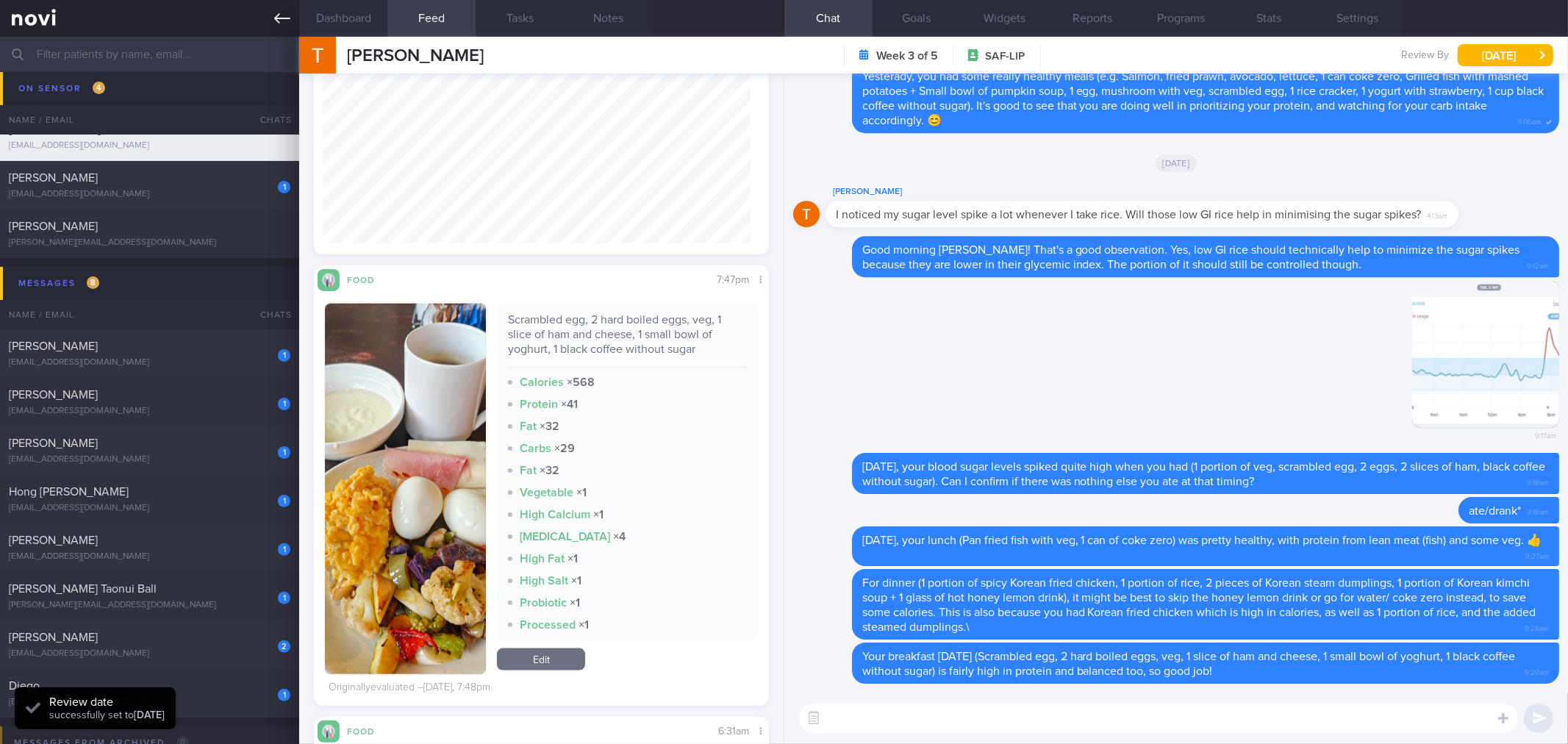
click at [274, 11] on icon at bounding box center [282, 18] width 16 height 16
